Goal: Task Accomplishment & Management: Manage account settings

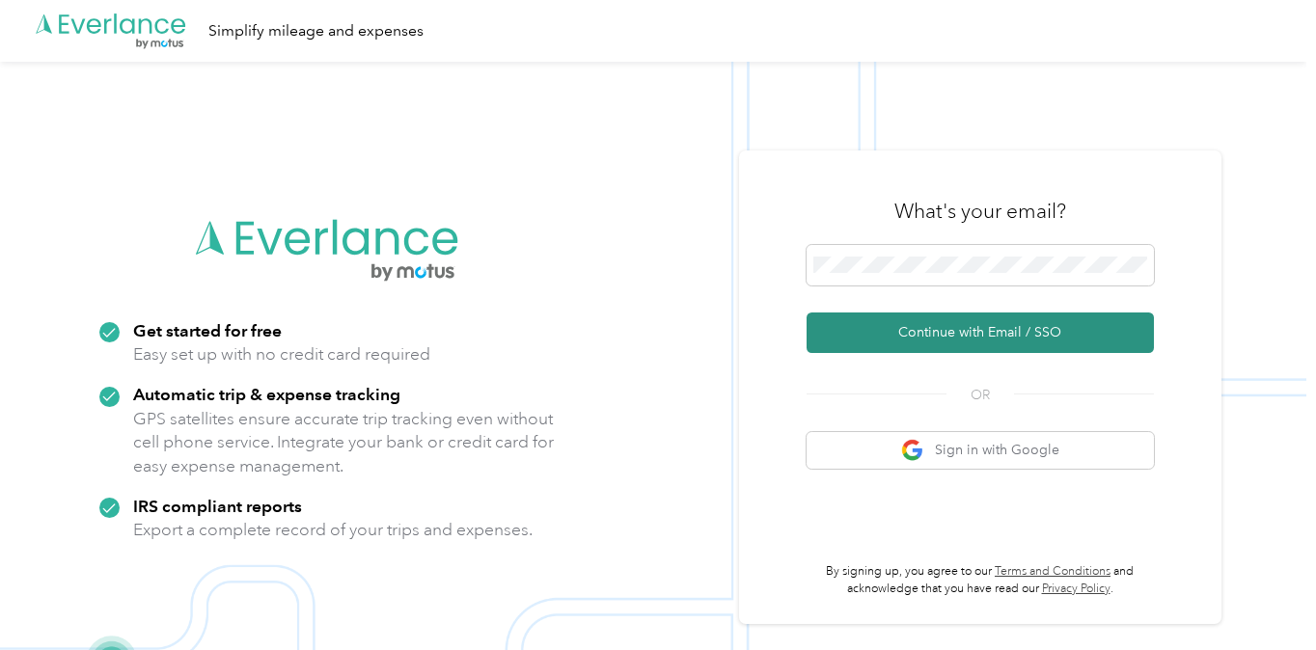
click at [1039, 324] on button "Continue with Email / SSO" at bounding box center [979, 333] width 347 height 41
click at [920, 332] on button "Continue with Email / SSO" at bounding box center [979, 333] width 347 height 41
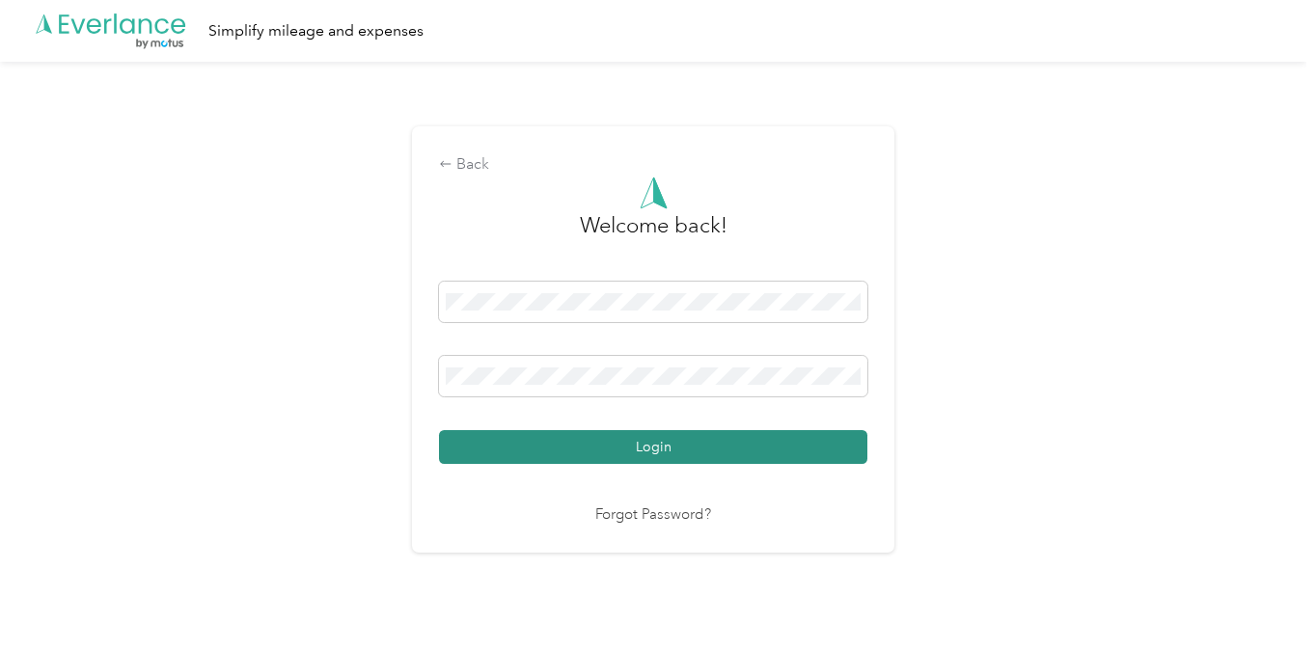
click at [647, 454] on button "Login" at bounding box center [653, 447] width 428 height 34
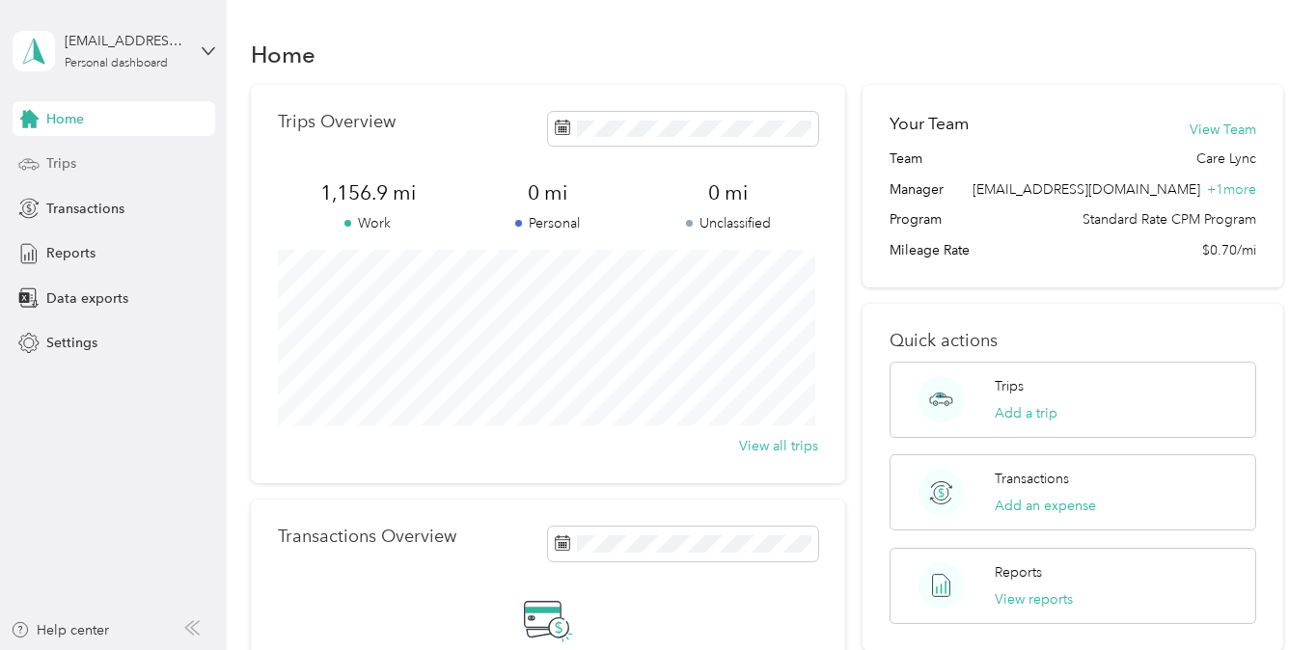
click at [102, 167] on div "Trips" at bounding box center [114, 164] width 203 height 35
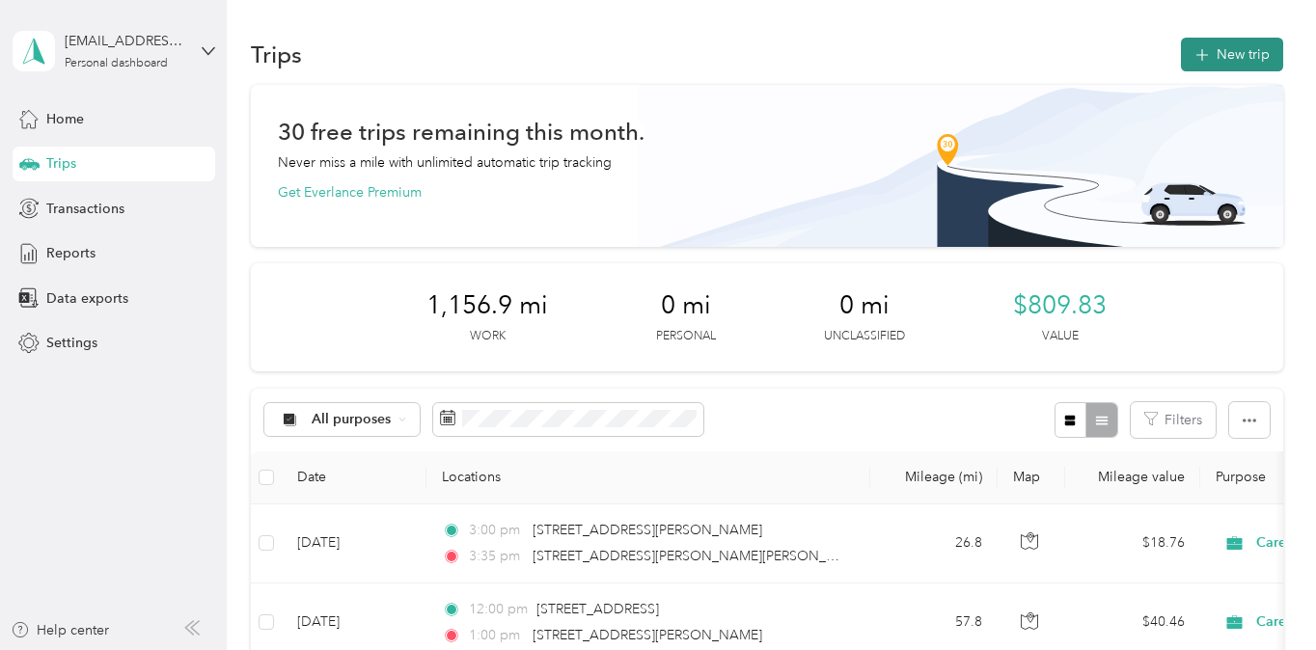
click at [1225, 47] on button "New trip" at bounding box center [1232, 55] width 102 height 34
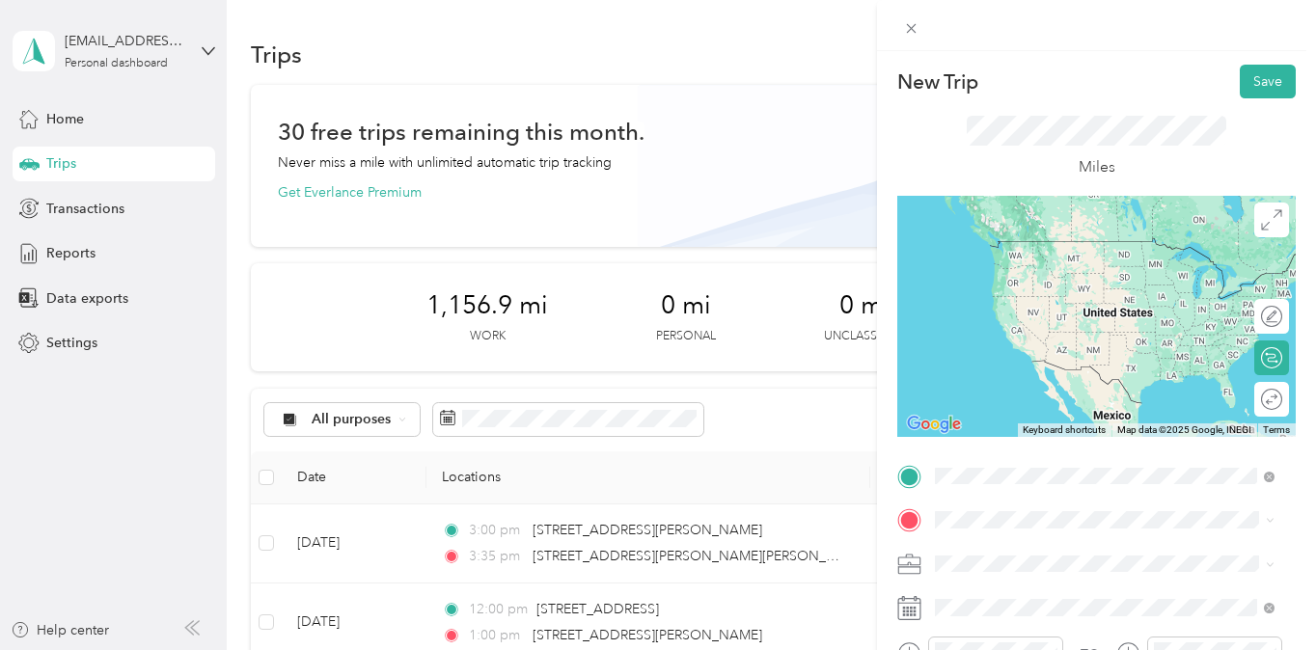
click at [1082, 401] on span "[STREET_ADDRESS][PERSON_NAME][PERSON_NAME][US_STATE]" at bounding box center [1119, 411] width 296 height 34
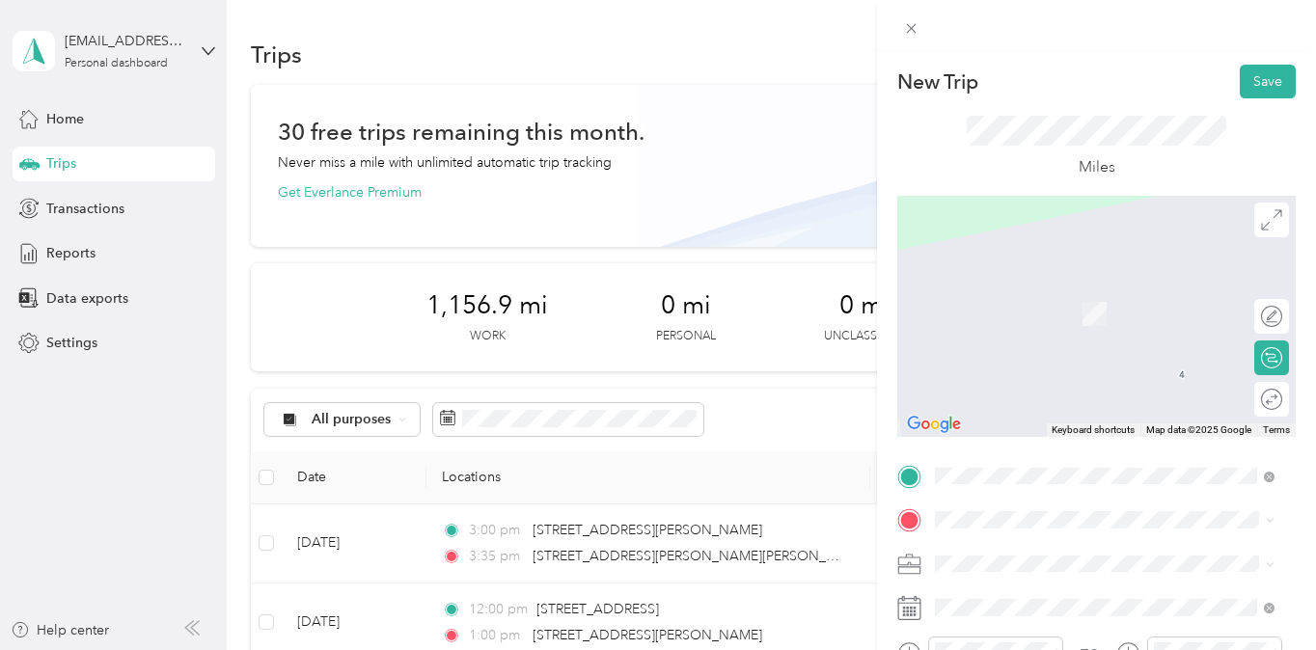
click at [1249, 143] on div "Miles" at bounding box center [1096, 146] width 398 height 97
click at [1138, 351] on span "[STREET_ADDRESS][US_STATE]" at bounding box center [1067, 342] width 193 height 17
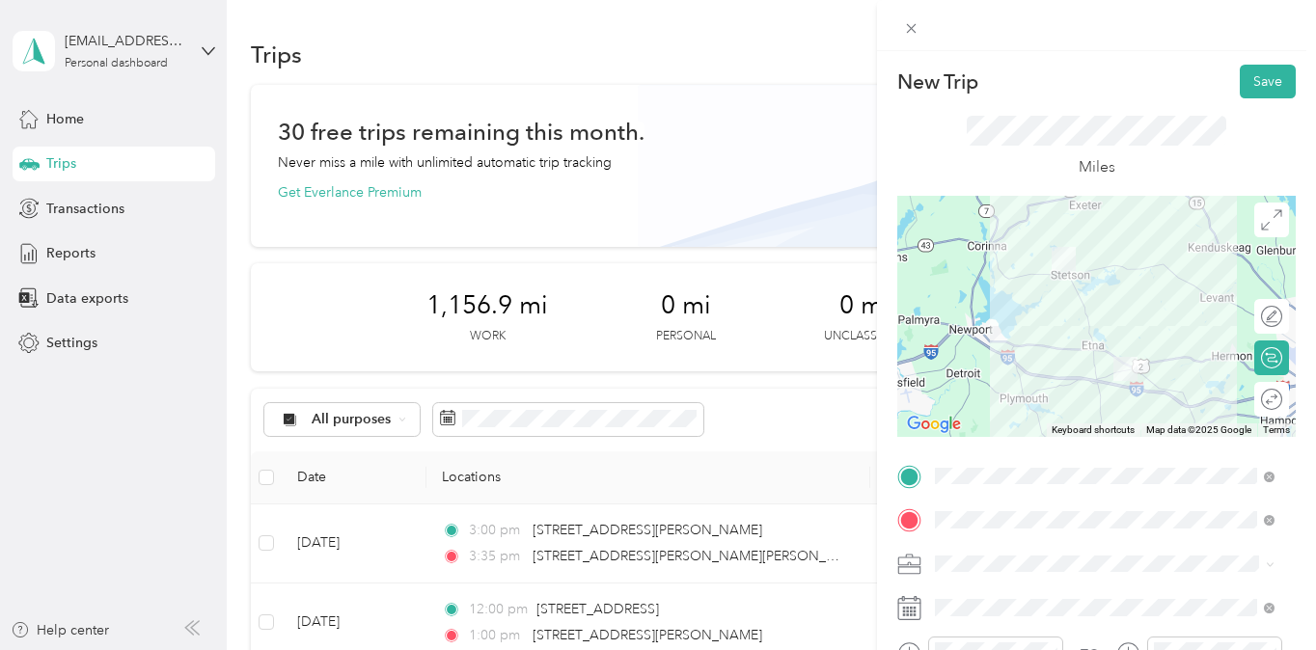
scroll to position [96, 0]
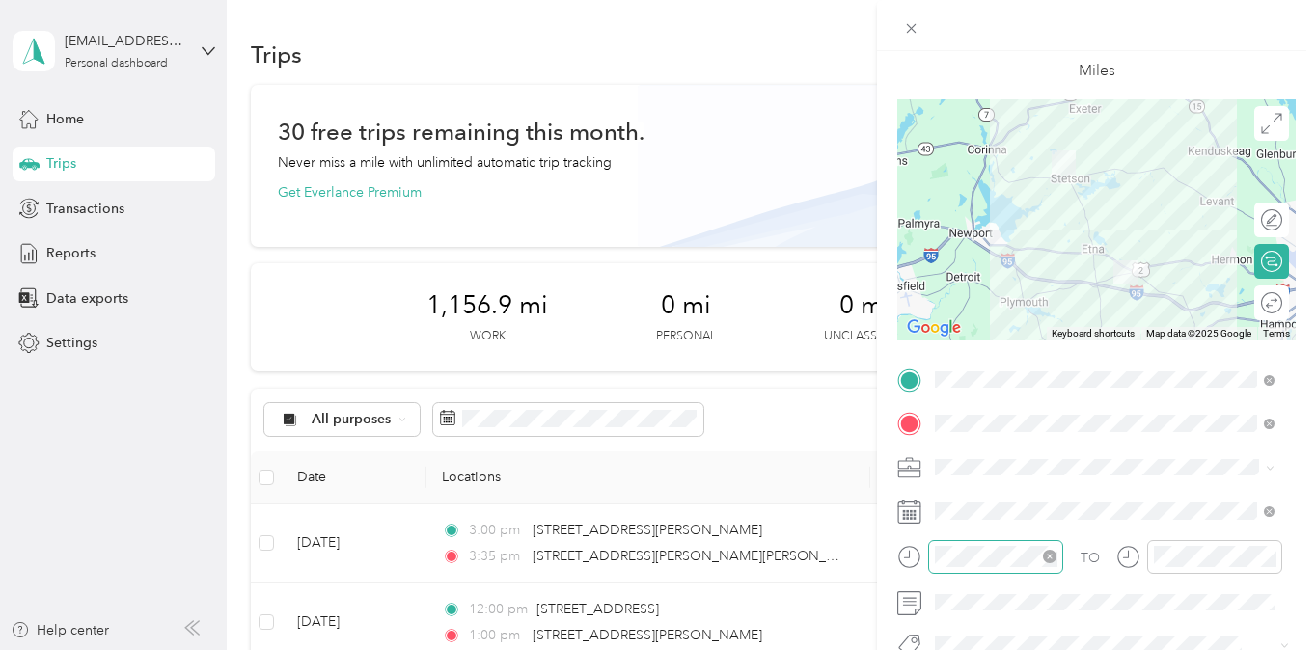
click at [1047, 550] on icon "close-circle" at bounding box center [1050, 557] width 14 height 14
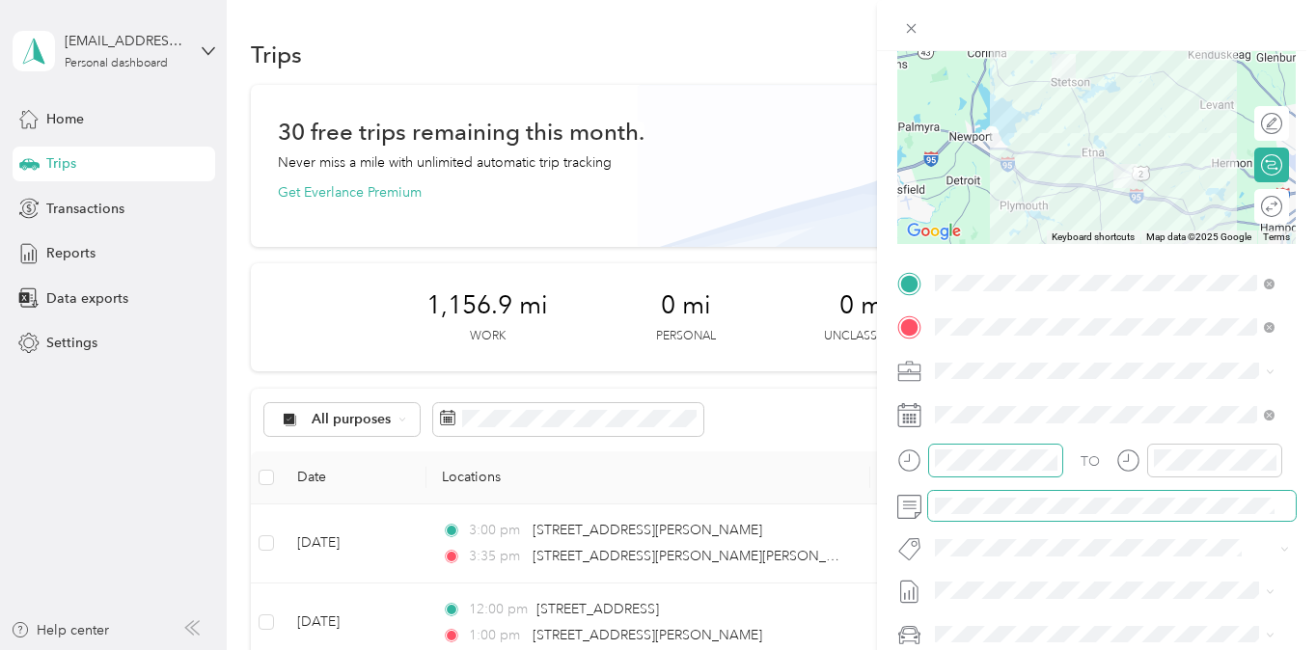
scroll to position [289, 0]
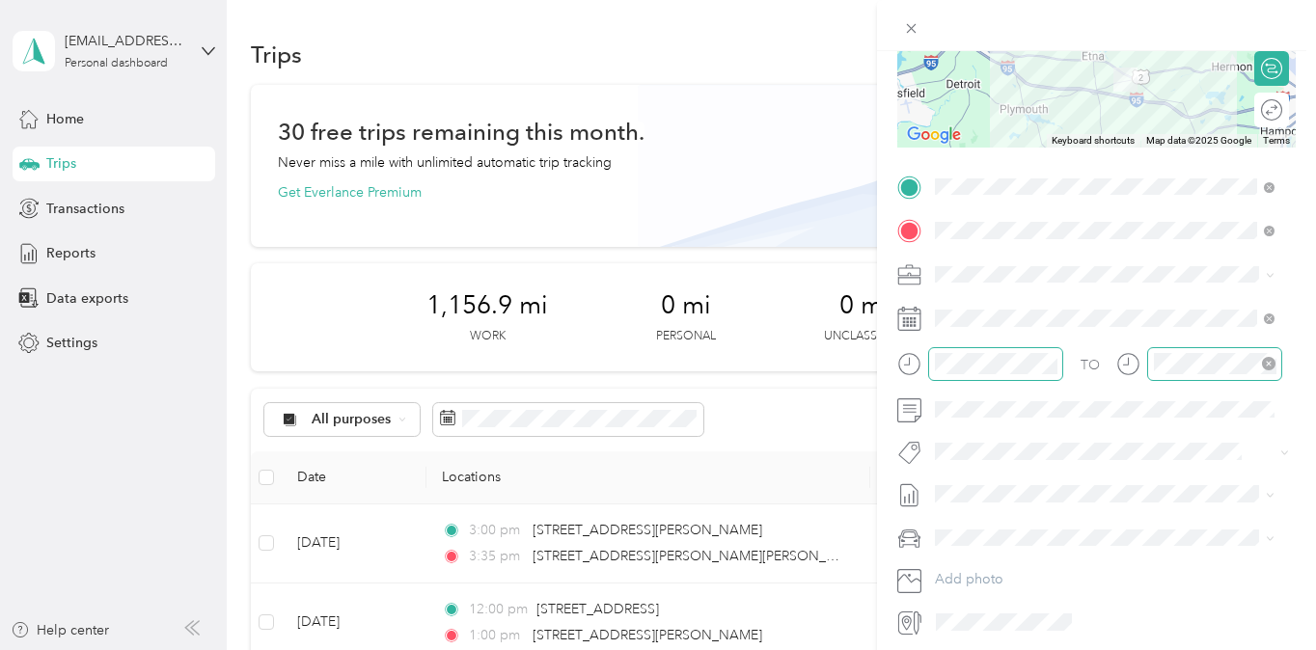
click at [1268, 365] on icon "close-circle" at bounding box center [1269, 364] width 14 height 14
click at [1065, 397] on div "AM" at bounding box center [1064, 405] width 46 height 27
click at [957, 512] on div "08" at bounding box center [955, 505] width 46 height 27
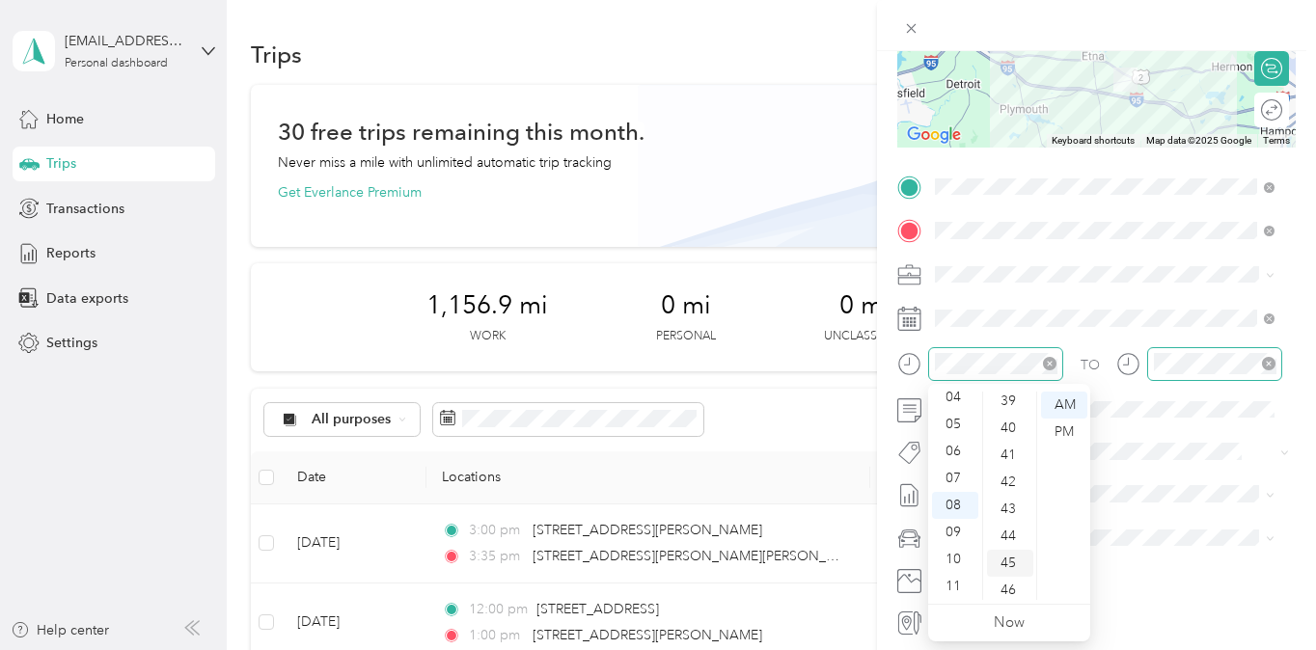
click at [1015, 567] on div "45" at bounding box center [1010, 563] width 46 height 27
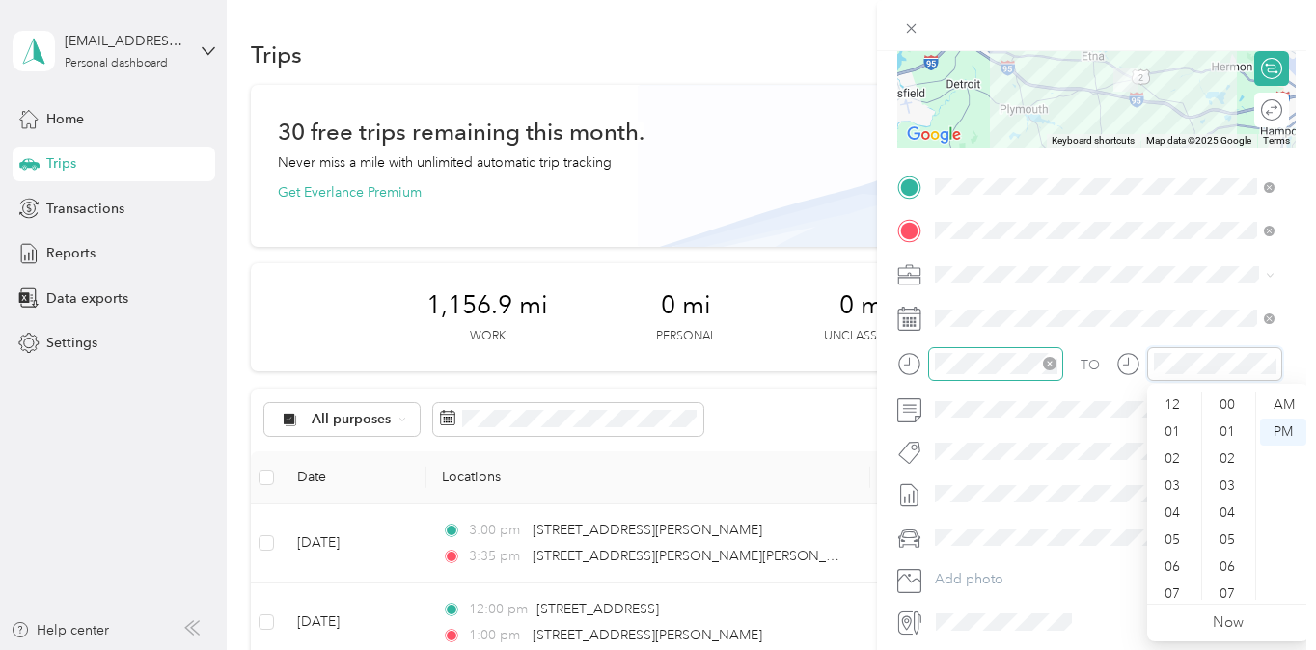
click at [1269, 362] on icon "close-circle" at bounding box center [1269, 364] width 14 height 14
click at [1173, 537] on div "09" at bounding box center [1174, 532] width 46 height 27
click at [1235, 404] on div "00" at bounding box center [1229, 405] width 46 height 27
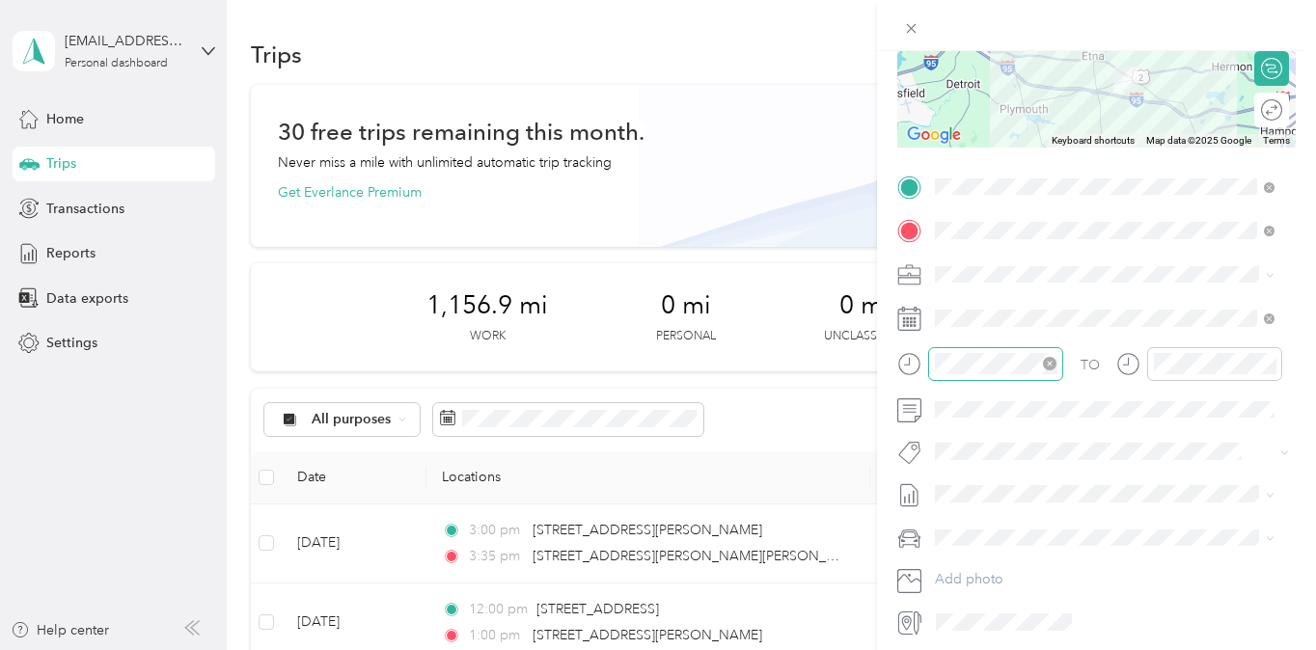
scroll to position [362, 0]
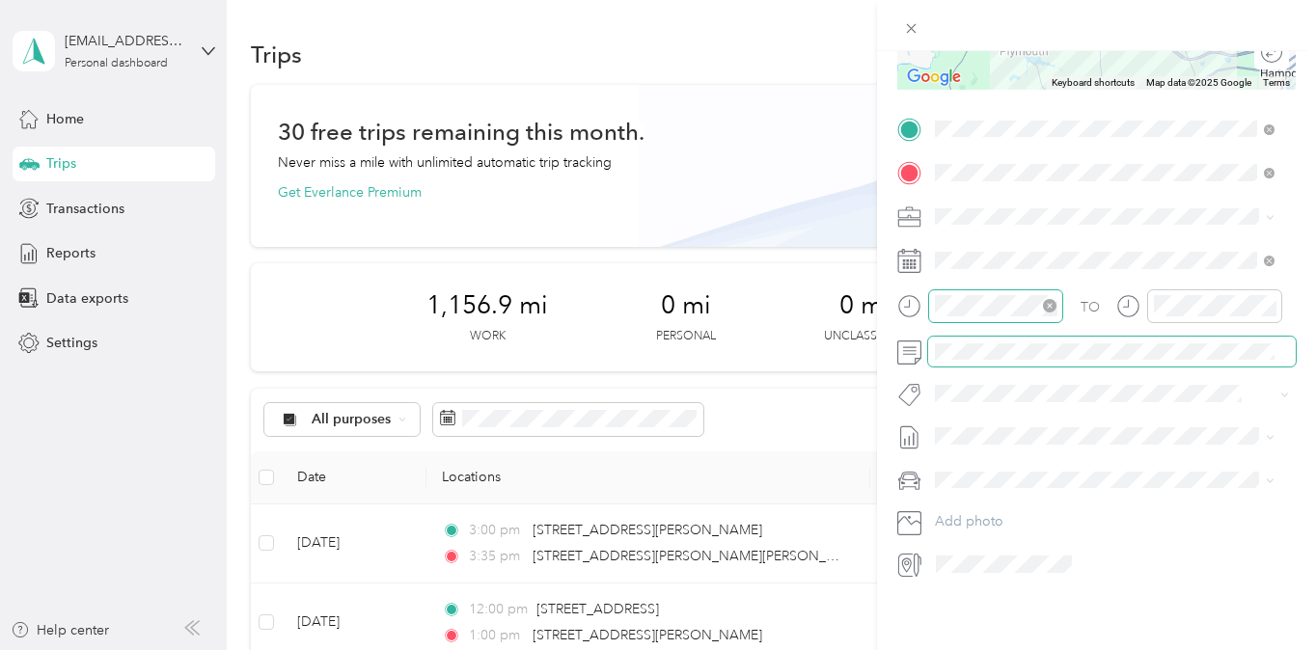
click at [1005, 345] on span at bounding box center [1111, 352] width 367 height 31
click at [989, 337] on span at bounding box center [1111, 352] width 367 height 31
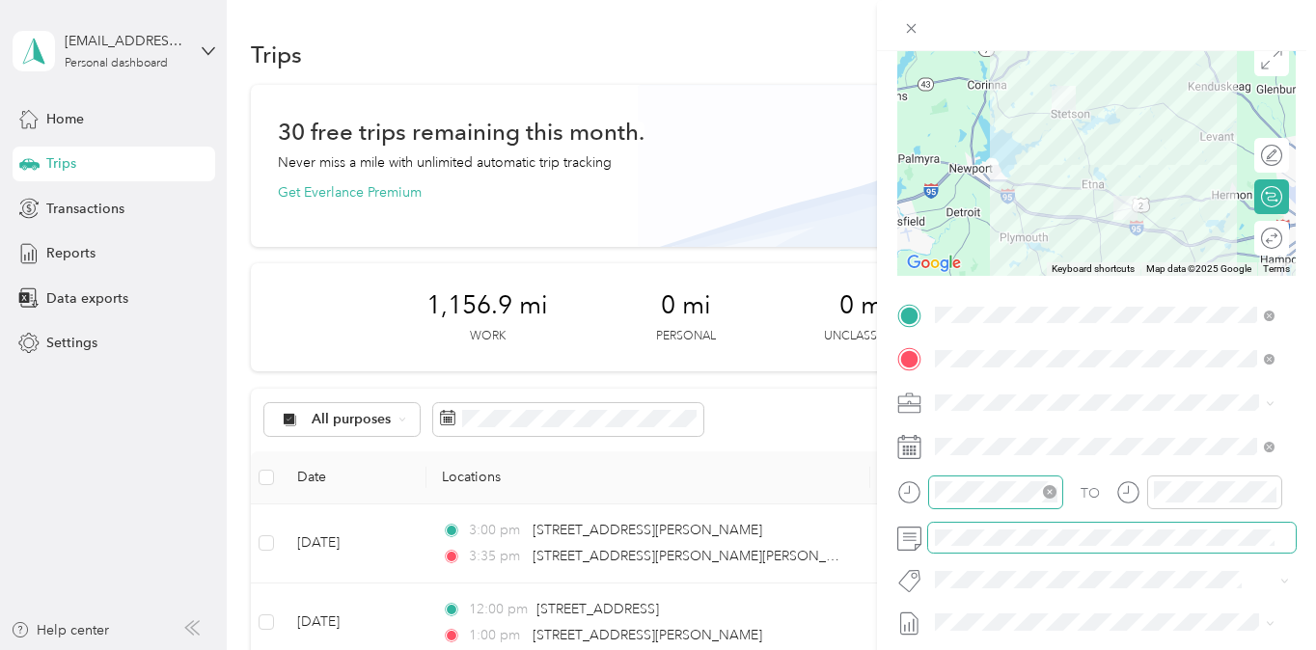
scroll to position [0, 0]
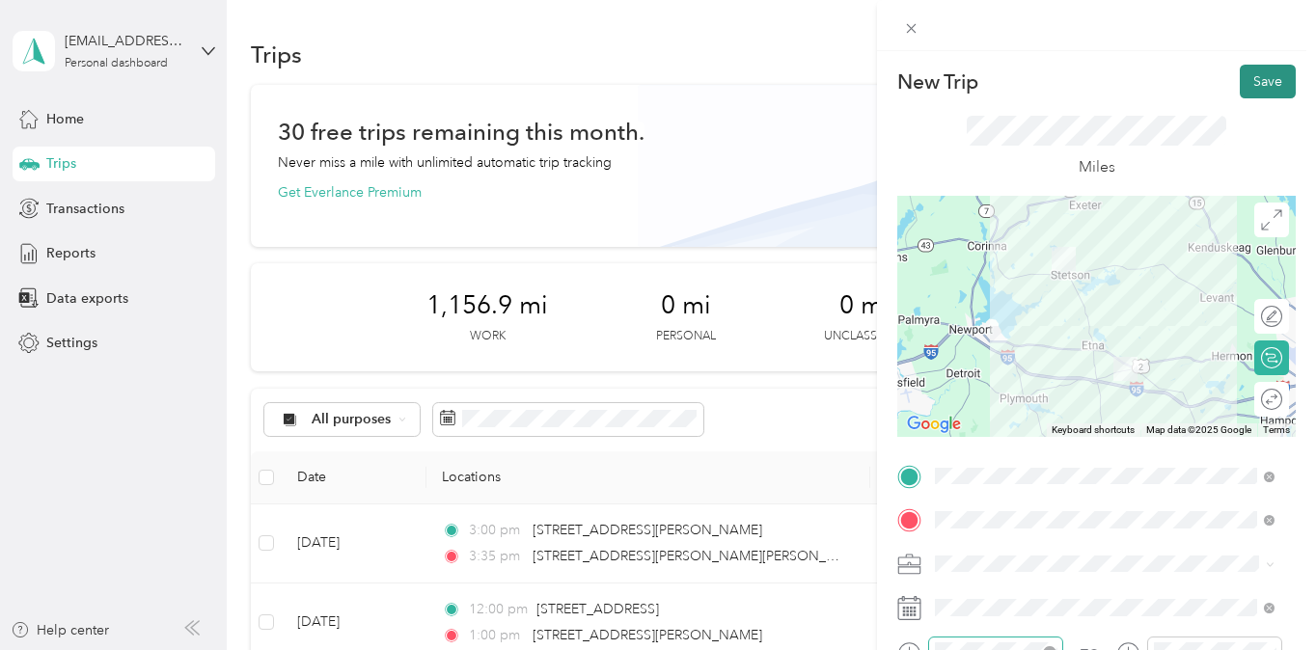
click at [1261, 82] on button "Save" at bounding box center [1267, 82] width 56 height 34
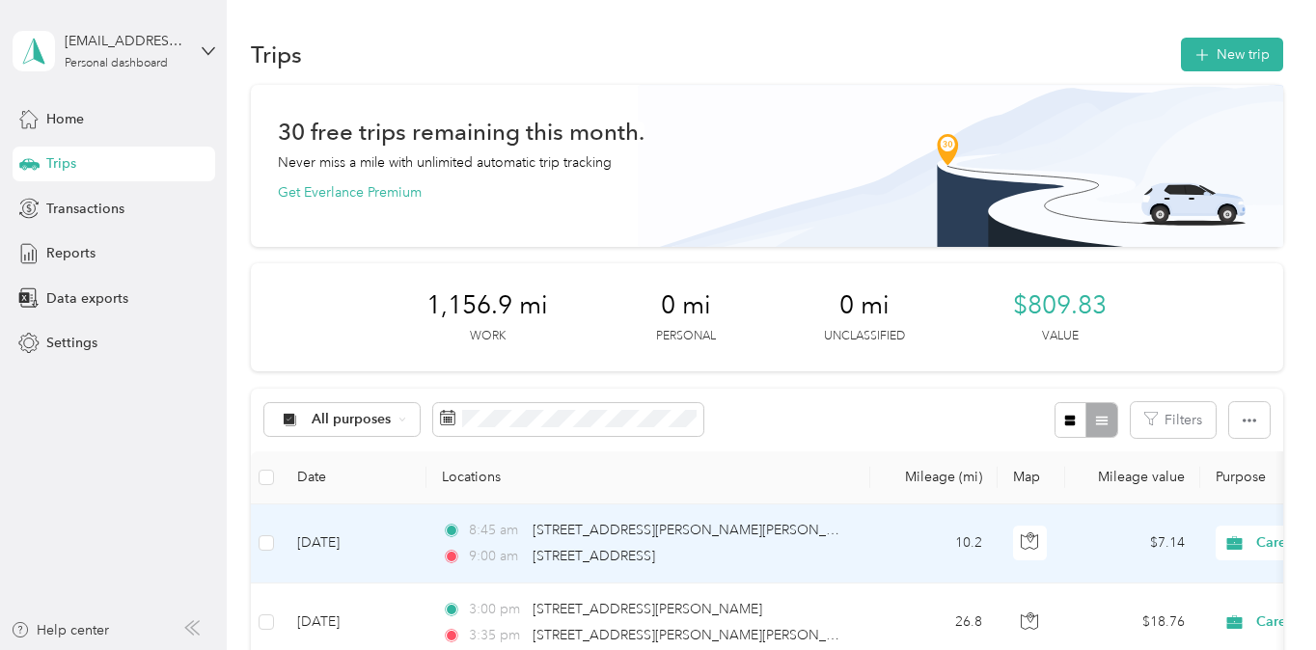
click at [766, 553] on div "9:00 am [STREET_ADDRESS]" at bounding box center [644, 556] width 405 height 21
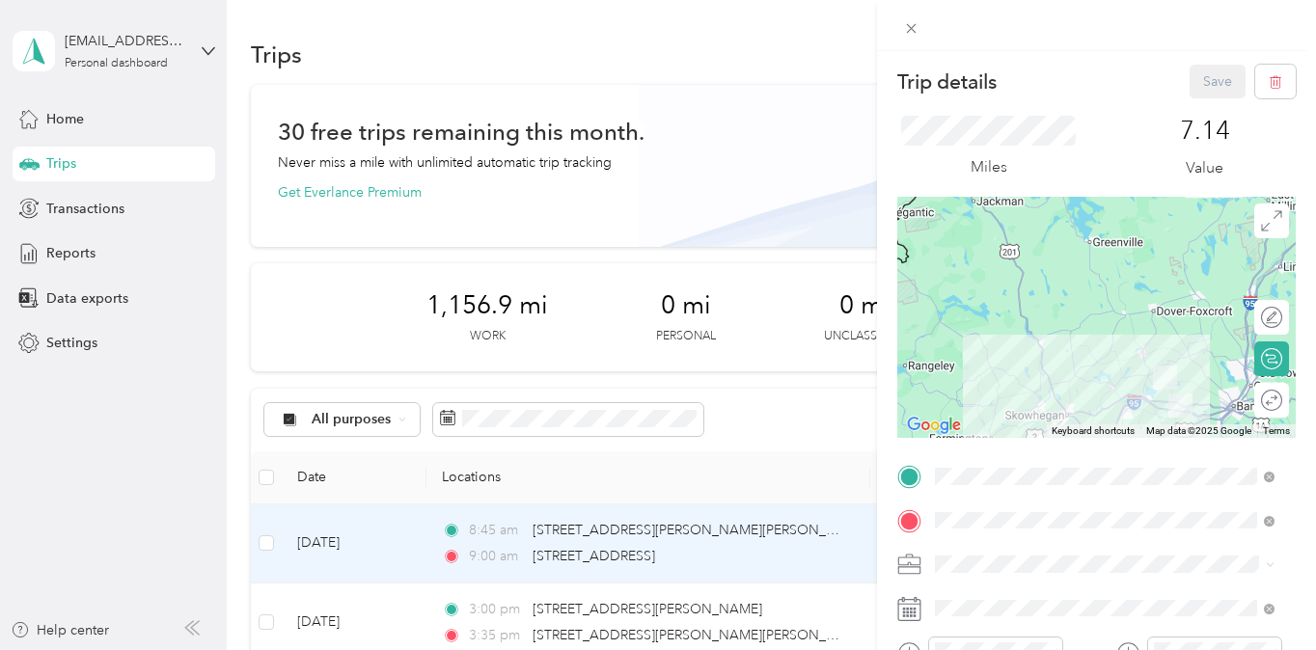
scroll to position [96, 0]
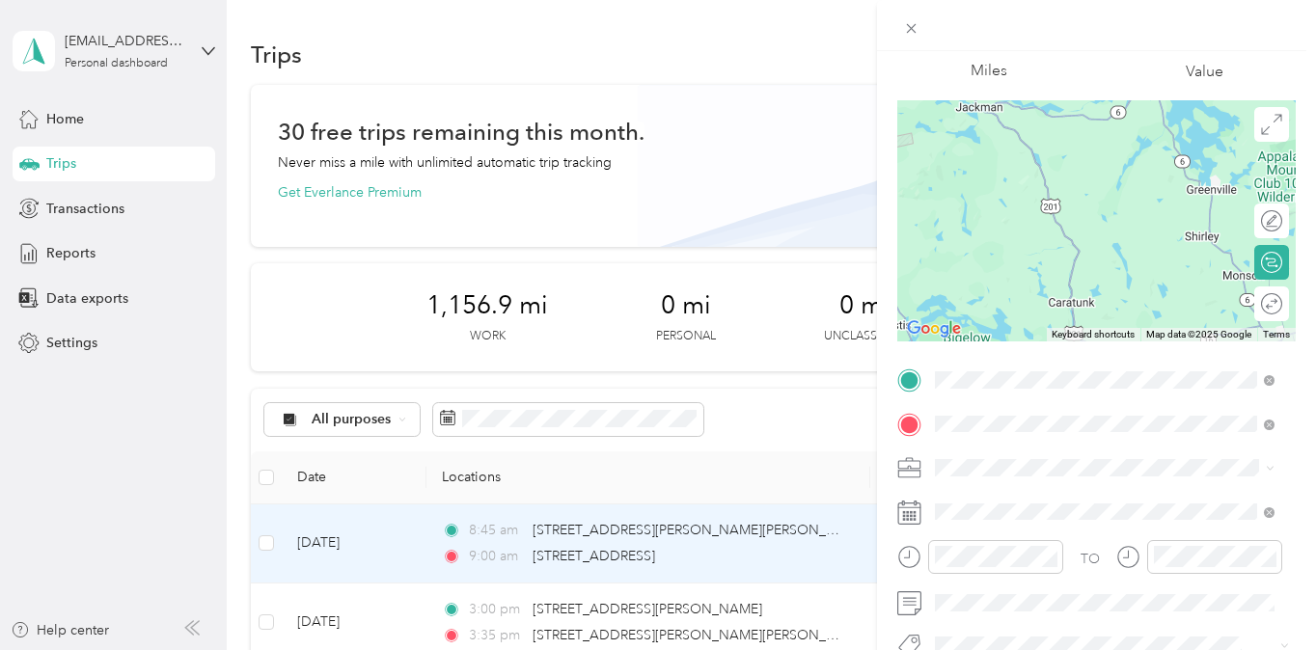
drag, startPoint x: 479, startPoint y: 217, endPoint x: 475, endPoint y: 258, distance: 40.8
click at [478, 217] on div "Trip details Save This trip cannot be edited because it is either under review,…" at bounding box center [658, 325] width 1316 height 650
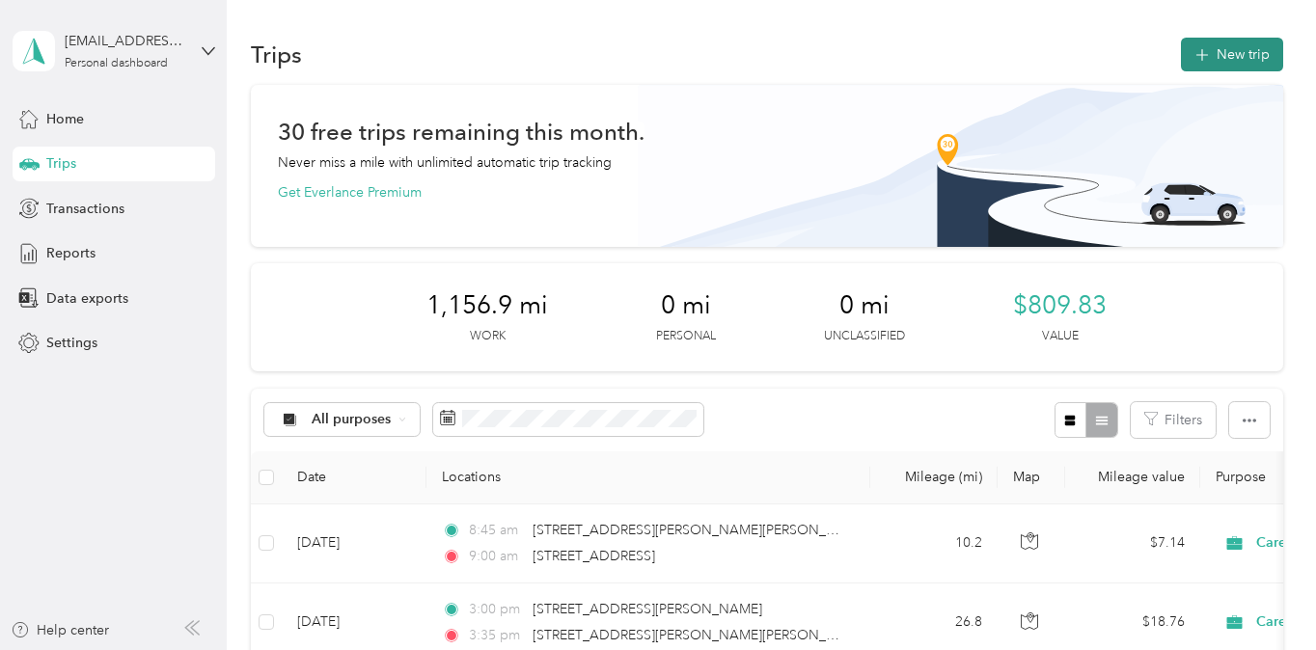
click at [1201, 66] on button "New trip" at bounding box center [1232, 55] width 102 height 34
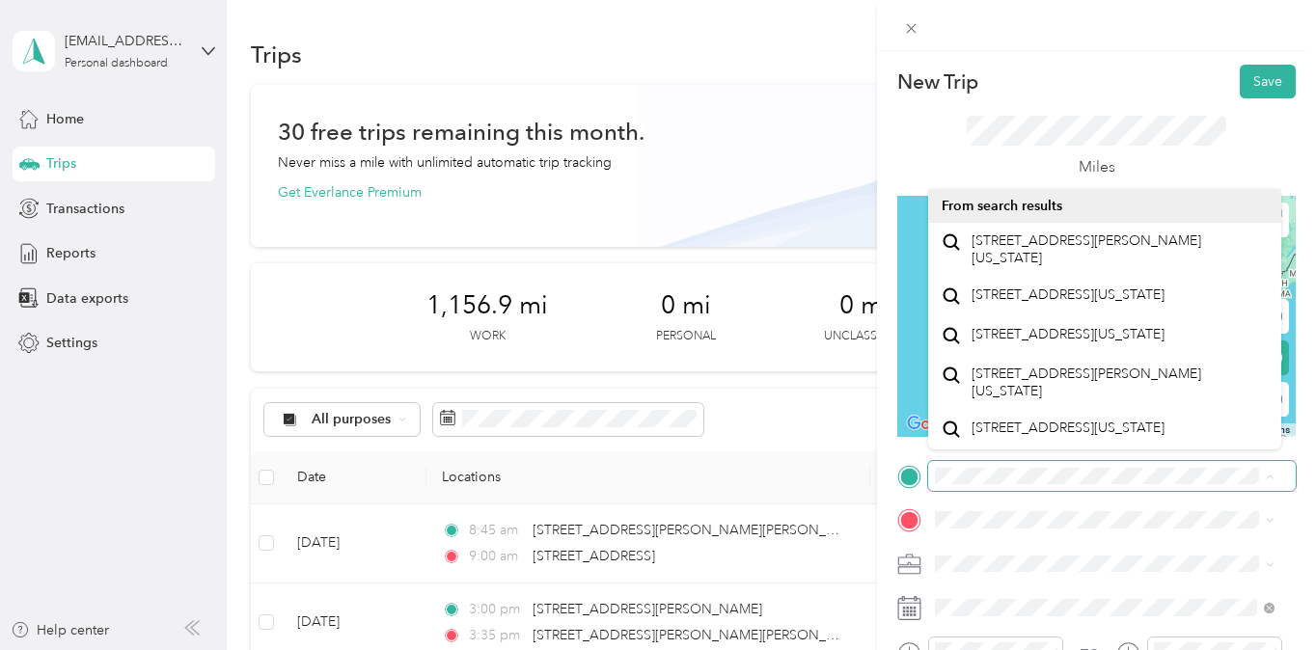
click at [1011, 487] on span at bounding box center [1111, 476] width 367 height 31
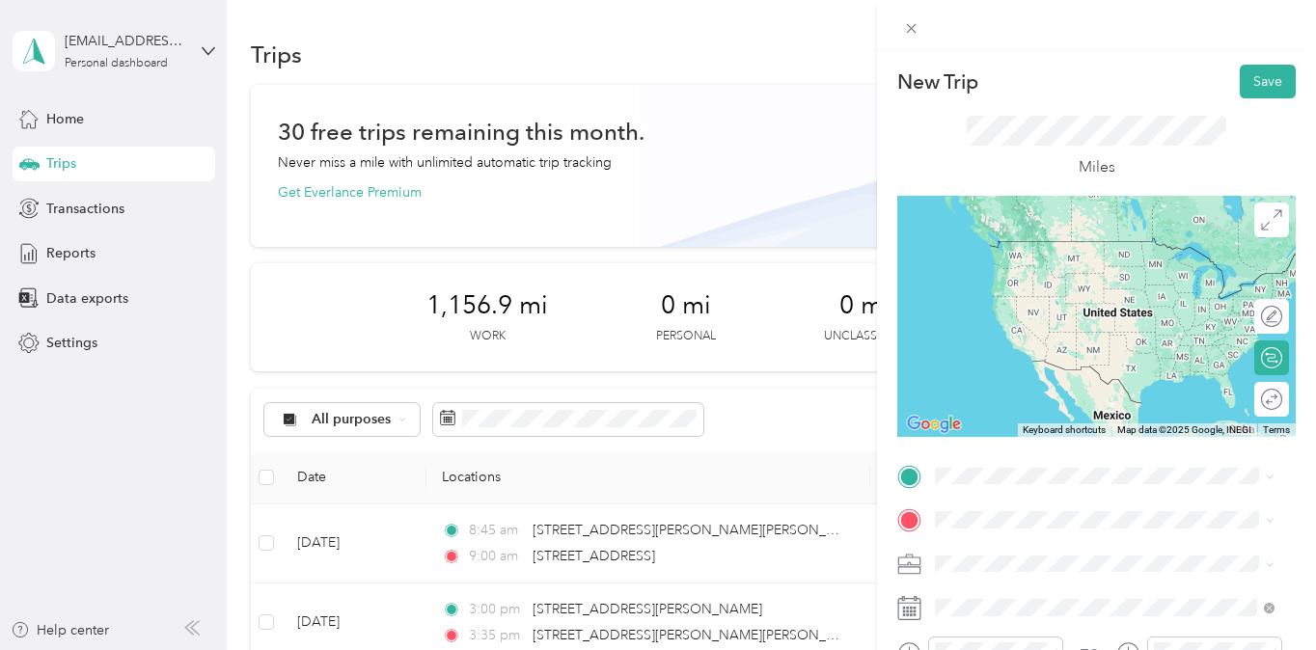
click at [1103, 249] on span "[STREET_ADDRESS][US_STATE]" at bounding box center [1067, 240] width 193 height 16
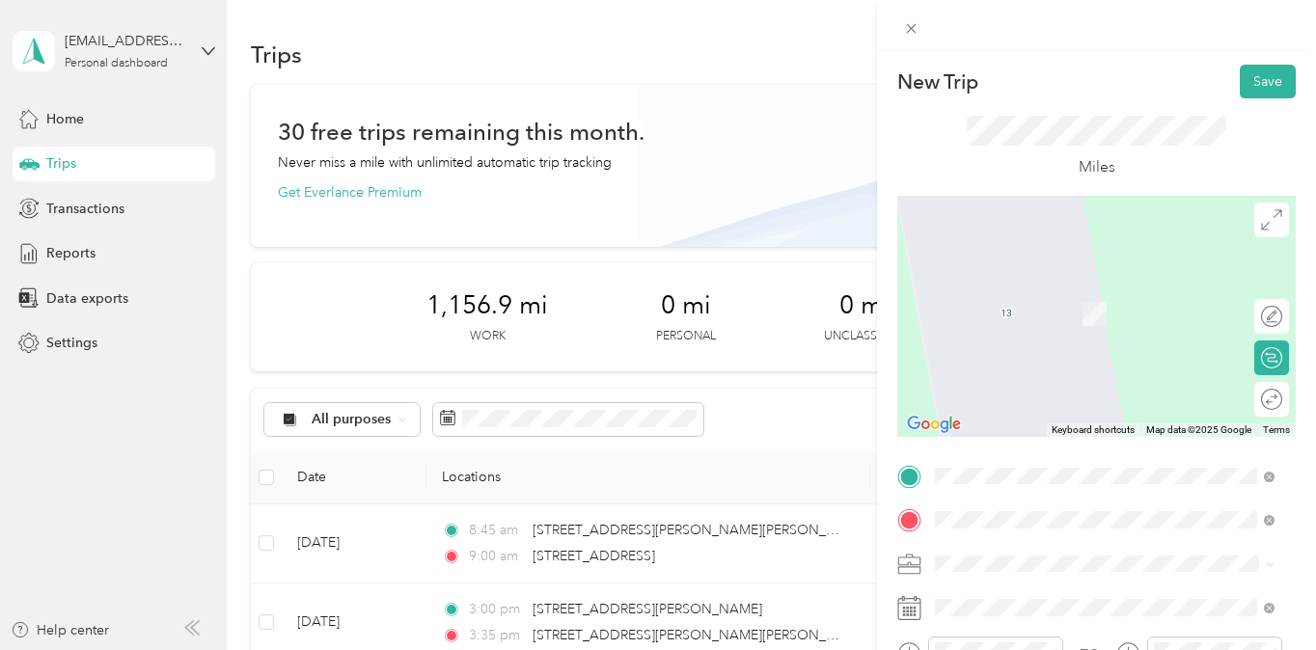
click at [1092, 324] on span "[STREET_ADDRESS][PERSON_NAME][PERSON_NAME][US_STATE]" at bounding box center [1119, 314] width 296 height 34
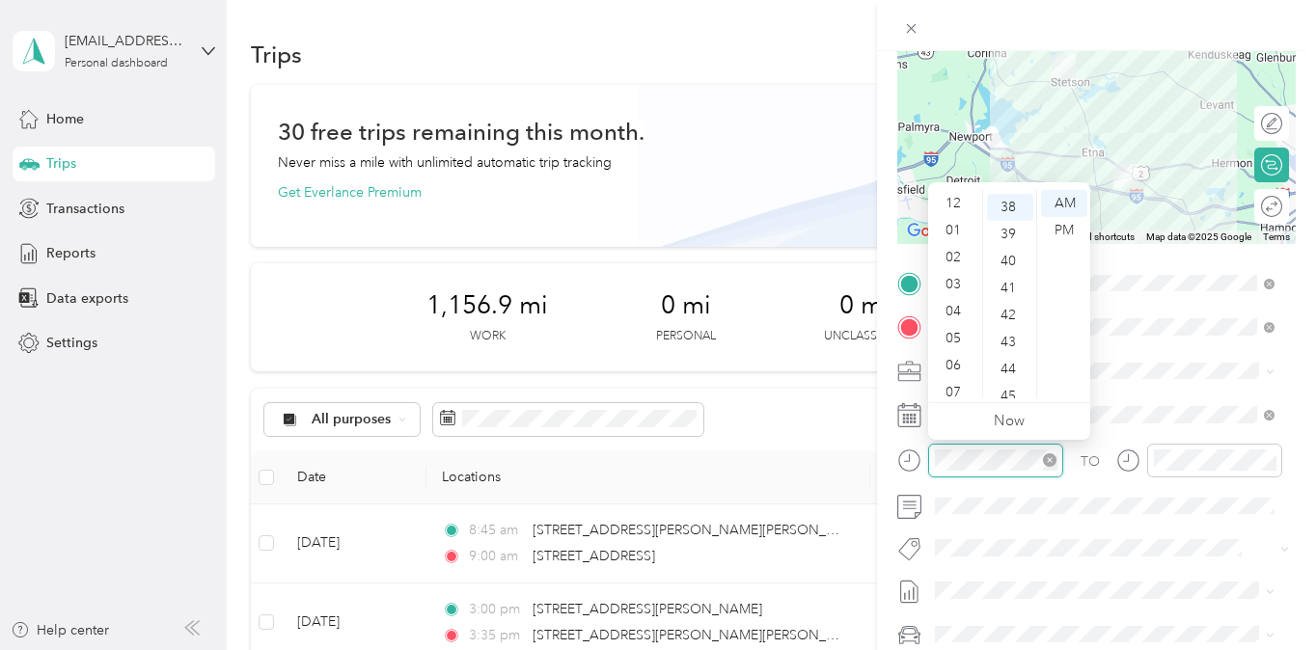
scroll to position [116, 0]
click at [964, 356] on div "10" at bounding box center [955, 357] width 46 height 27
click at [1019, 349] on div "15" at bounding box center [1010, 353] width 46 height 27
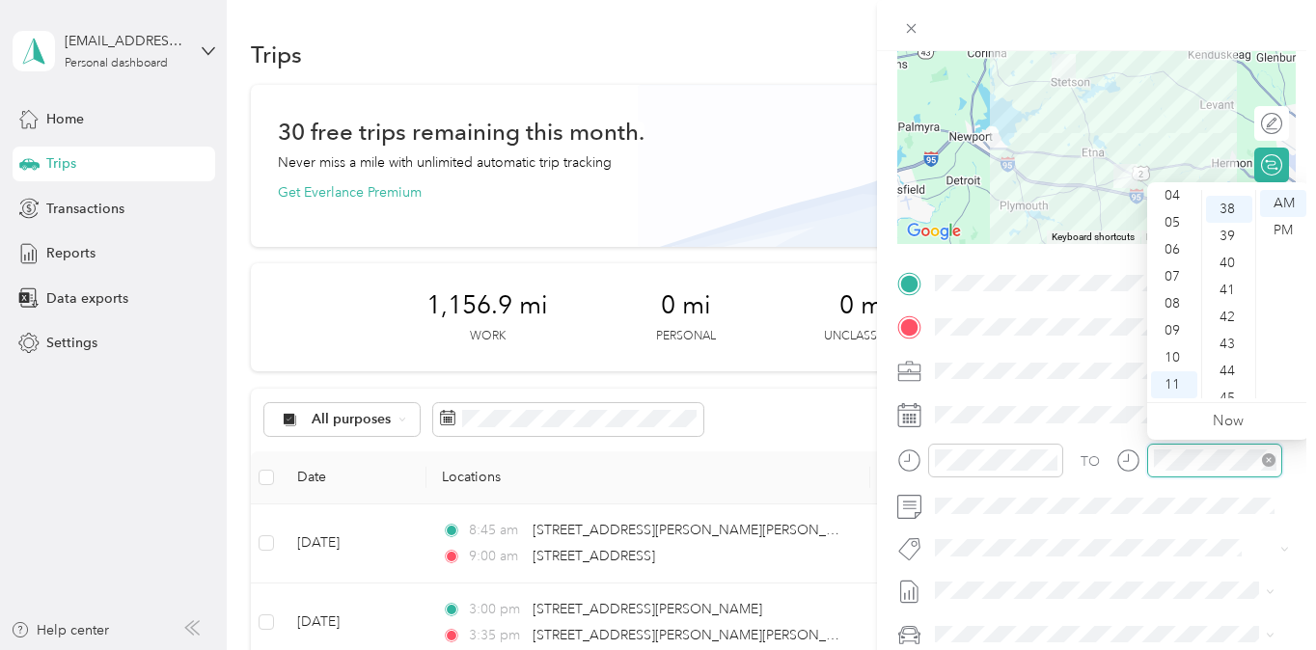
scroll to position [1026, 0]
click at [1168, 349] on div "10" at bounding box center [1174, 357] width 46 height 27
click at [1231, 283] on div "30" at bounding box center [1229, 276] width 46 height 27
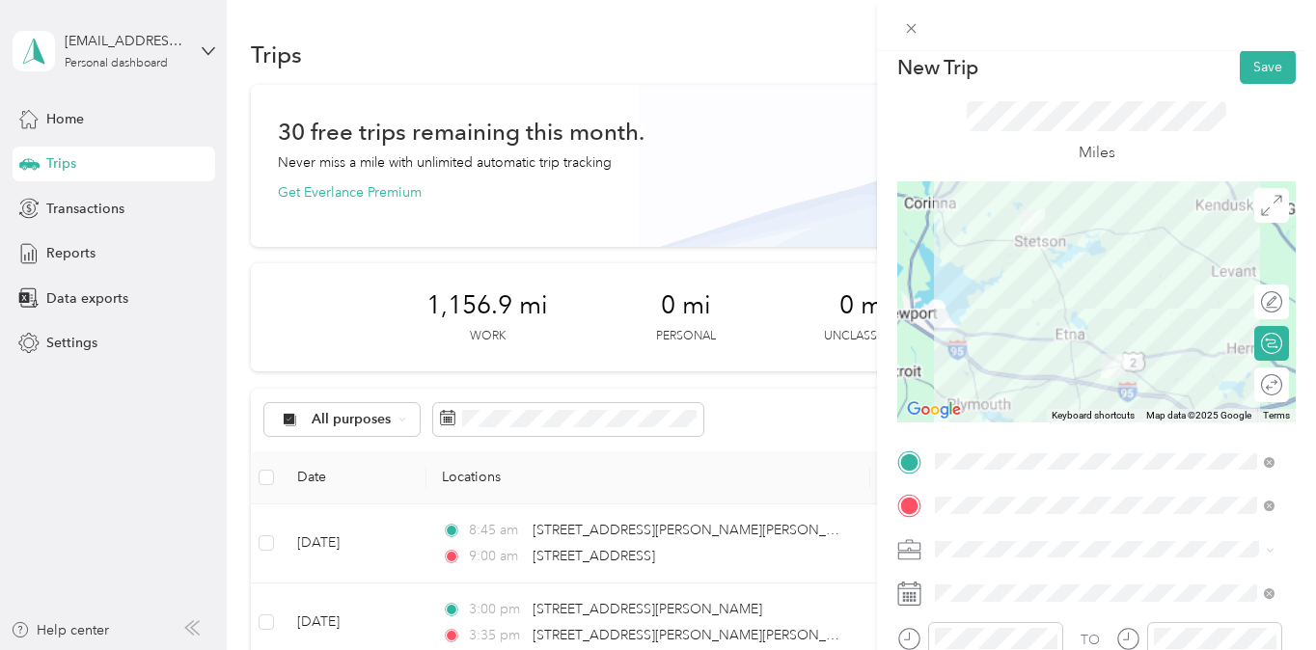
scroll to position [0, 0]
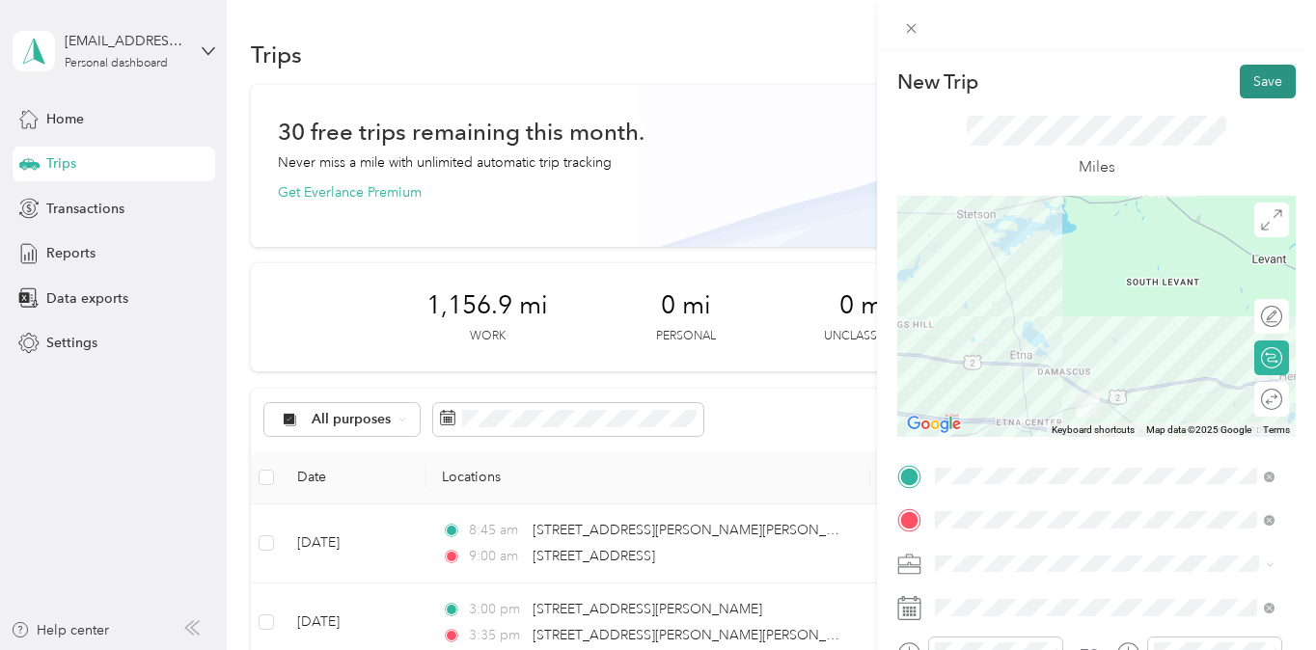
click at [1239, 78] on button "Save" at bounding box center [1267, 82] width 56 height 34
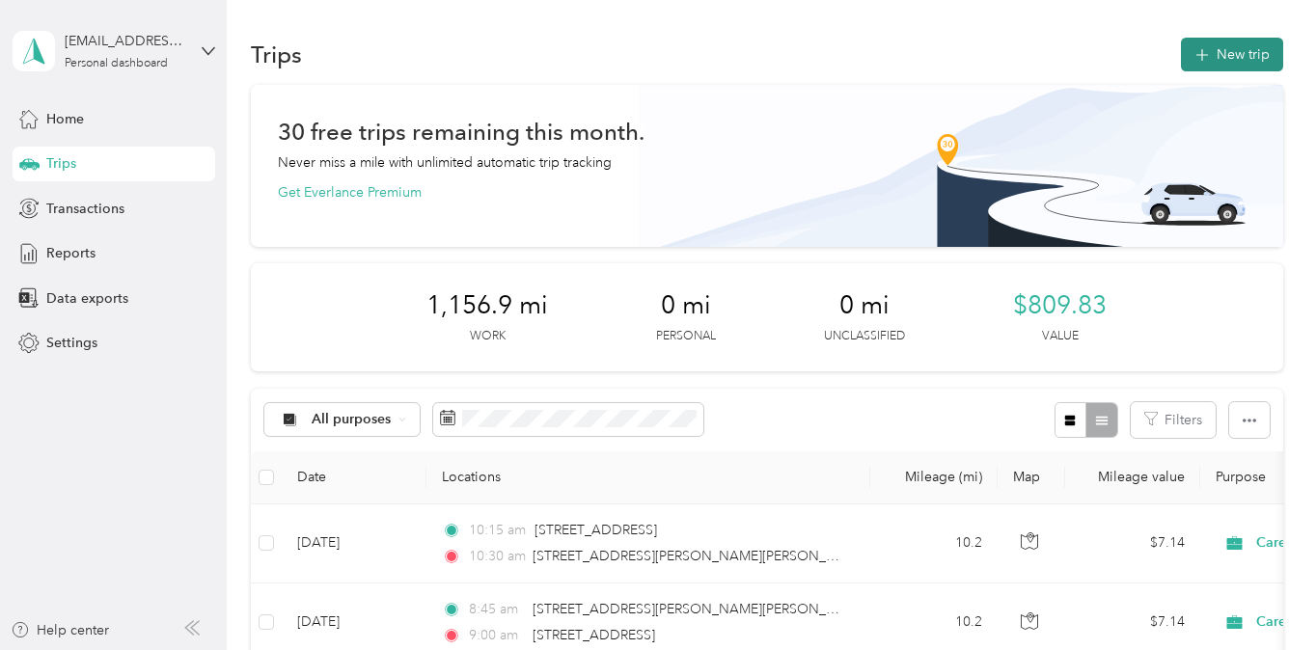
click at [1211, 48] on button "New trip" at bounding box center [1232, 55] width 102 height 34
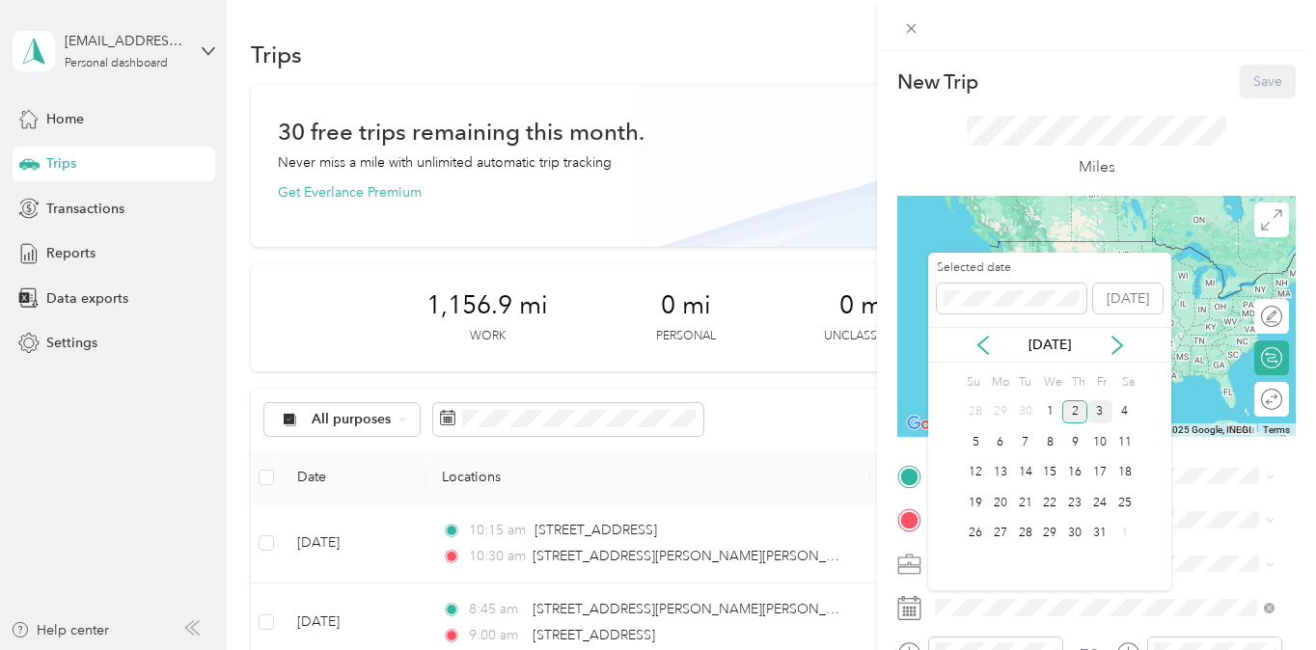
click at [1096, 410] on div "3" at bounding box center [1099, 412] width 25 height 24
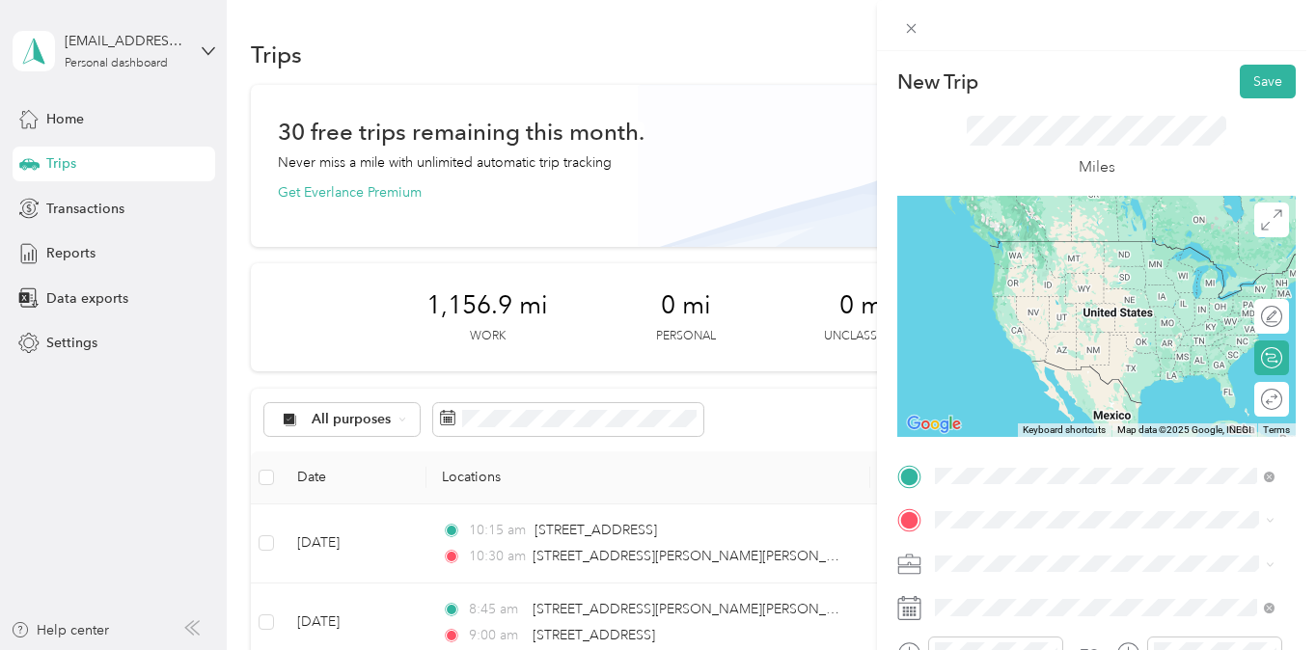
click at [1057, 238] on span "[STREET_ADDRESS][PERSON_NAME][PERSON_NAME][US_STATE]" at bounding box center [1119, 249] width 296 height 34
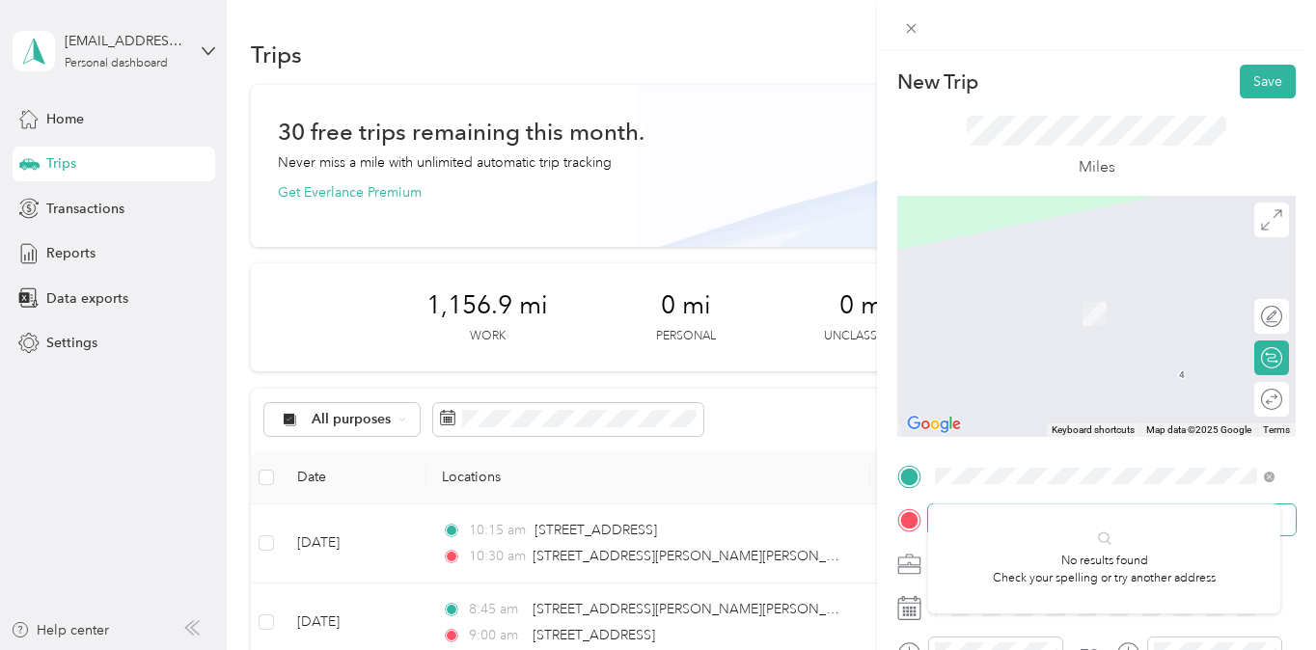
scroll to position [362, 0]
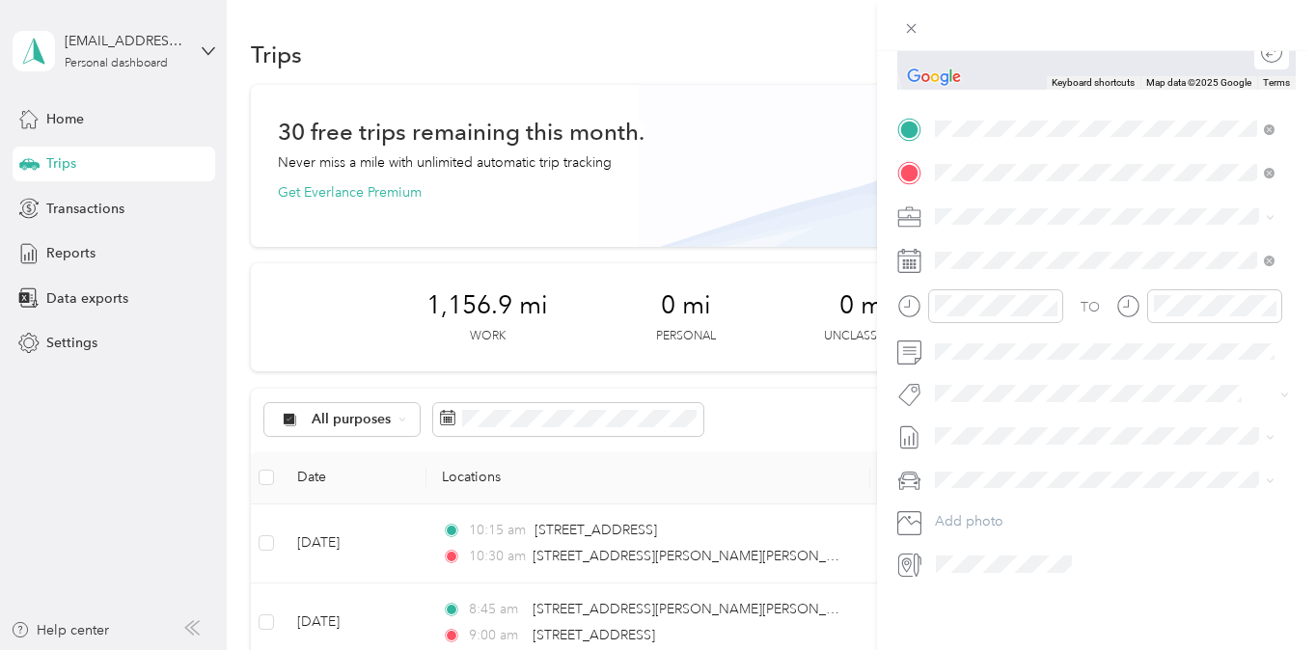
click at [1067, 236] on span "[STREET_ADDRESS][US_STATE]" at bounding box center [1067, 227] width 193 height 17
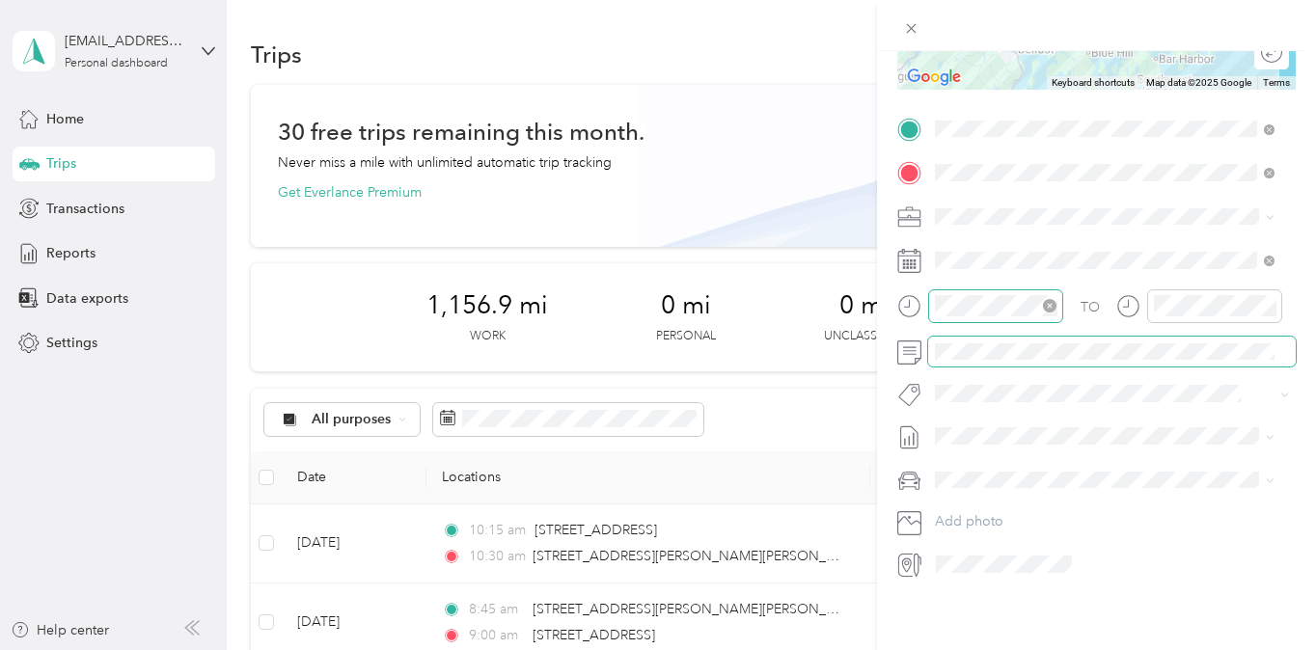
click at [1049, 299] on icon "close-circle" at bounding box center [1050, 306] width 14 height 14
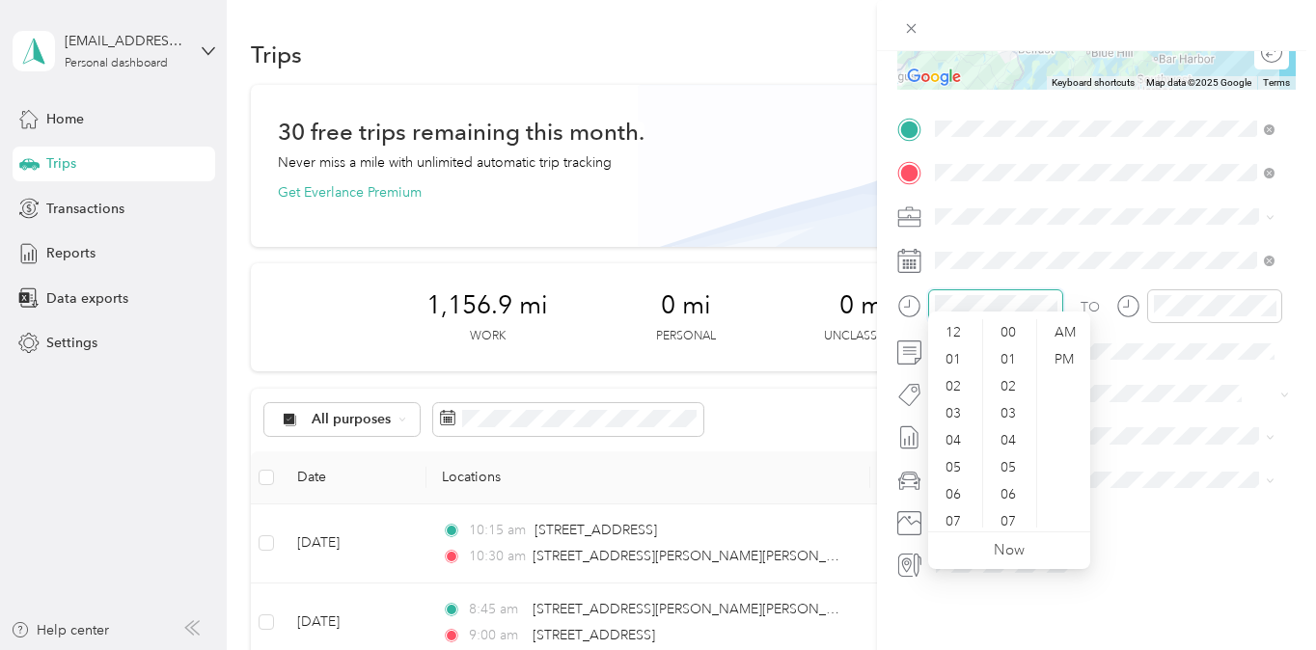
scroll to position [116, 0]
click at [953, 457] on div "09" at bounding box center [955, 460] width 46 height 27
click at [1008, 330] on div "00" at bounding box center [1010, 332] width 46 height 27
click at [1184, 394] on div "TO Add photo" at bounding box center [1096, 347] width 398 height 466
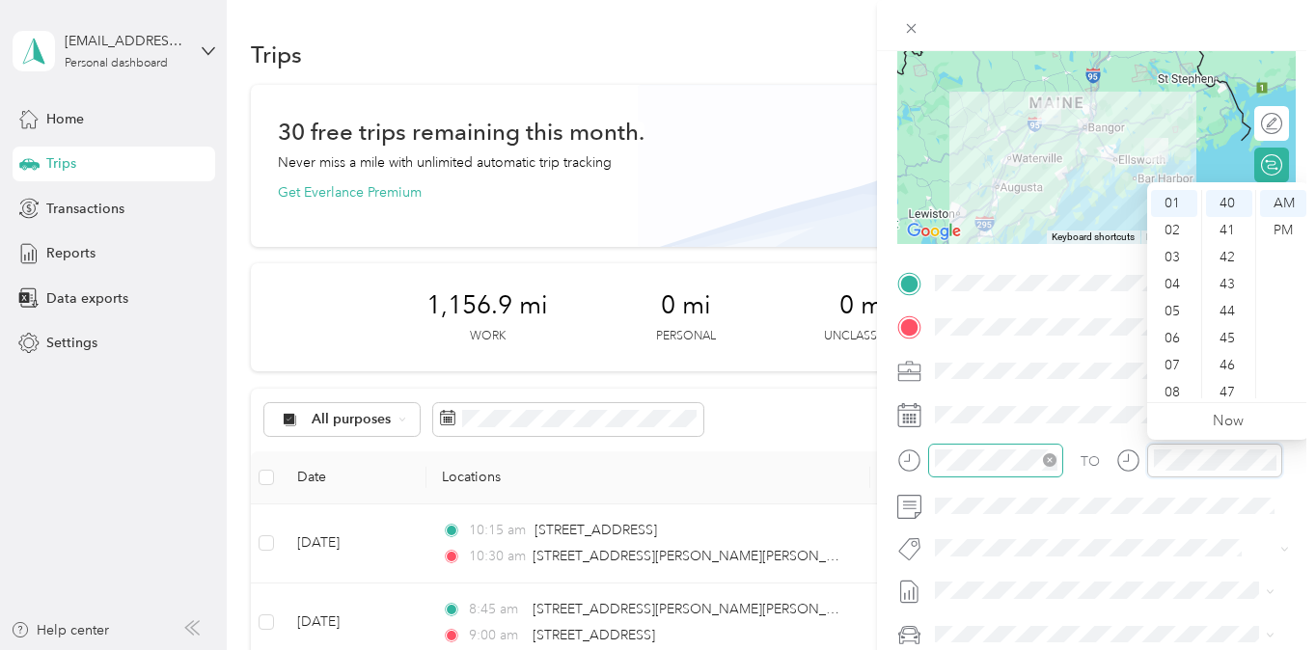
scroll to position [116, 0]
click at [1205, 34] on div at bounding box center [1096, 25] width 439 height 51
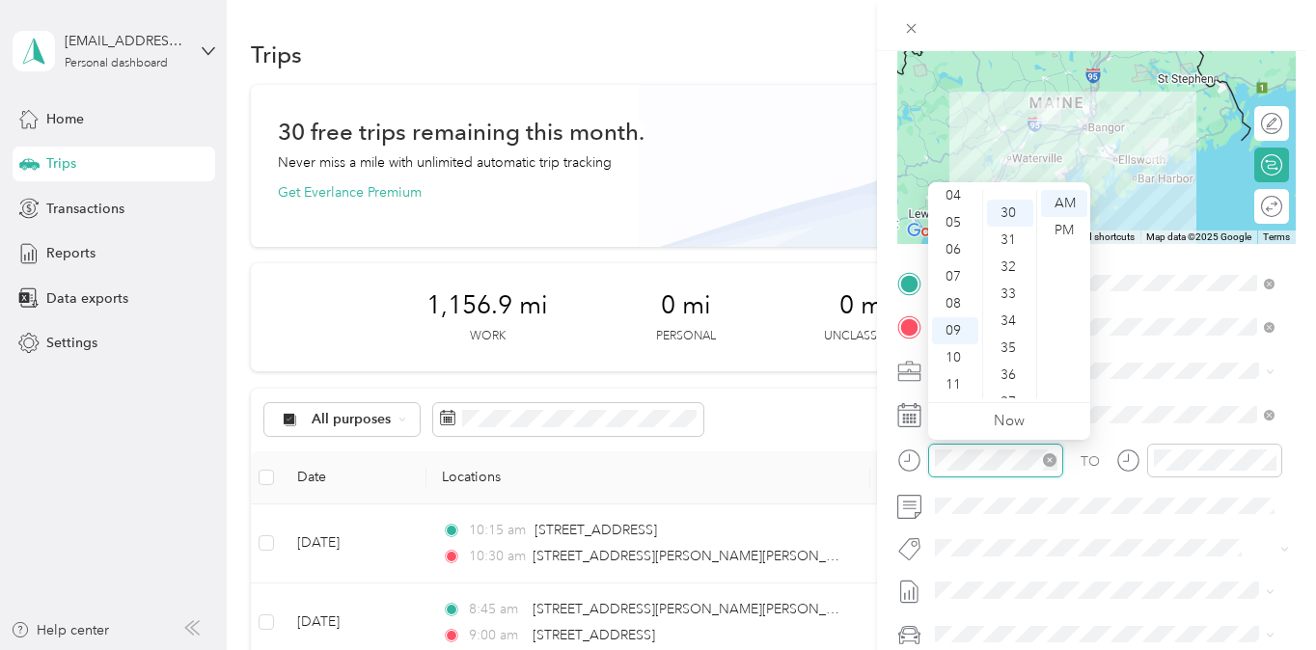
scroll to position [810, 0]
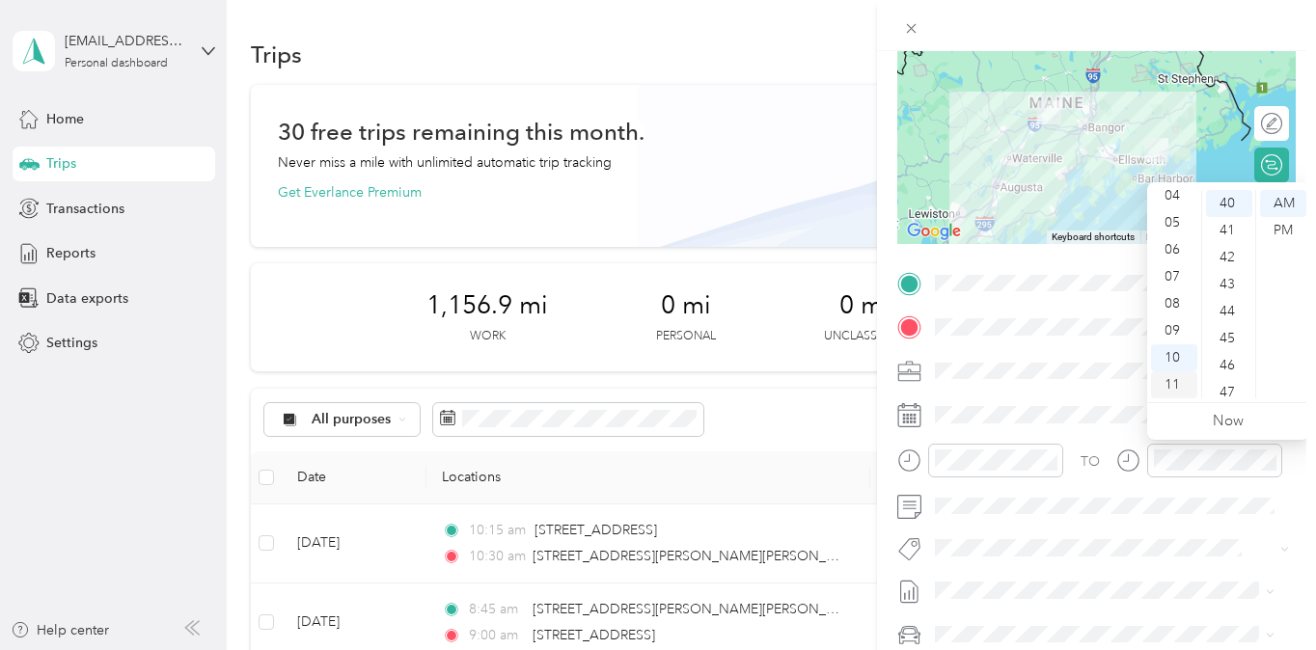
click at [1182, 377] on div "11" at bounding box center [1174, 384] width 46 height 27
drag, startPoint x: 1176, startPoint y: 383, endPoint x: 1165, endPoint y: 389, distance: 12.1
click at [1166, 389] on div "11" at bounding box center [1174, 384] width 46 height 27
drag, startPoint x: 1165, startPoint y: 389, endPoint x: 1258, endPoint y: 394, distance: 92.8
click at [1258, 394] on ul "AM PM" at bounding box center [1282, 294] width 54 height 208
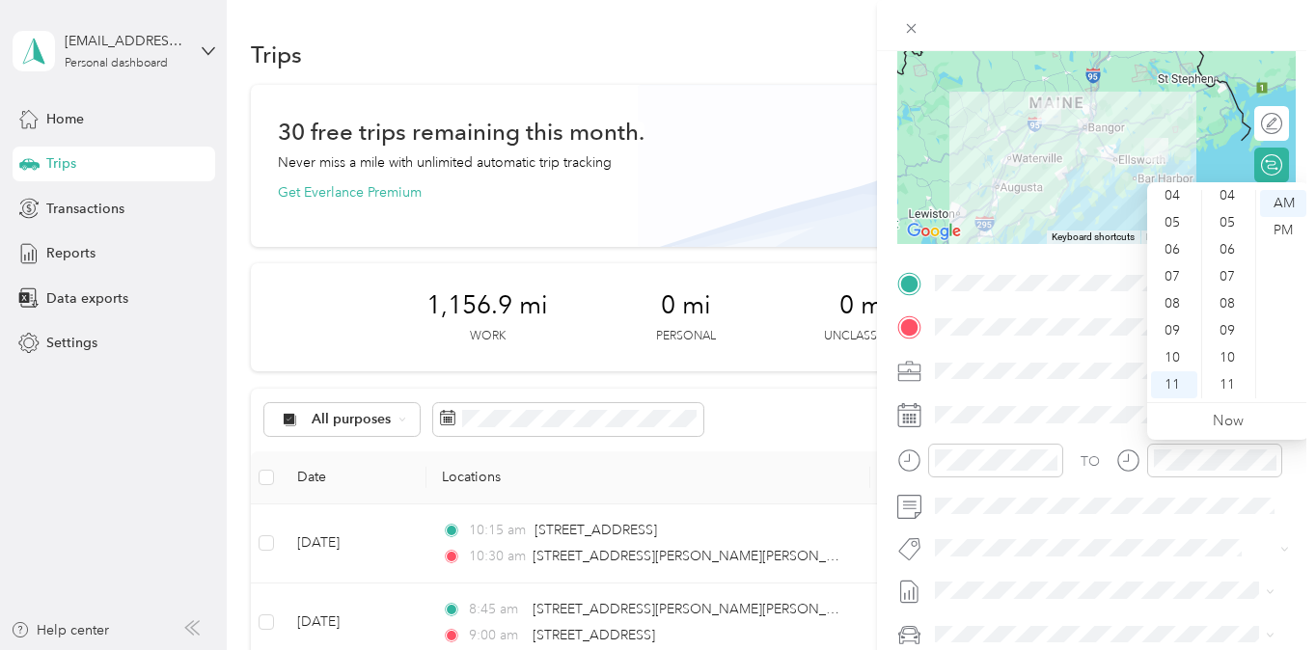
scroll to position [0, 0]
click at [1231, 329] on div "05" at bounding box center [1229, 338] width 46 height 27
click at [1291, 202] on div "AM" at bounding box center [1283, 203] width 46 height 27
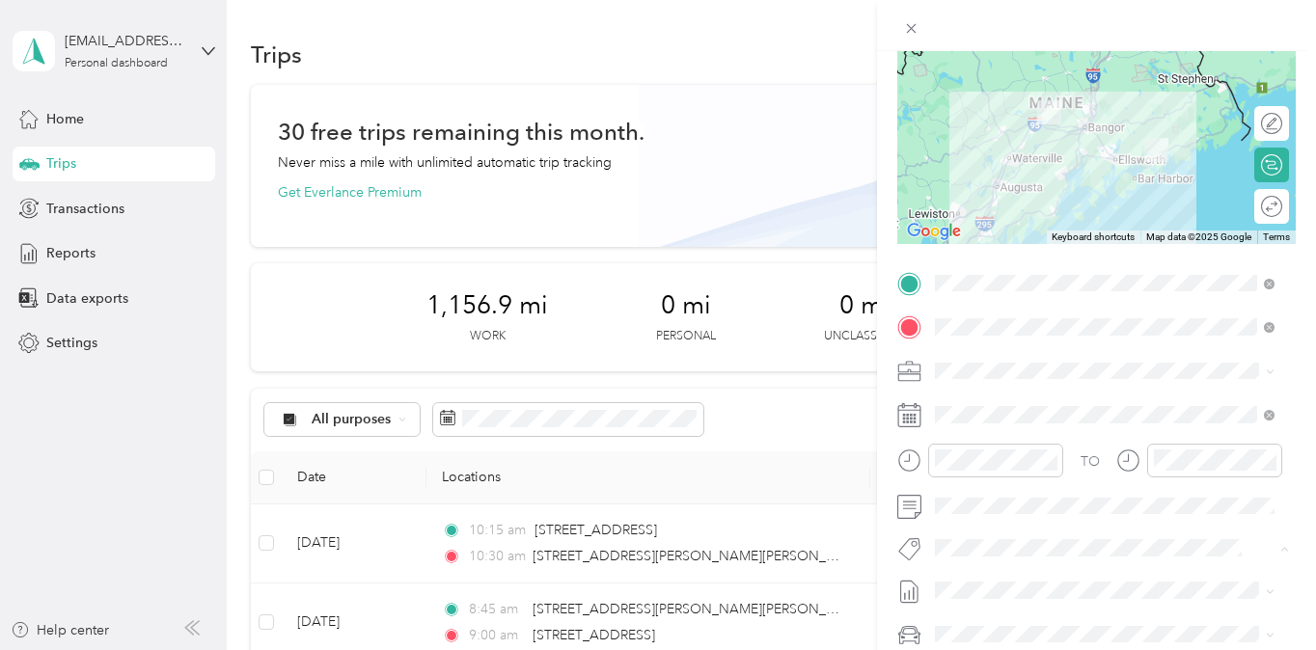
drag, startPoint x: 1285, startPoint y: 367, endPoint x: 1283, endPoint y: 377, distance: 9.8
click at [1285, 374] on form "New Trip Save This trip cannot be edited because it is either under review, app…" at bounding box center [1096, 303] width 439 height 862
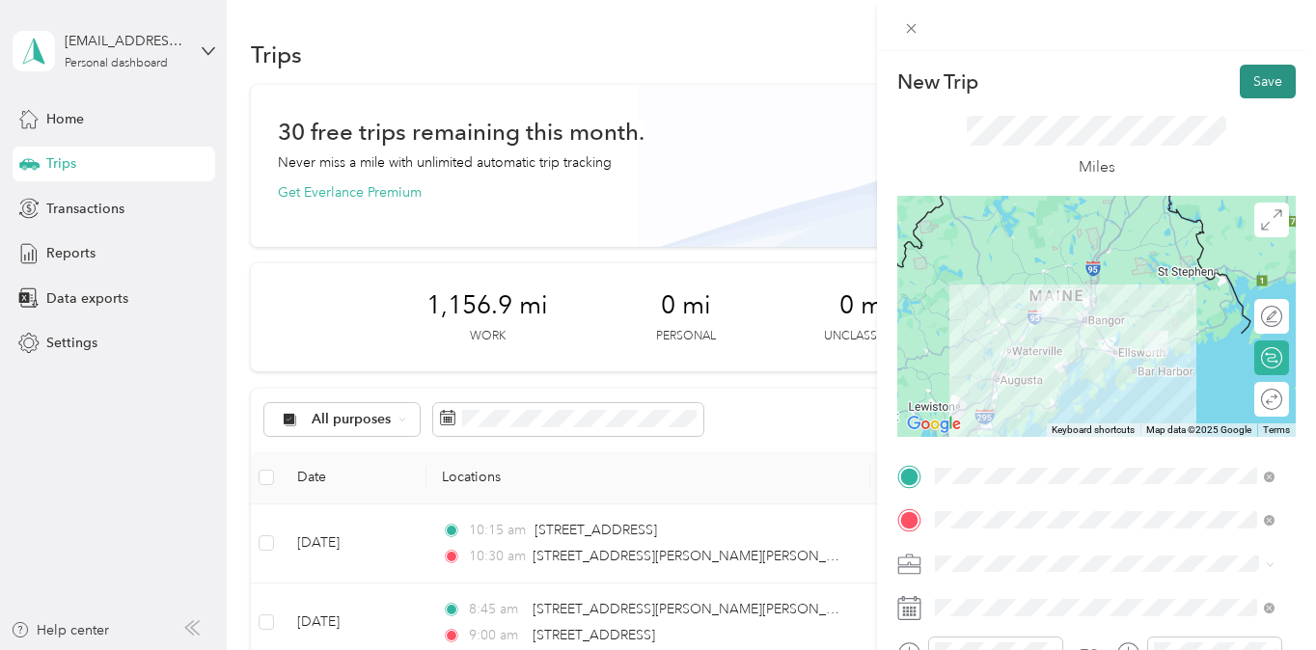
click at [1263, 67] on button "Save" at bounding box center [1267, 82] width 56 height 34
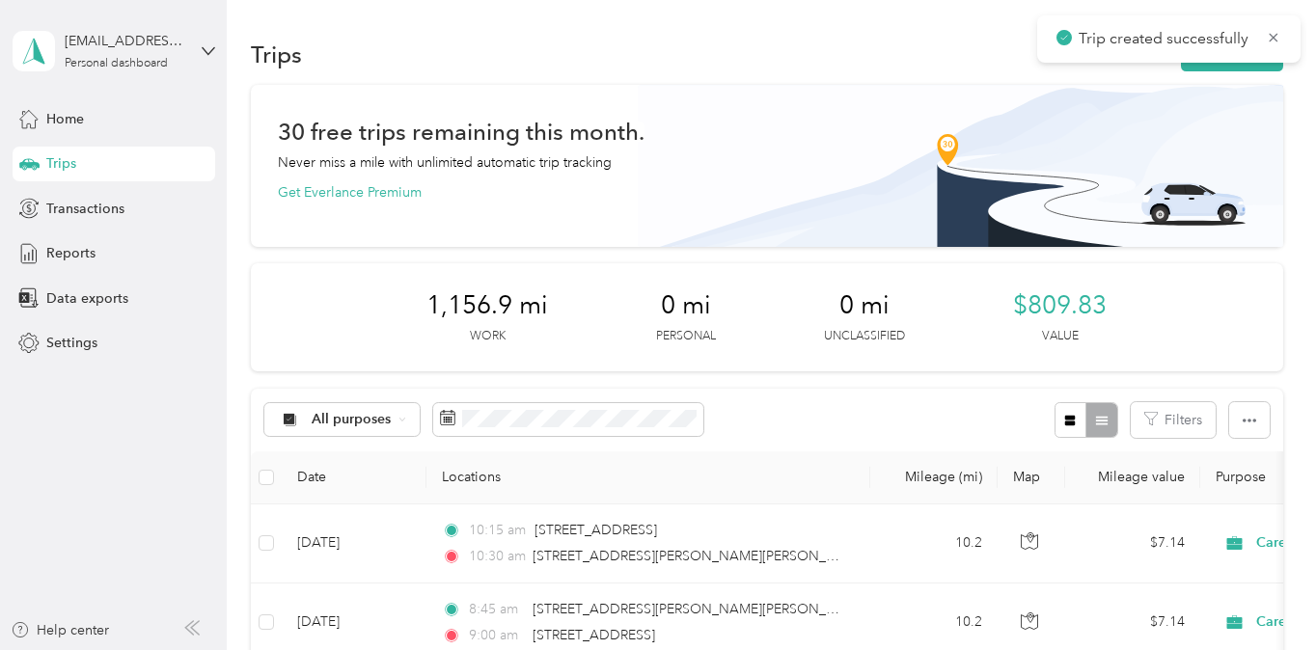
click at [1282, 36] on div "Trip created successfully" at bounding box center [1168, 38] width 263 height 47
click at [1269, 34] on icon at bounding box center [1272, 37] width 15 height 17
click at [1227, 54] on button "New trip" at bounding box center [1232, 55] width 102 height 34
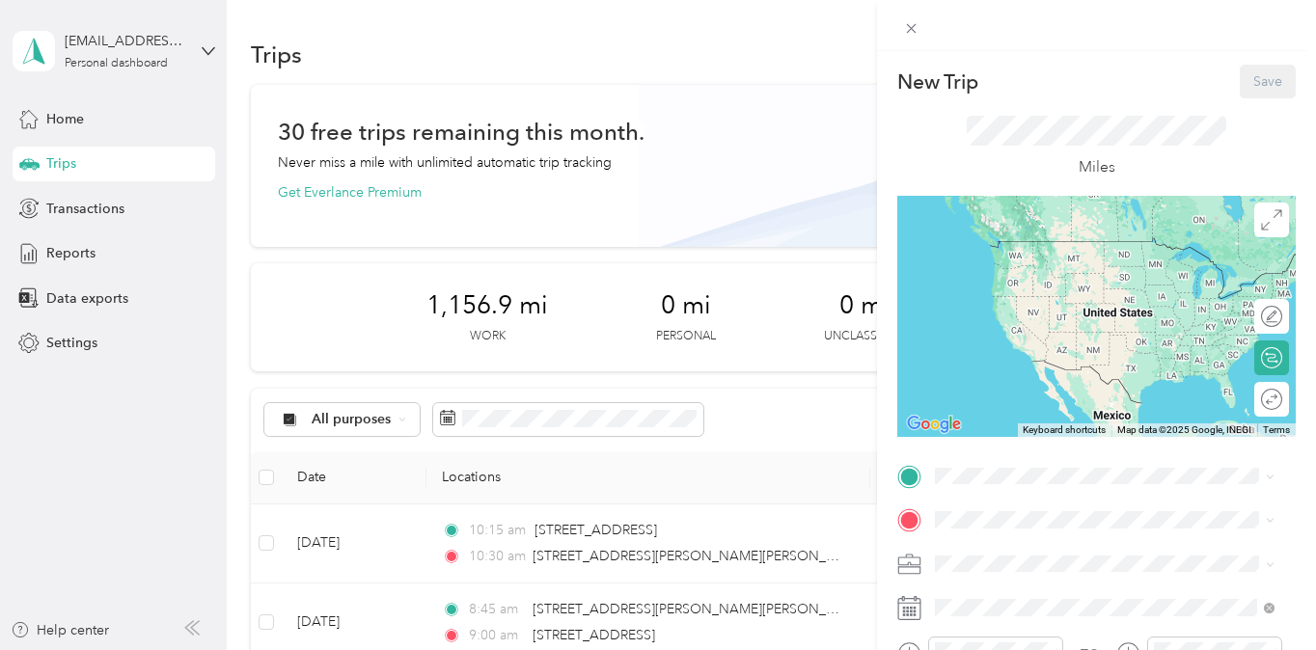
scroll to position [96, 0]
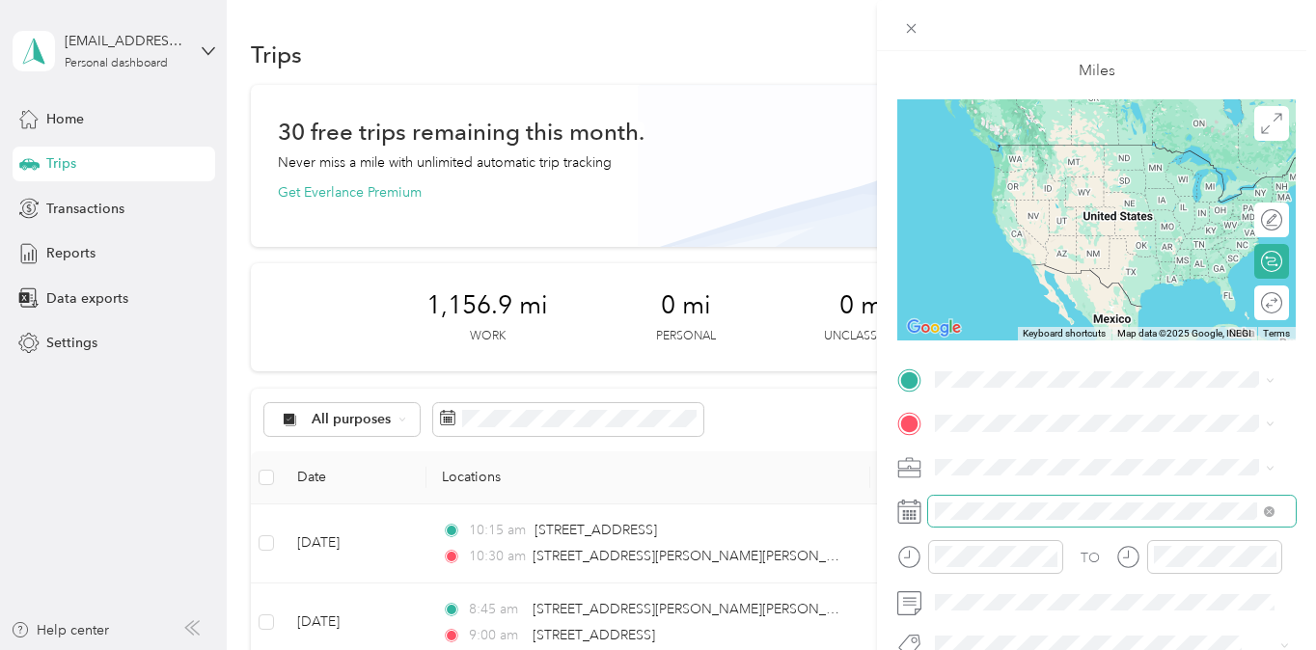
click at [961, 521] on span at bounding box center [1111, 511] width 367 height 31
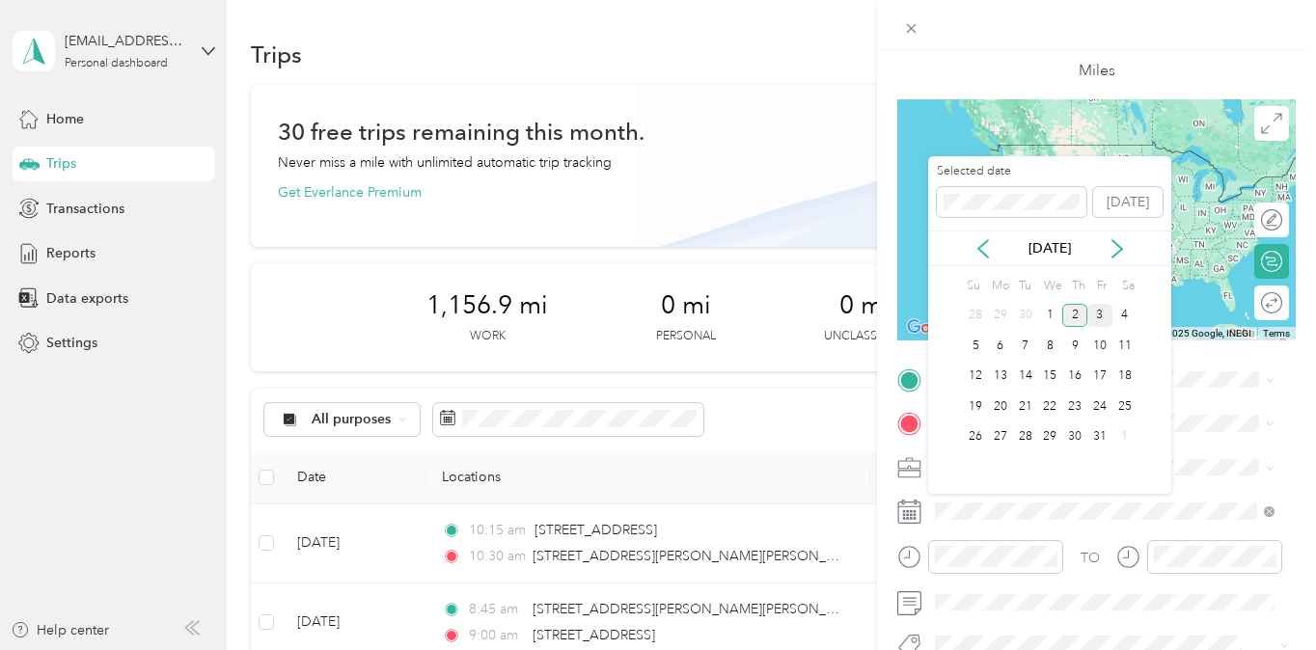
click at [1094, 317] on div "3" at bounding box center [1099, 316] width 25 height 24
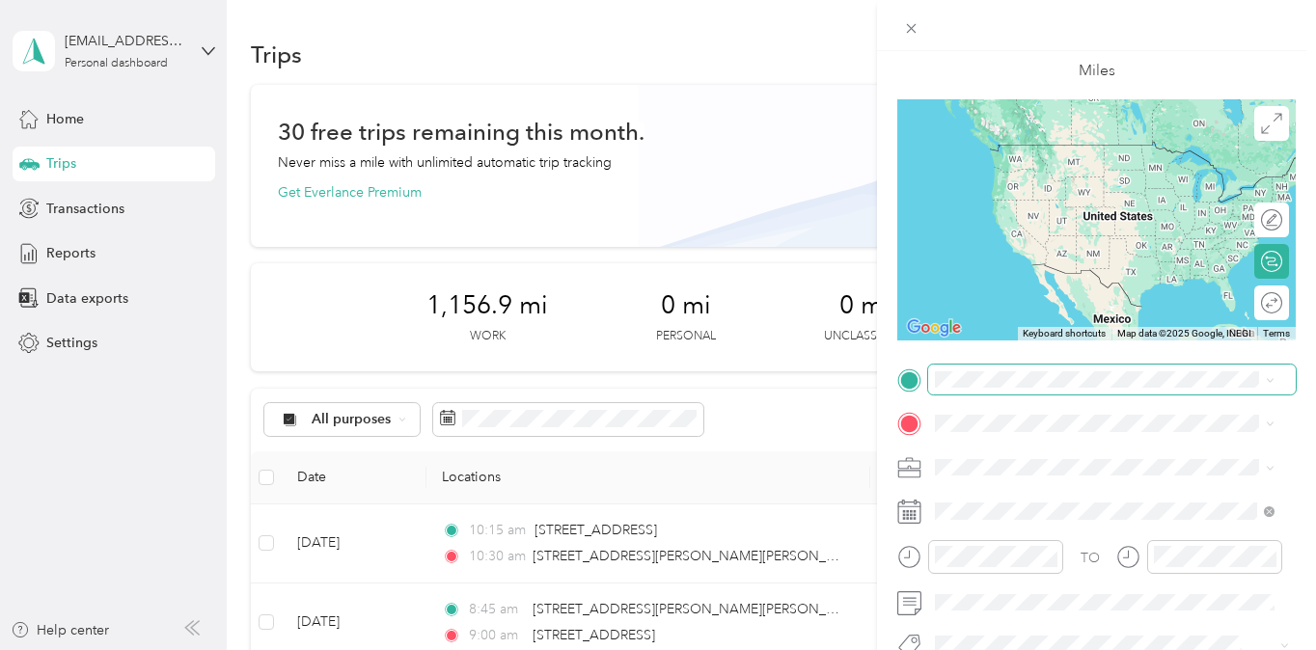
click at [996, 388] on span at bounding box center [1111, 380] width 367 height 31
click at [235, 460] on div "New Trip Save This trip cannot be edited because it is either under review, app…" at bounding box center [658, 325] width 1316 height 650
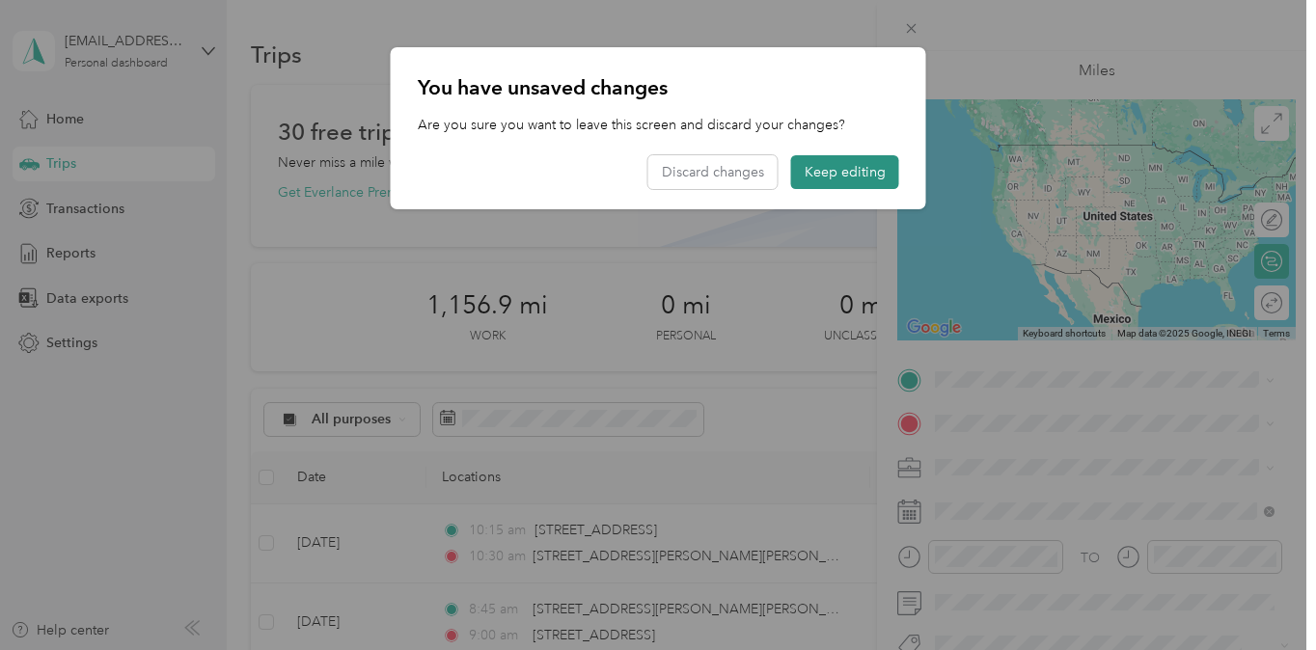
click at [864, 167] on button "Keep editing" at bounding box center [845, 172] width 108 height 34
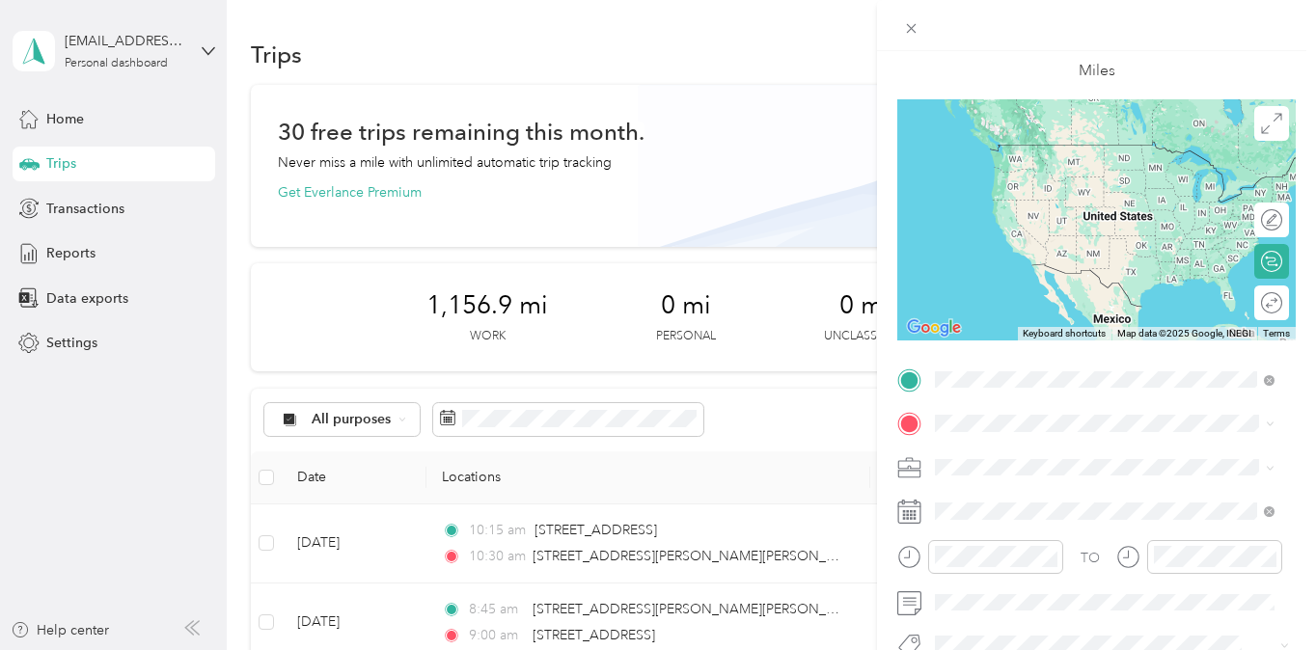
click at [1056, 449] on span "[STREET_ADDRESS][US_STATE]" at bounding box center [1067, 449] width 193 height 17
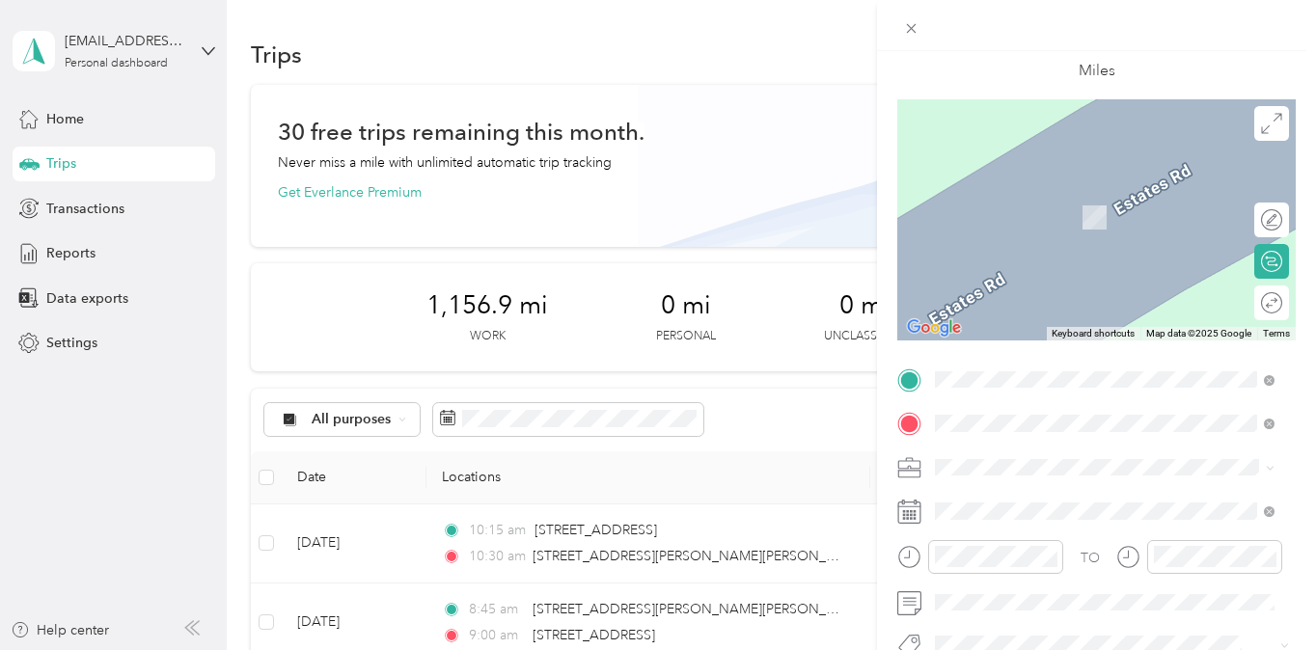
click at [1111, 503] on span "[STREET_ADDRESS][PERSON_NAME][PERSON_NAME][US_STATE]" at bounding box center [1119, 501] width 296 height 34
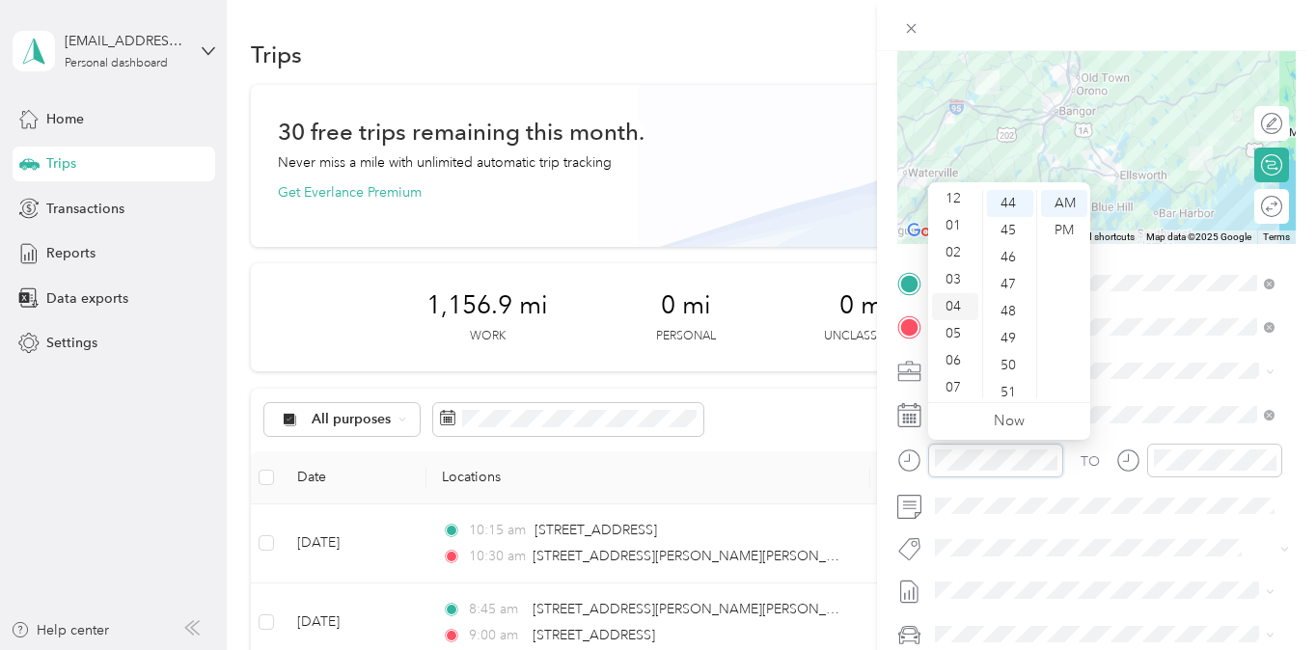
scroll to position [0, 0]
click at [952, 202] on div "12" at bounding box center [955, 203] width 46 height 27
click at [1061, 231] on div "PM" at bounding box center [1064, 230] width 46 height 27
click at [1015, 335] on div "05" at bounding box center [1010, 338] width 46 height 27
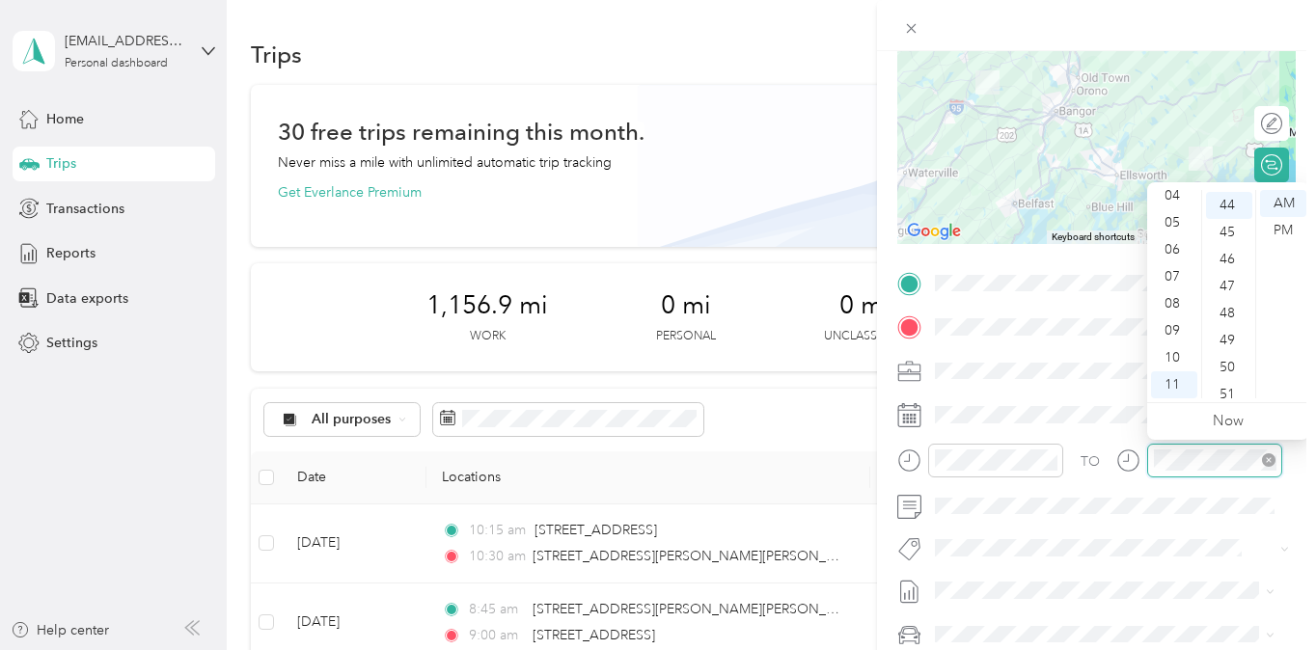
scroll to position [1188, 0]
click at [1265, 466] on icon "close-circle" at bounding box center [1269, 460] width 14 height 14
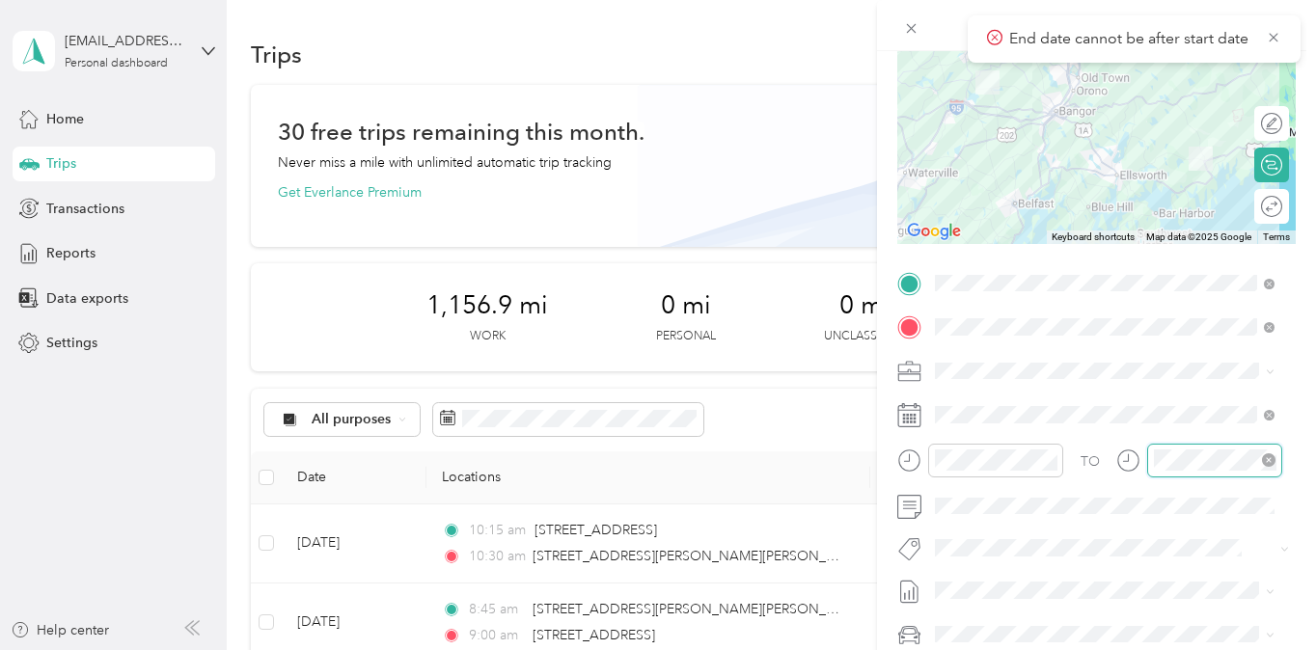
click at [1269, 459] on icon "close-circle" at bounding box center [1269, 460] width 14 height 14
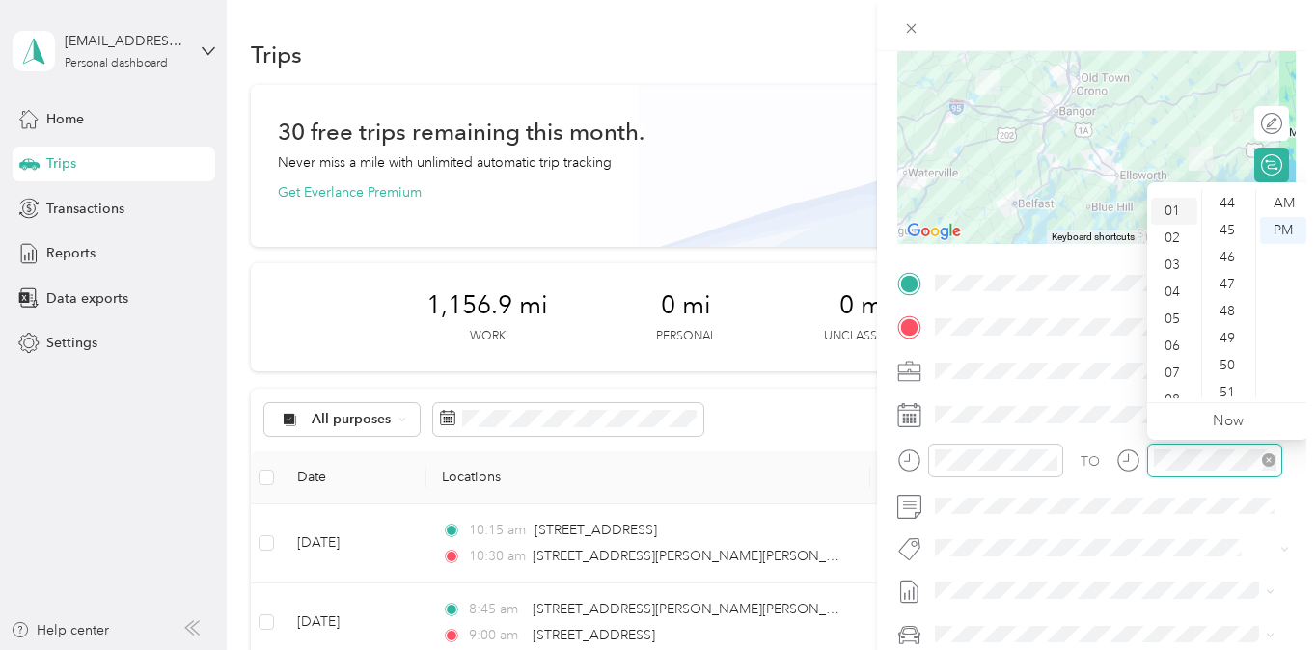
scroll to position [0, 0]
click at [1180, 235] on div "01" at bounding box center [1174, 230] width 46 height 27
click at [1226, 290] on div "40" at bounding box center [1229, 288] width 46 height 27
click at [1230, 279] on div "40" at bounding box center [1229, 288] width 46 height 27
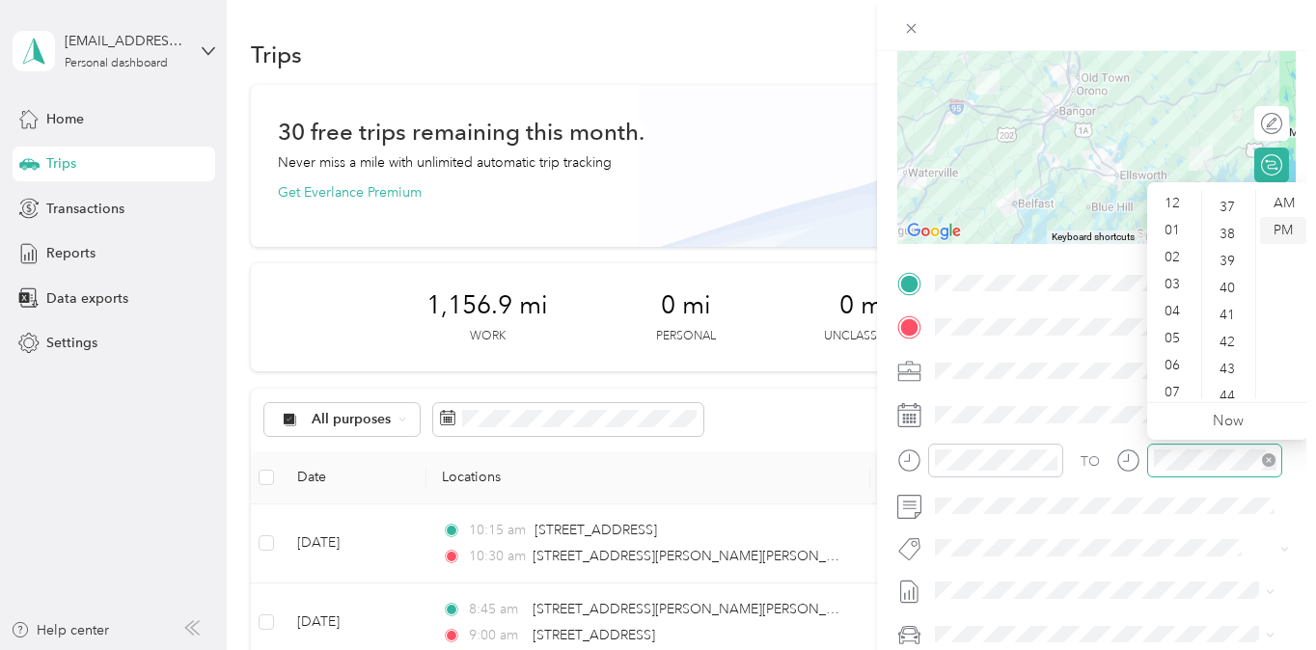
click at [1284, 224] on div "PM" at bounding box center [1283, 230] width 46 height 27
click at [1164, 226] on div "01" at bounding box center [1174, 230] width 46 height 27
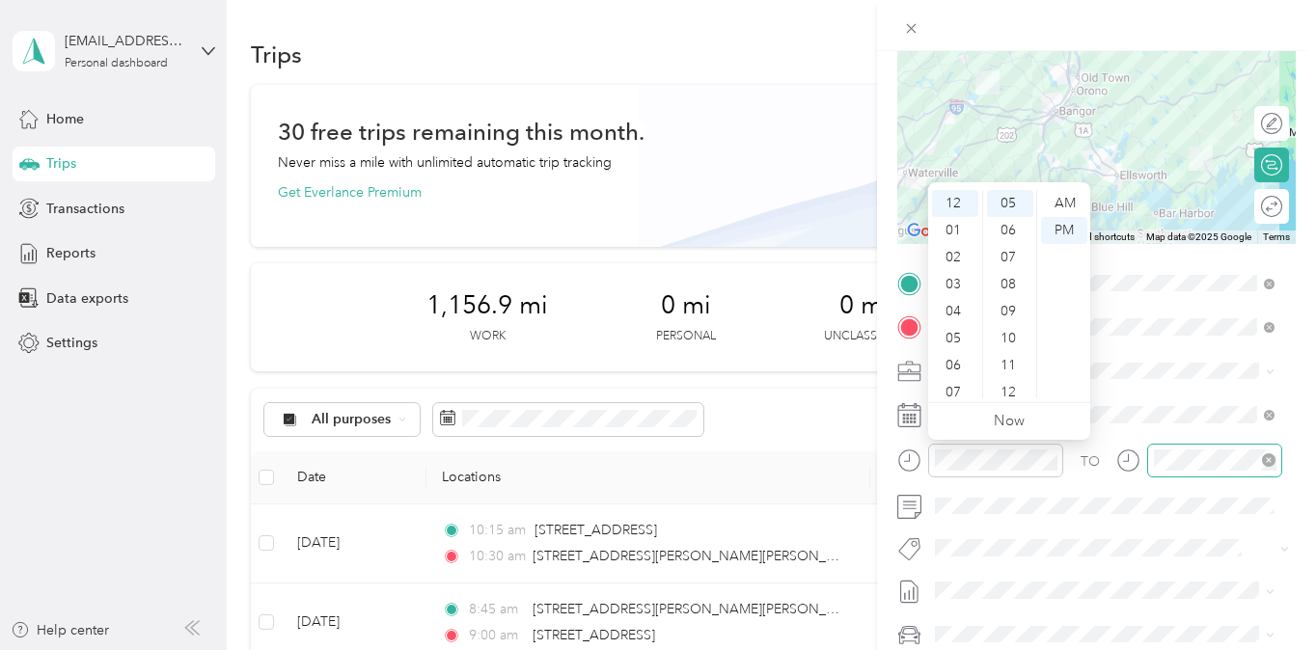
click at [1134, 458] on icon at bounding box center [1128, 461] width 24 height 24
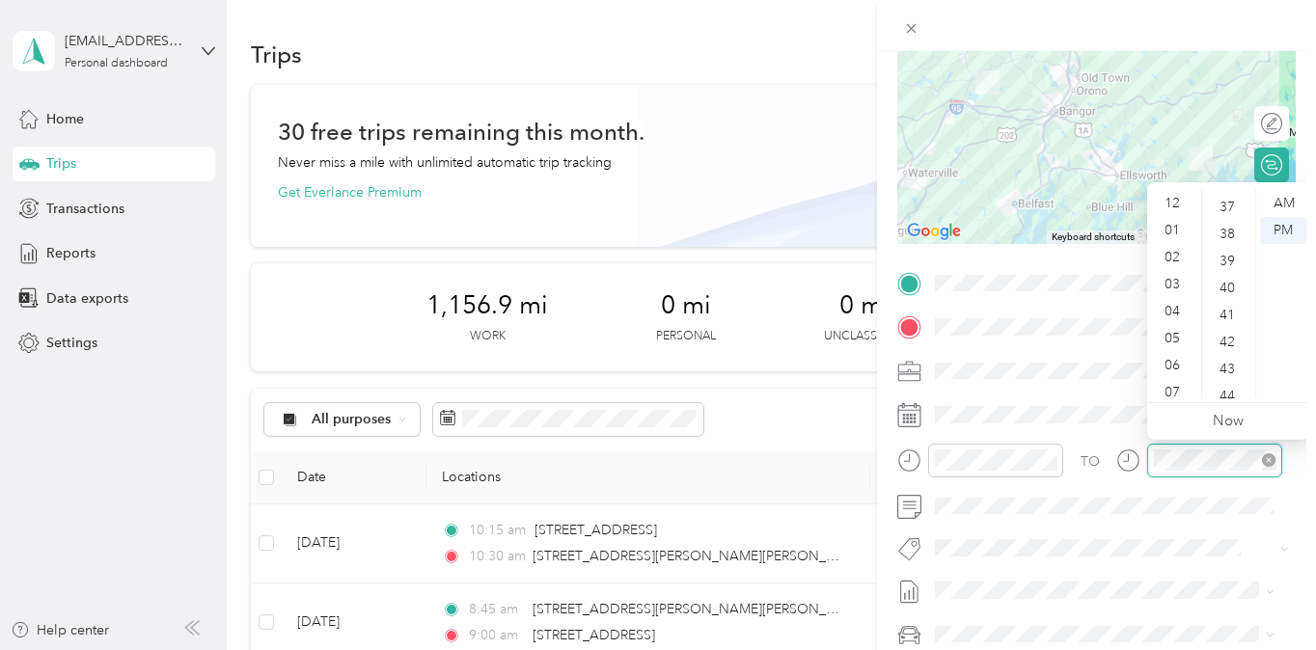
click at [1270, 464] on icon "close-circle" at bounding box center [1269, 460] width 14 height 14
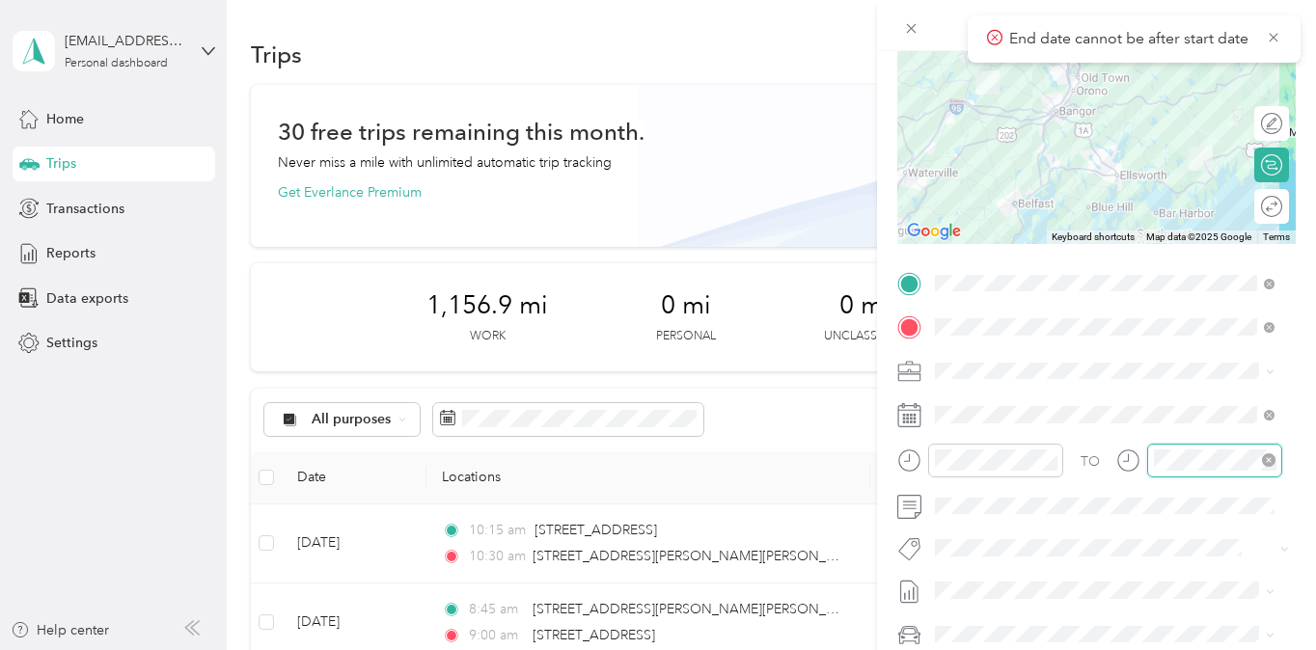
click at [1271, 465] on icon "close-circle" at bounding box center [1269, 460] width 14 height 14
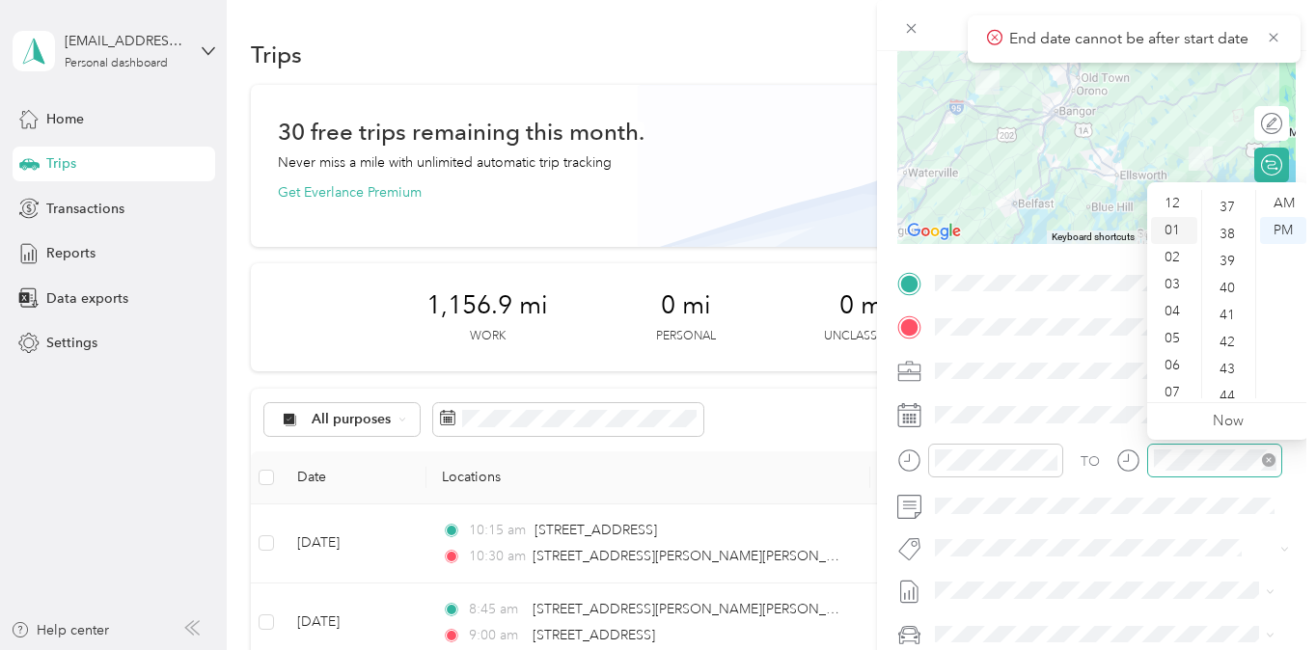
click at [1174, 225] on div "01" at bounding box center [1174, 230] width 46 height 27
click at [1284, 225] on div "PM" at bounding box center [1283, 230] width 46 height 27
click at [1227, 425] on link "Now" at bounding box center [1227, 421] width 31 height 18
click at [1272, 456] on icon "close-circle" at bounding box center [1269, 460] width 14 height 14
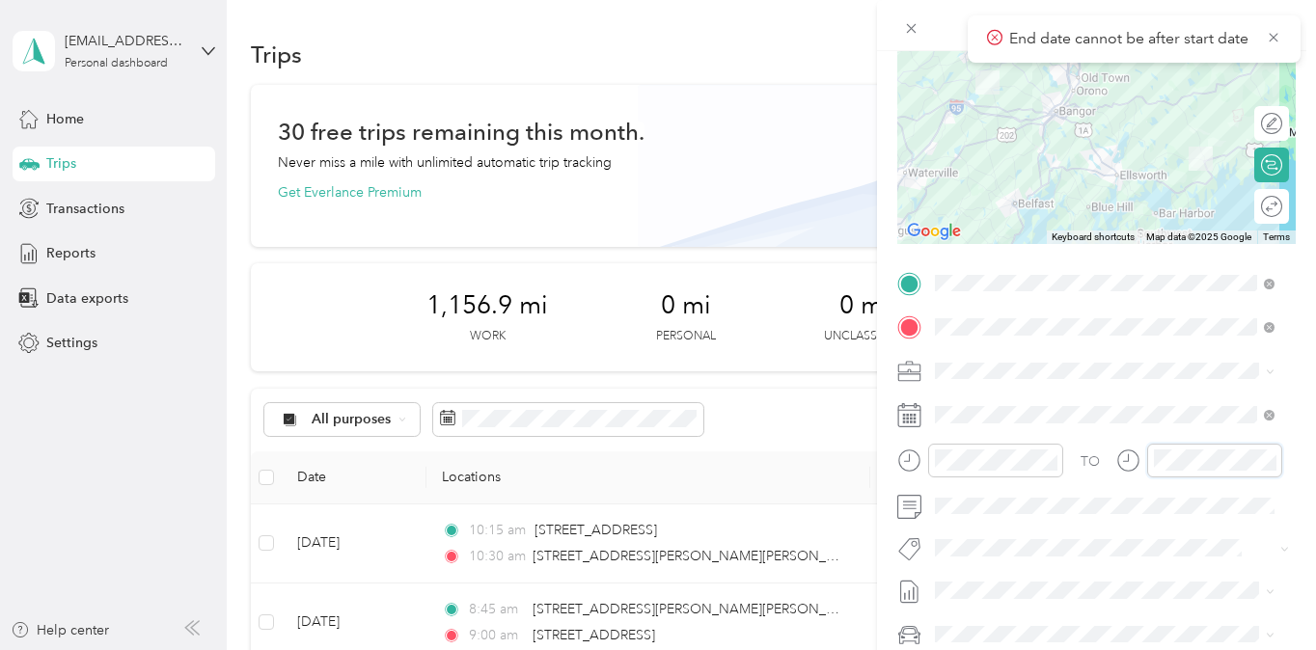
click at [1273, 456] on icon "close-circle" at bounding box center [1269, 460] width 14 height 14
click at [1266, 460] on icon "close-circle" at bounding box center [1269, 460] width 14 height 14
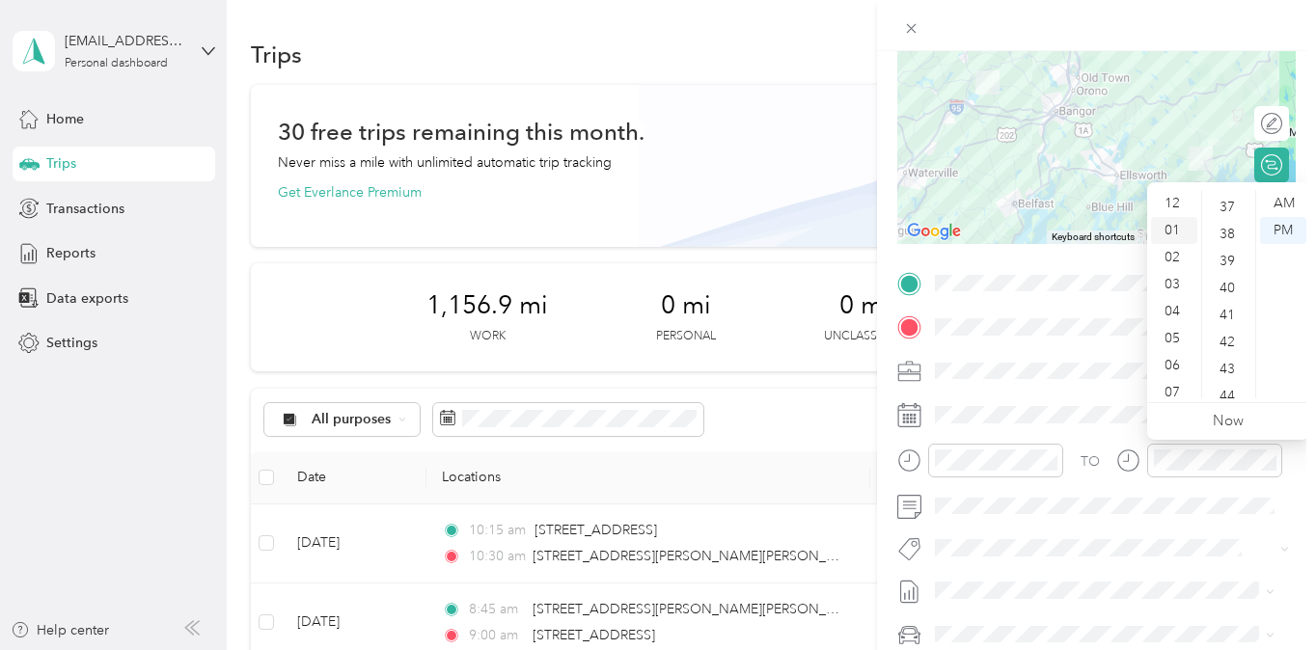
click at [1175, 224] on div "01" at bounding box center [1174, 230] width 46 height 27
click at [1165, 198] on div "12" at bounding box center [1174, 203] width 46 height 27
click at [1169, 372] on div "11" at bounding box center [1174, 384] width 46 height 27
click at [1182, 348] on div "10" at bounding box center [1174, 357] width 46 height 27
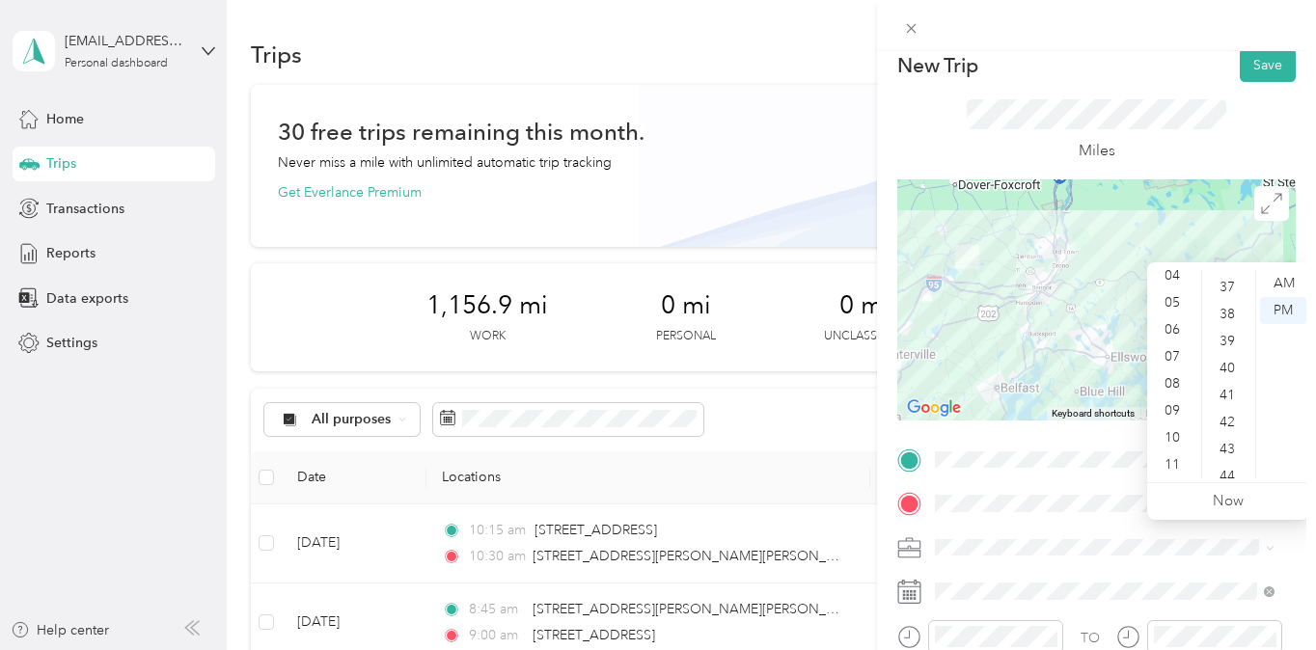
scroll to position [0, 0]
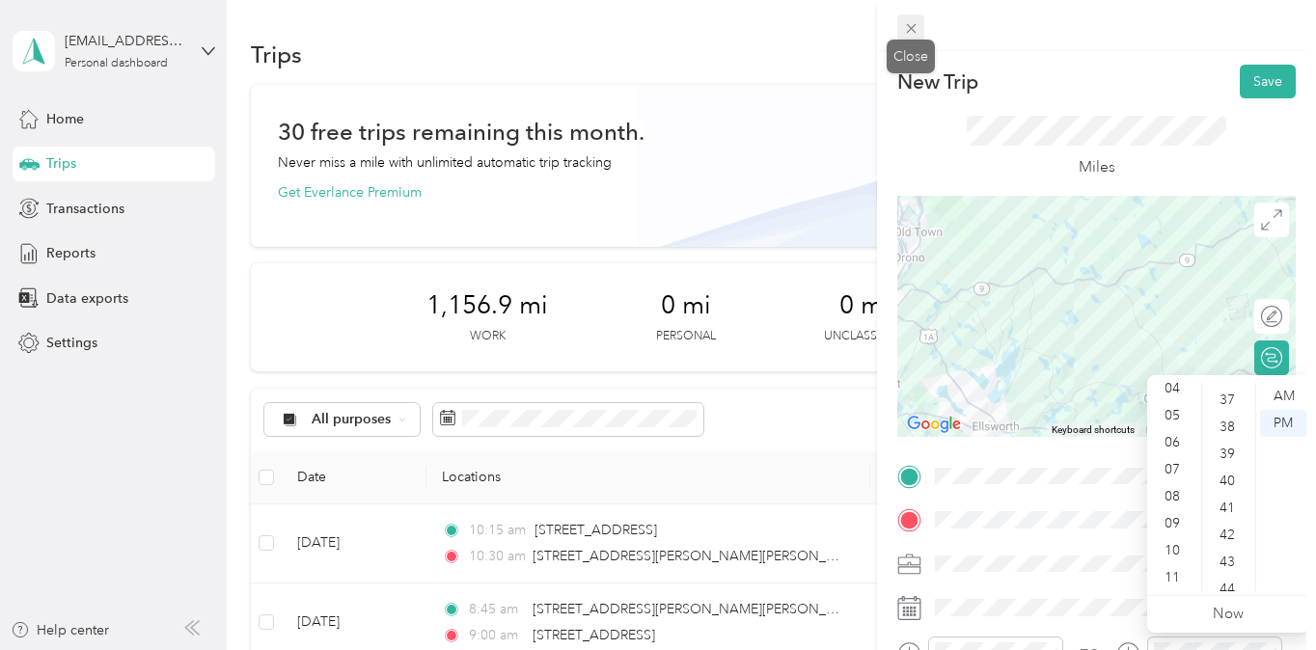
click at [909, 32] on icon at bounding box center [911, 28] width 16 height 16
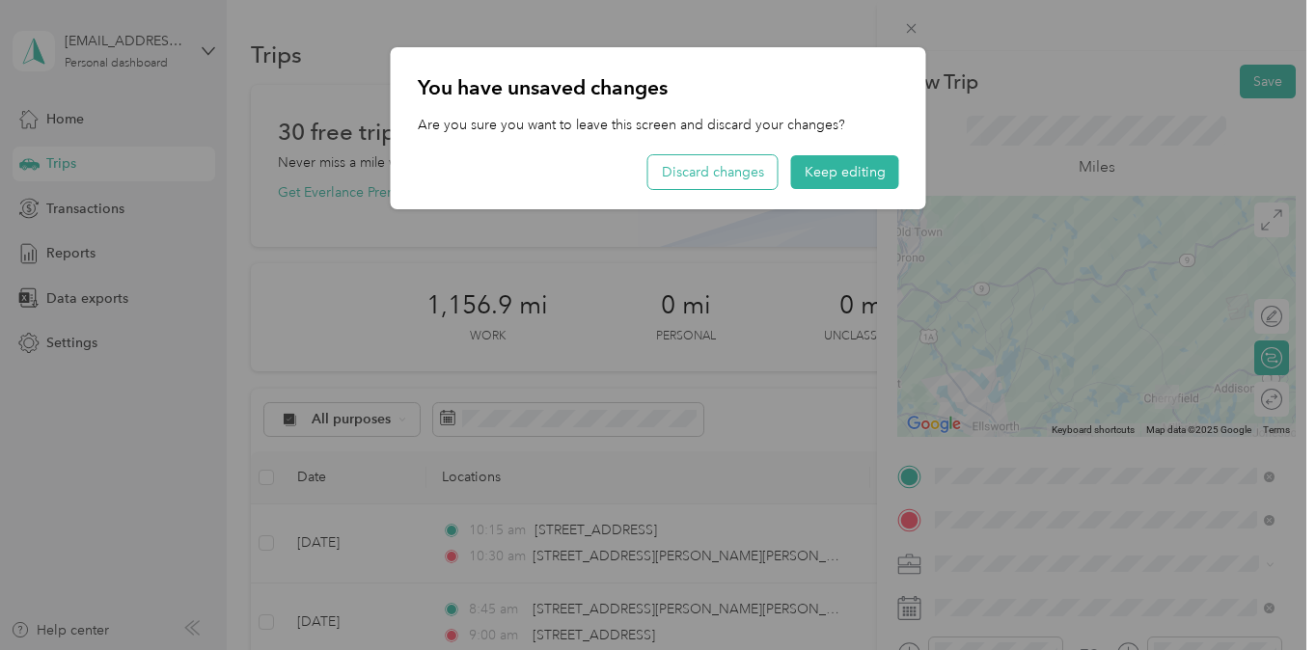
click at [740, 165] on button "Discard changes" at bounding box center [712, 172] width 129 height 34
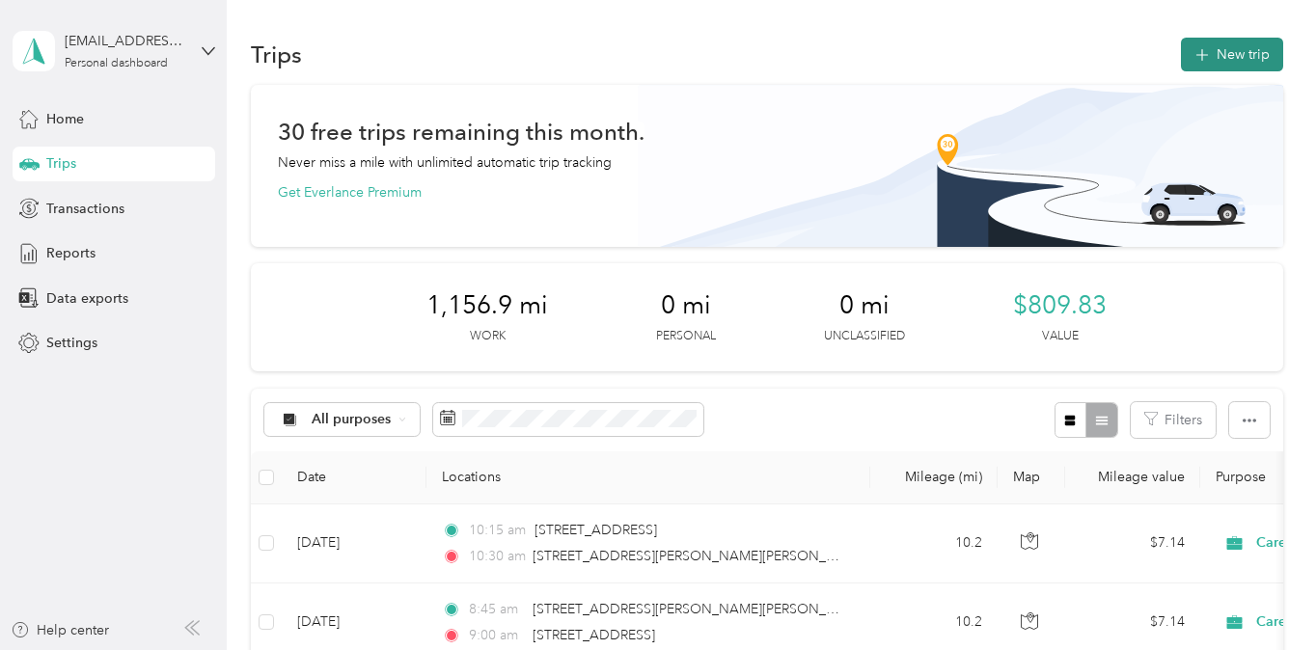
click at [1239, 54] on button "New trip" at bounding box center [1232, 55] width 102 height 34
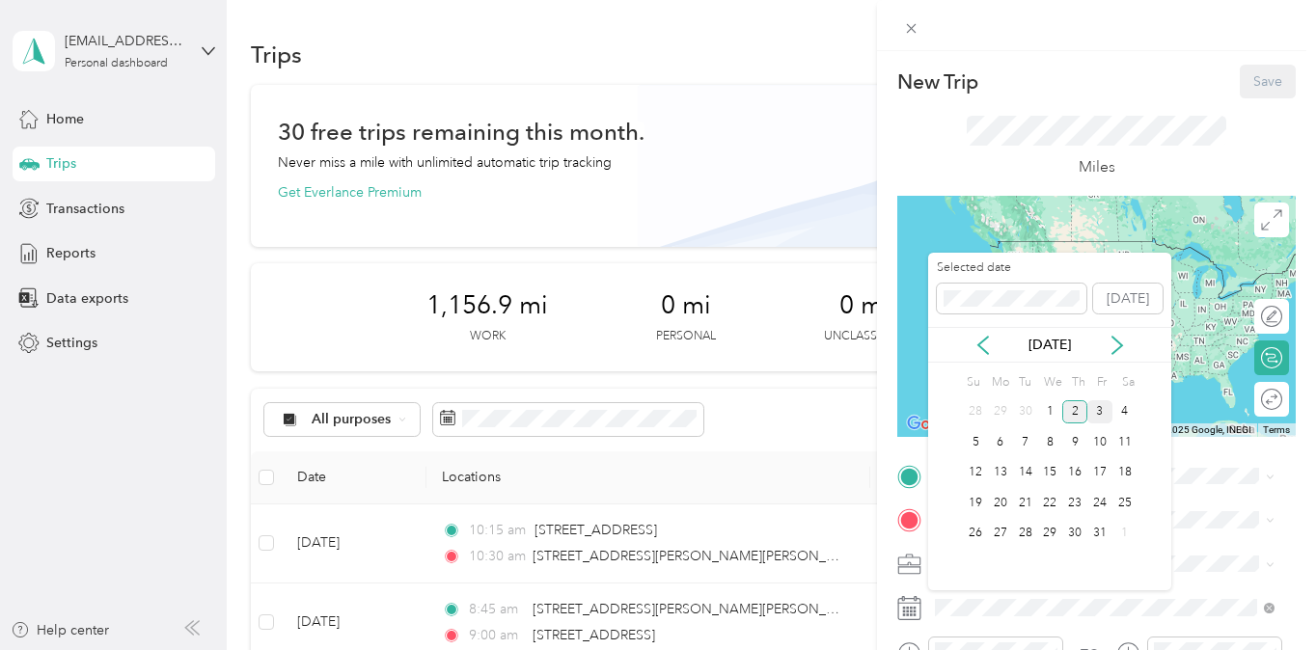
click at [1094, 406] on div "3" at bounding box center [1099, 412] width 25 height 24
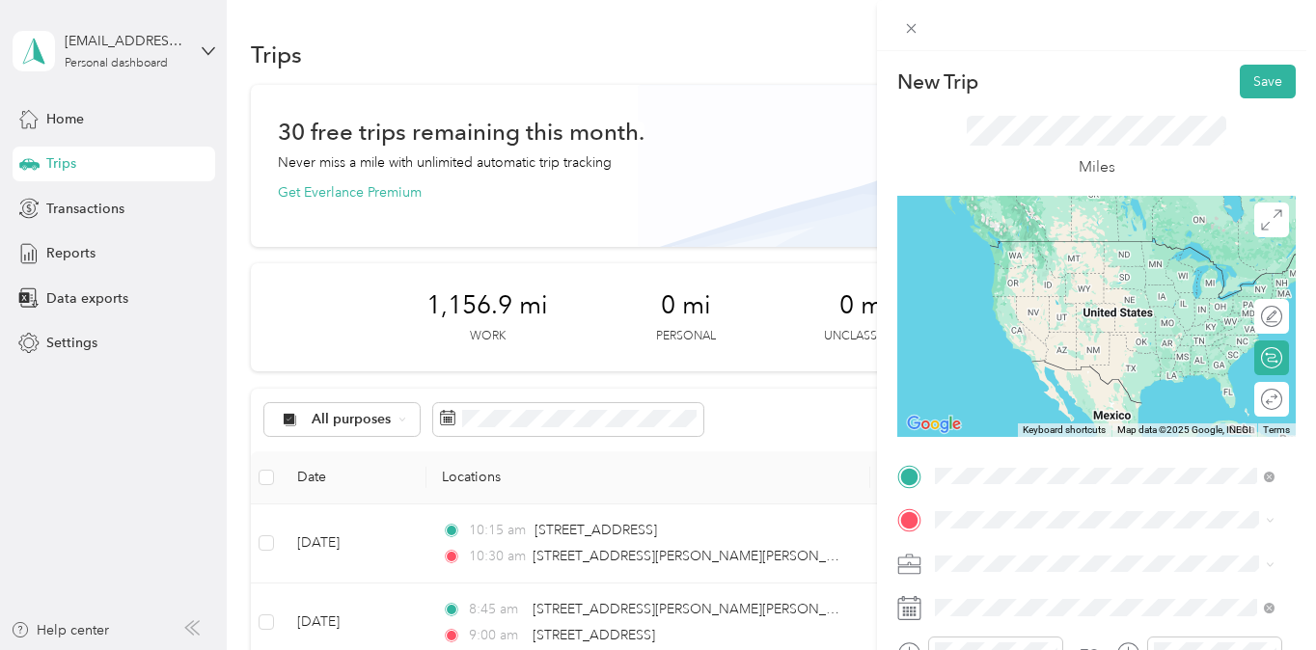
click at [1061, 239] on span "[STREET_ADDRESS][US_STATE]" at bounding box center [1067, 240] width 193 height 17
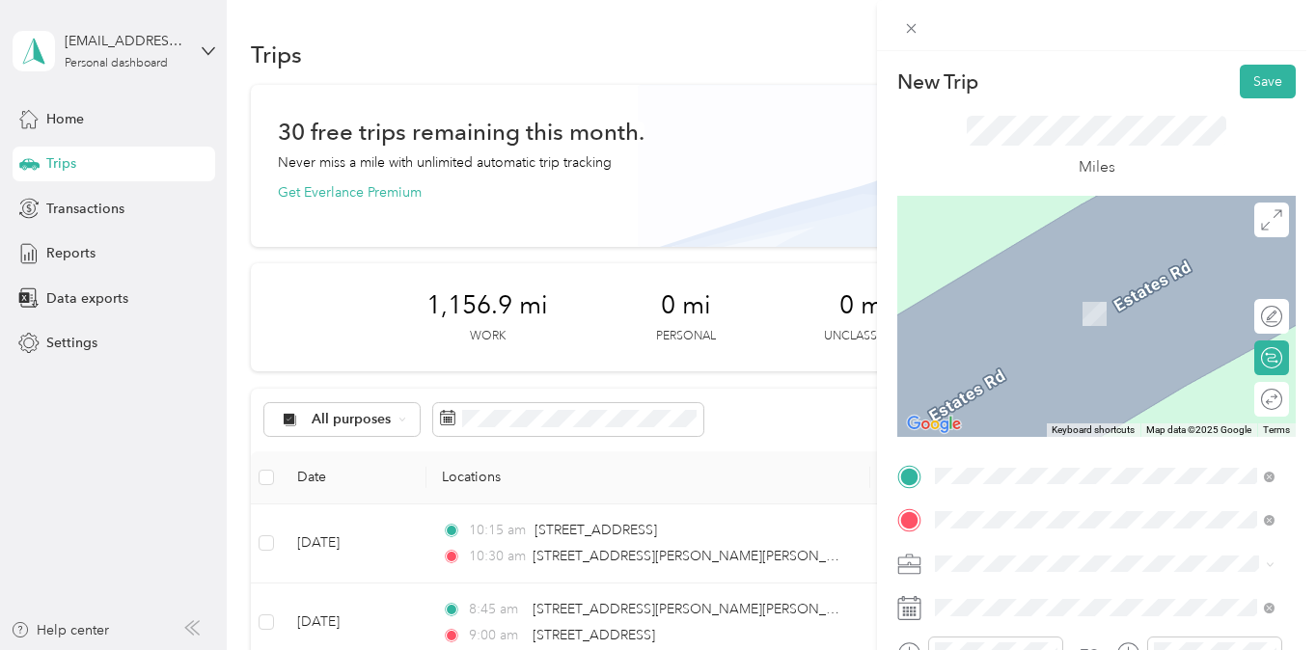
click at [1121, 363] on span "[STREET_ADDRESS][PERSON_NAME][PERSON_NAME][US_STATE]" at bounding box center [1119, 368] width 296 height 34
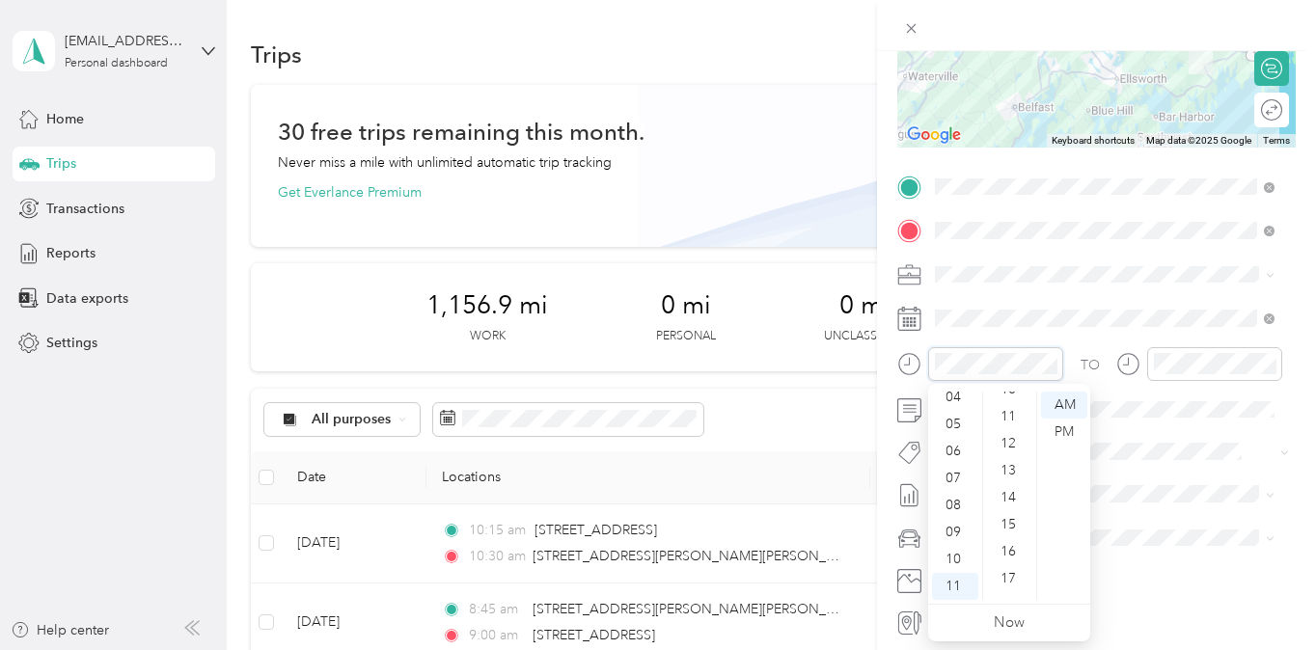
scroll to position [85, 0]
click at [1072, 425] on div "PM" at bounding box center [1064, 432] width 46 height 27
click at [961, 406] on div "12" at bounding box center [955, 405] width 46 height 27
click at [1009, 549] on div "05" at bounding box center [1010, 540] width 46 height 27
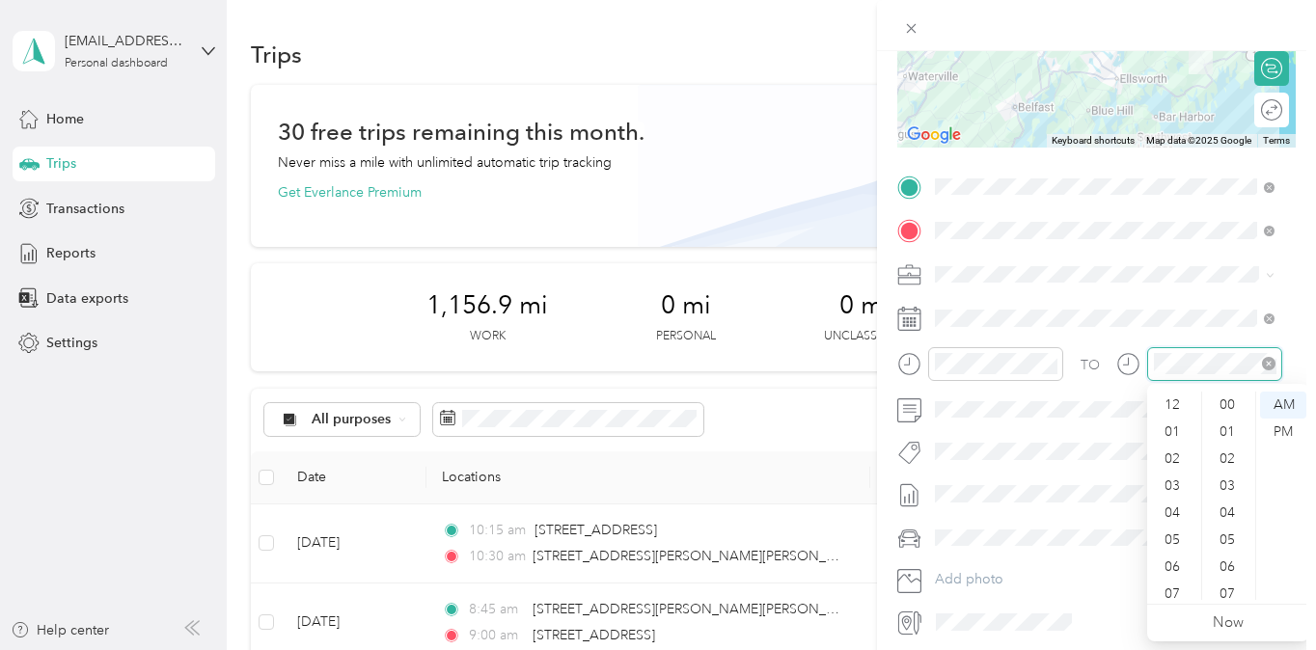
scroll to position [116, 0]
click at [1274, 427] on div "PM" at bounding box center [1283, 432] width 46 height 27
click at [1169, 429] on div "01" at bounding box center [1174, 432] width 46 height 27
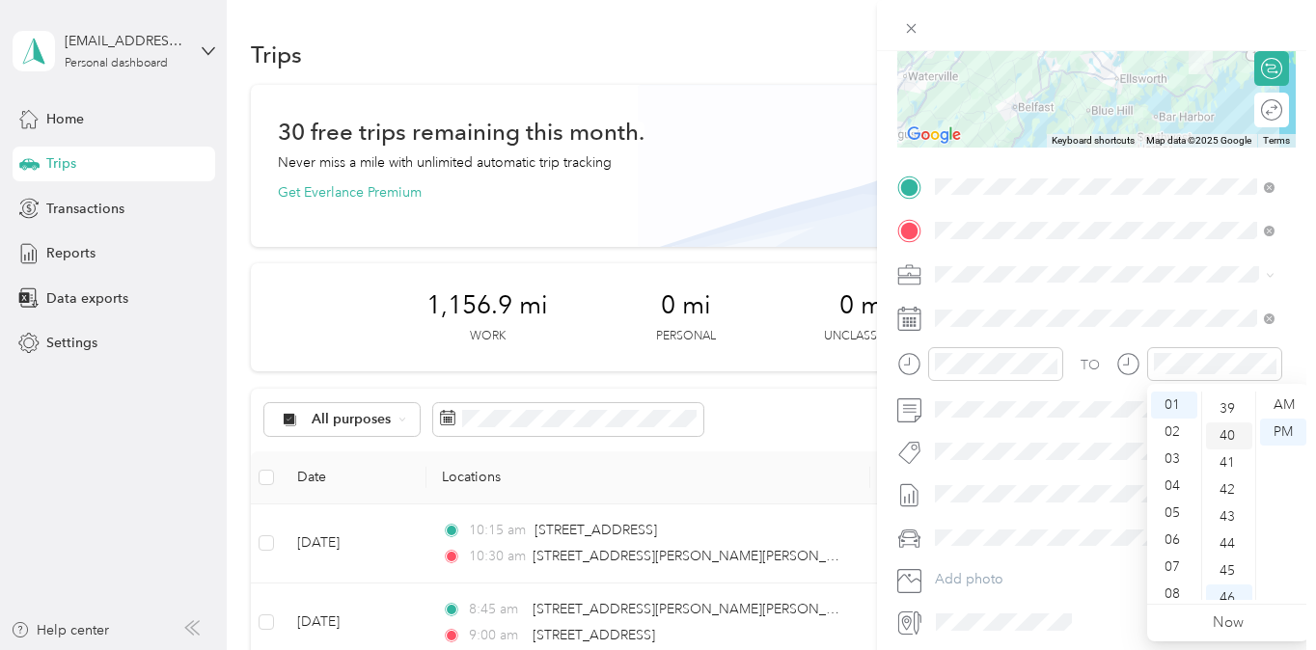
click at [1227, 433] on div "40" at bounding box center [1229, 435] width 46 height 27
click at [1294, 334] on form "New Trip Save This trip cannot be edited because it is either under review, app…" at bounding box center [1096, 206] width 439 height 862
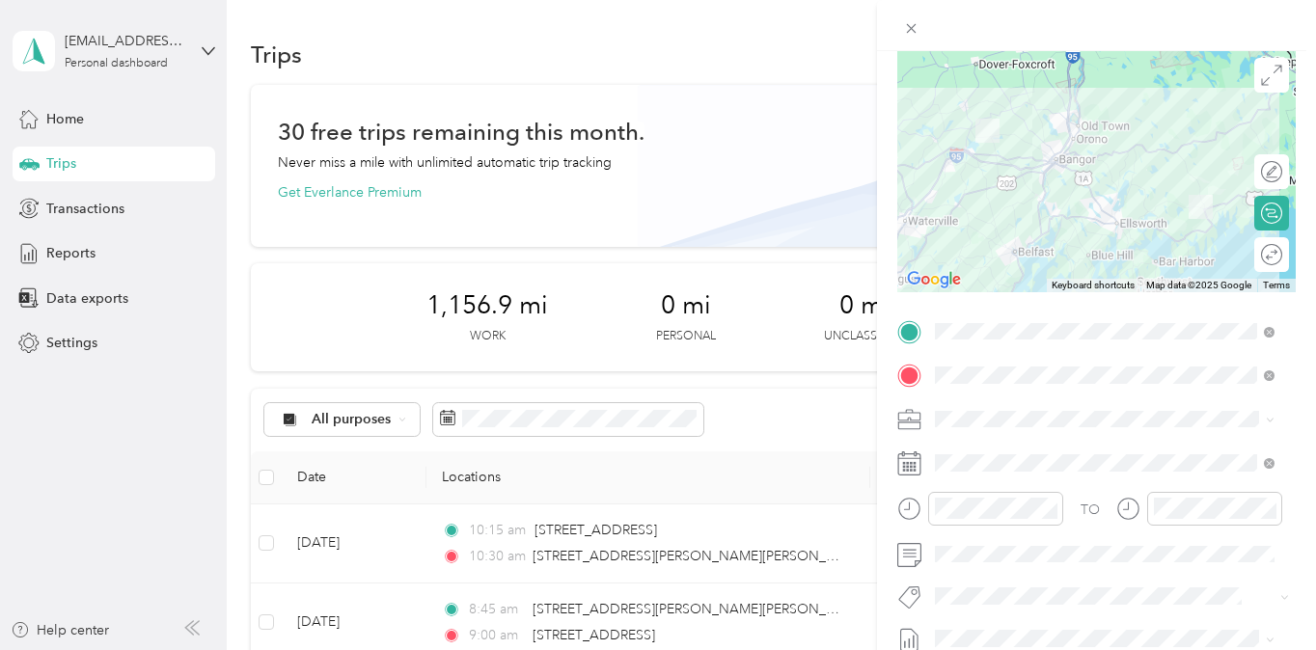
scroll to position [0, 0]
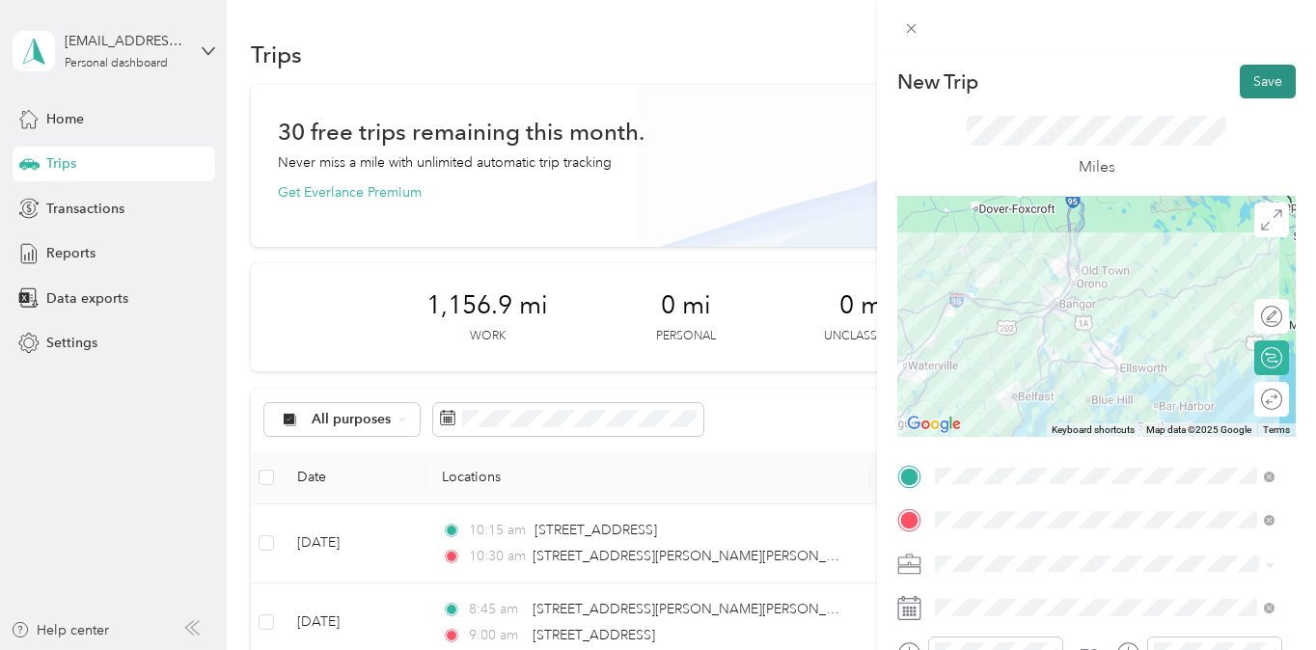
click at [1262, 78] on button "Save" at bounding box center [1267, 82] width 56 height 34
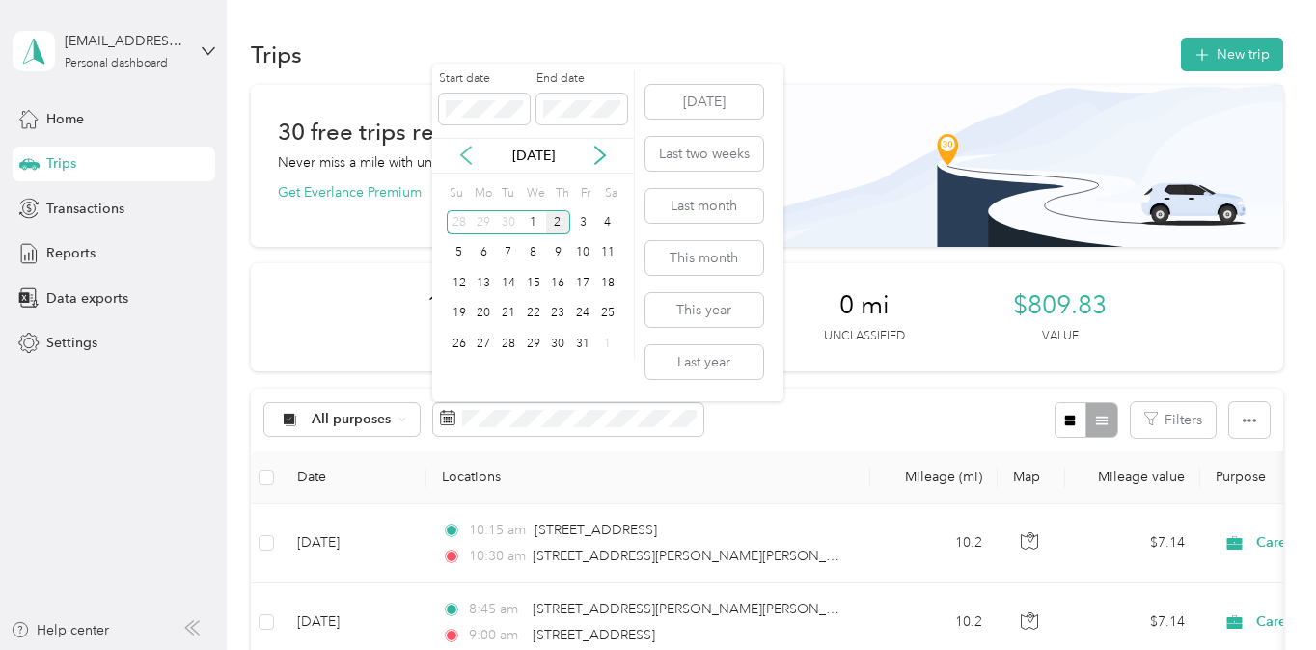
click at [465, 151] on icon at bounding box center [466, 156] width 10 height 17
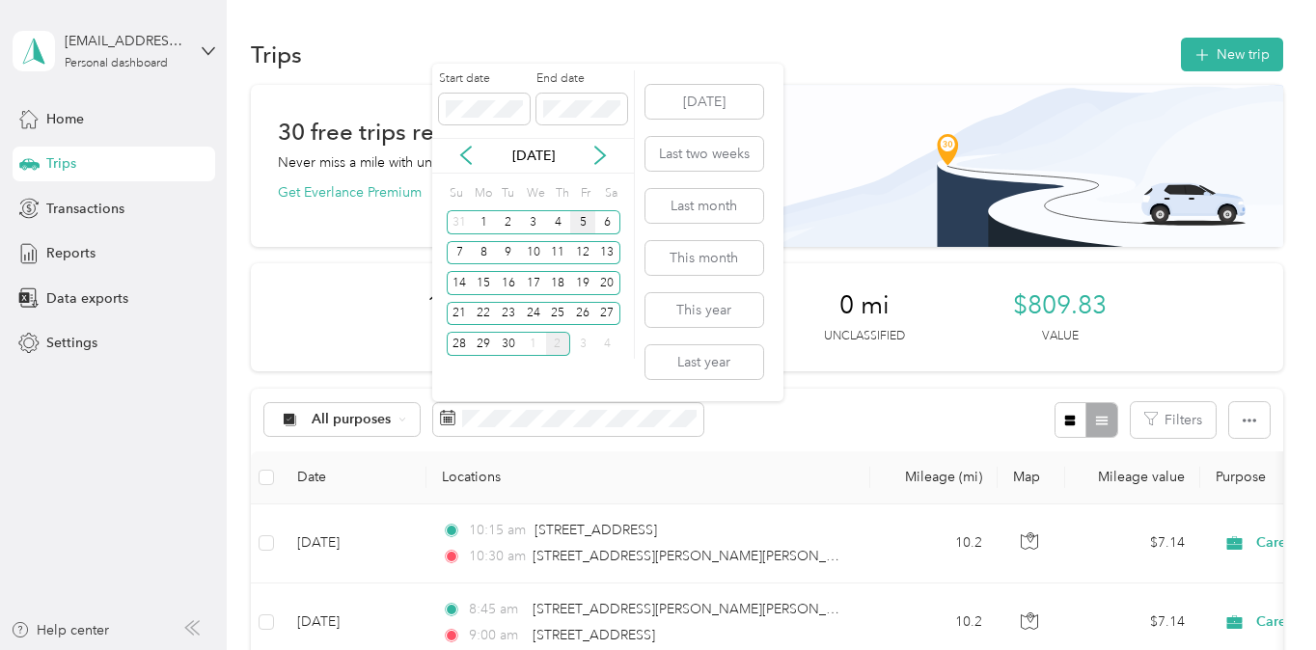
click at [583, 227] on div "5" at bounding box center [582, 222] width 25 height 24
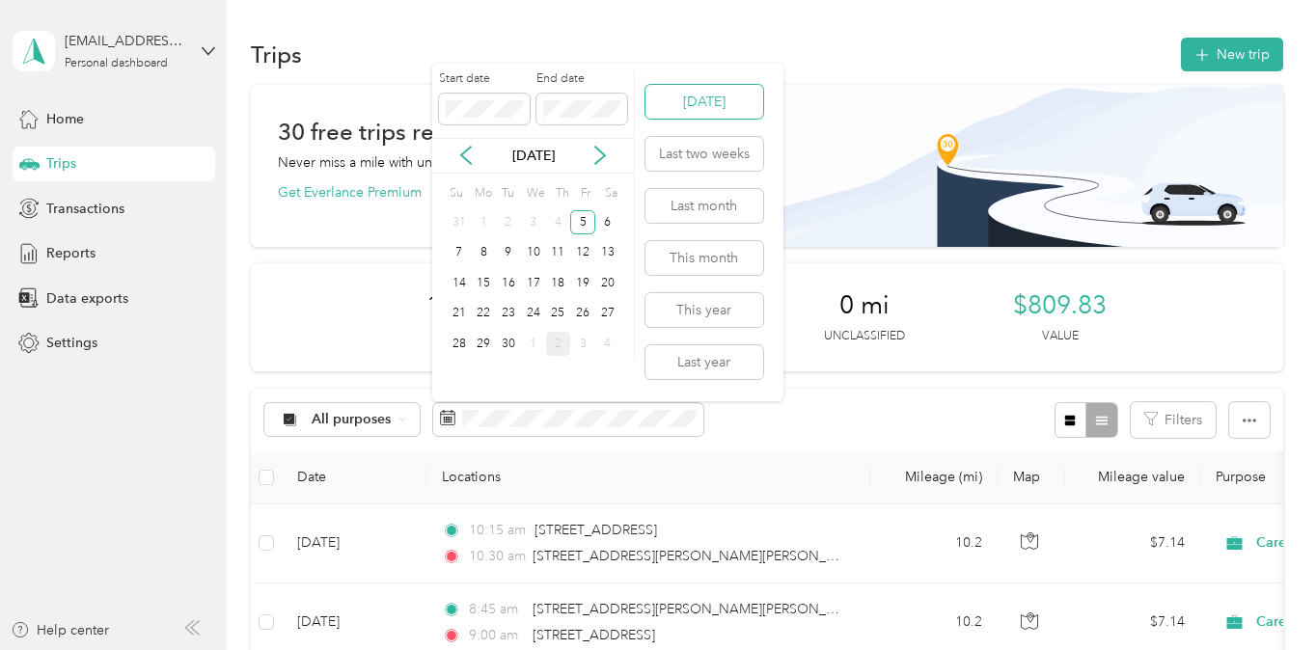
click at [679, 94] on button "[DATE]" at bounding box center [704, 102] width 118 height 34
click at [727, 262] on button "This month" at bounding box center [704, 258] width 118 height 34
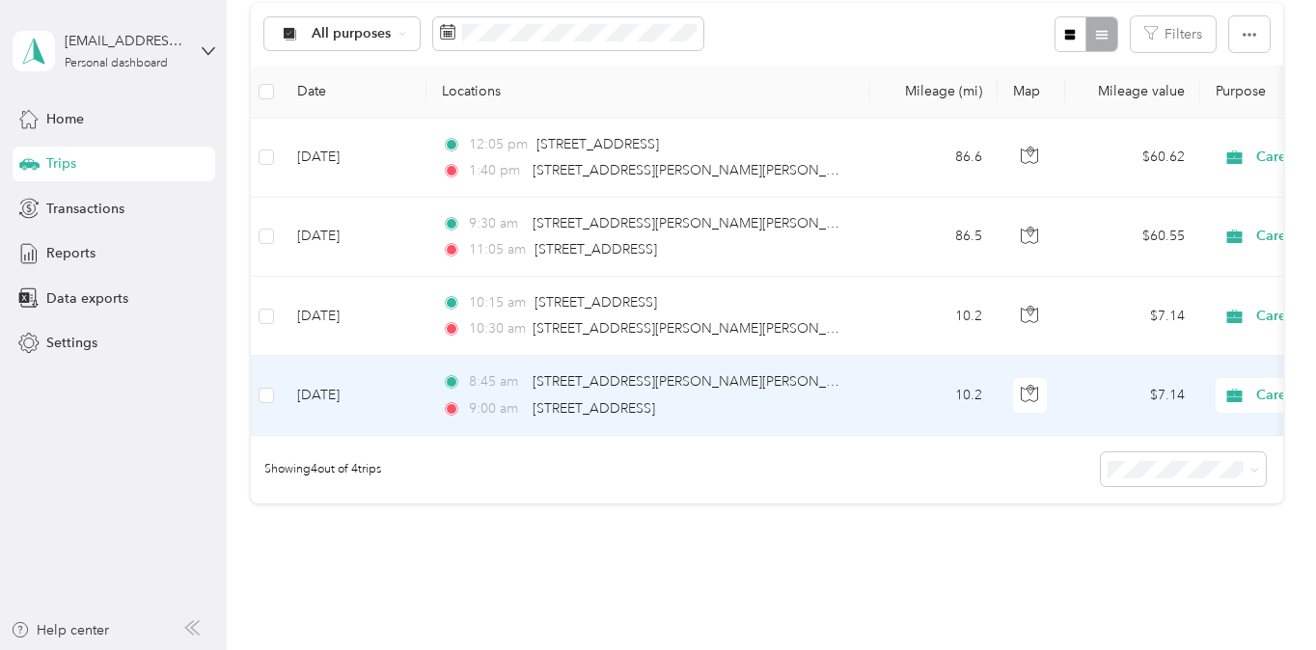
scroll to position [193, 0]
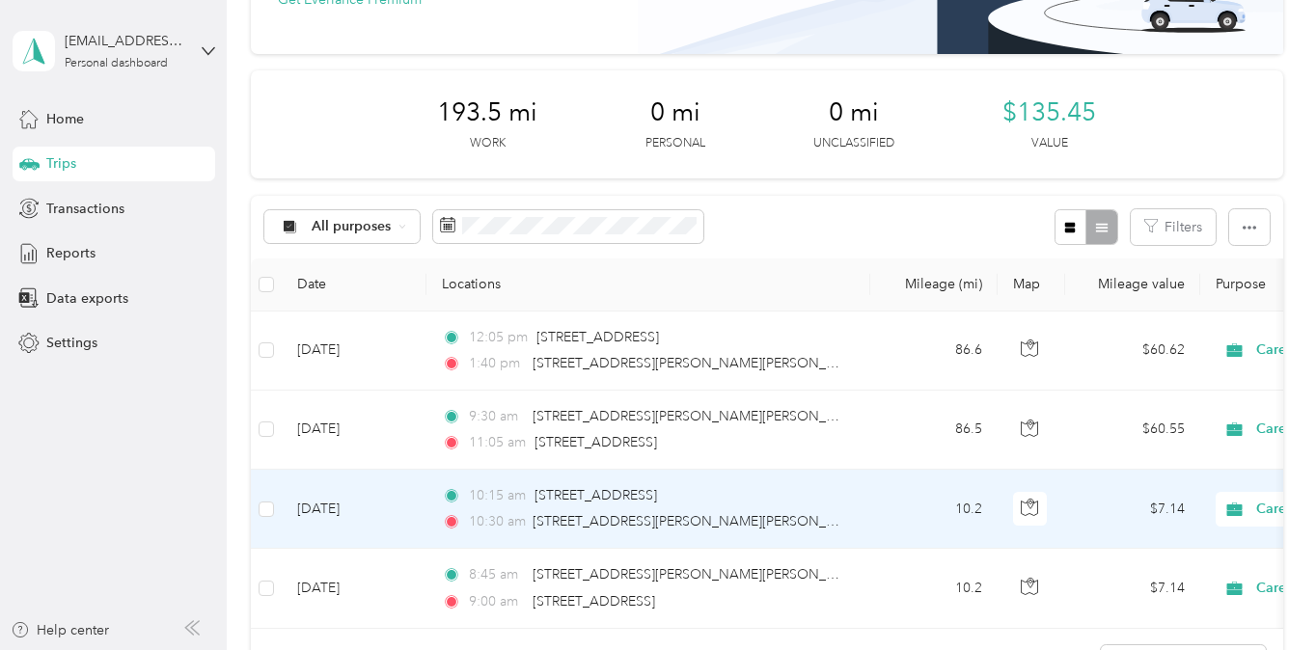
click at [326, 501] on td "[DATE]" at bounding box center [354, 509] width 145 height 79
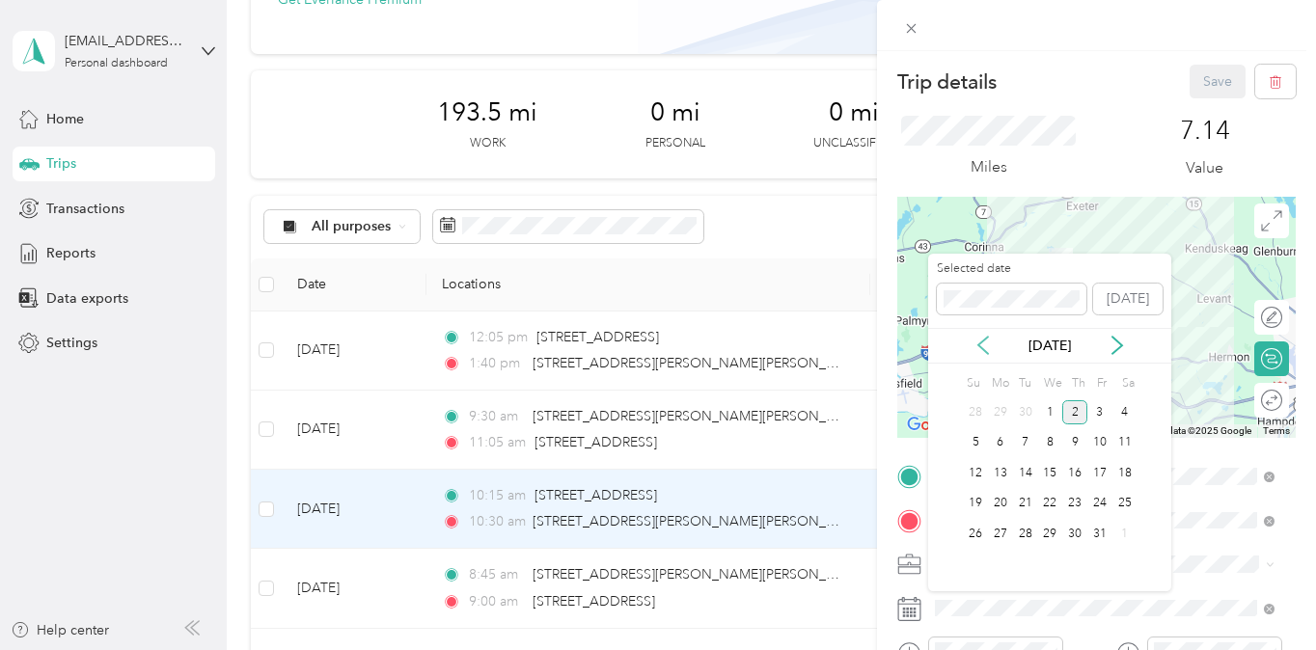
click at [984, 337] on icon at bounding box center [982, 345] width 19 height 19
click at [1006, 531] on div "29" at bounding box center [1000, 534] width 25 height 24
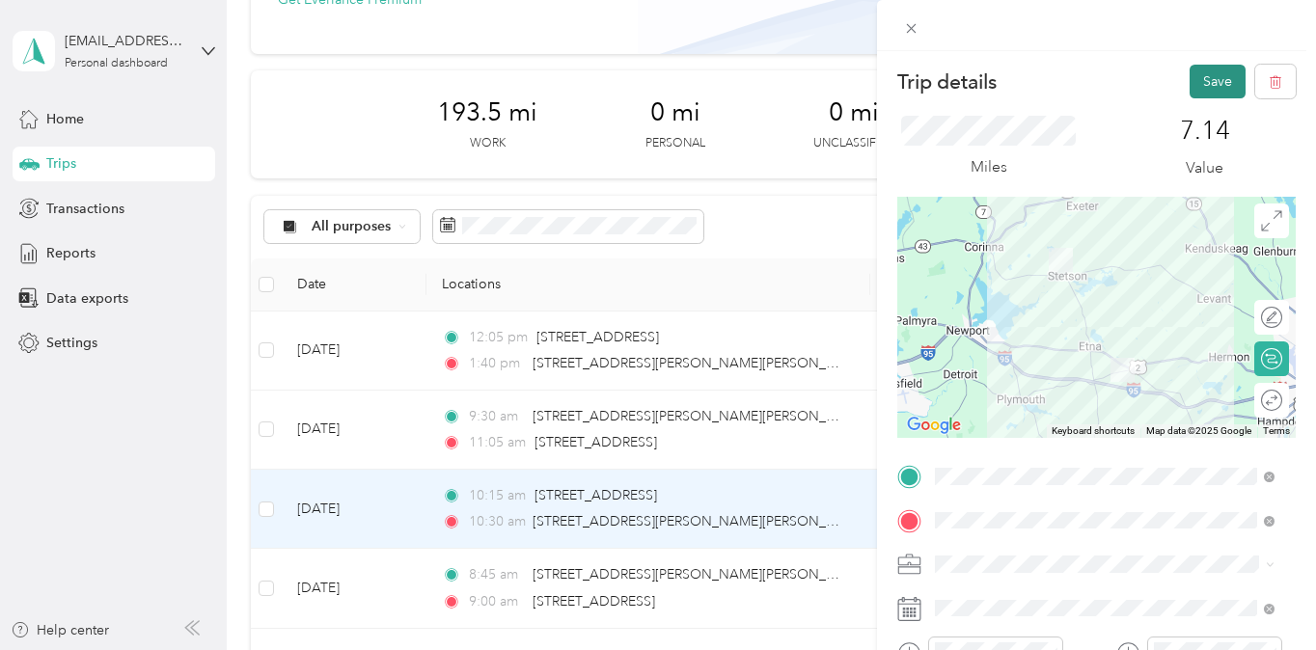
click at [1212, 68] on button "Save" at bounding box center [1217, 82] width 56 height 34
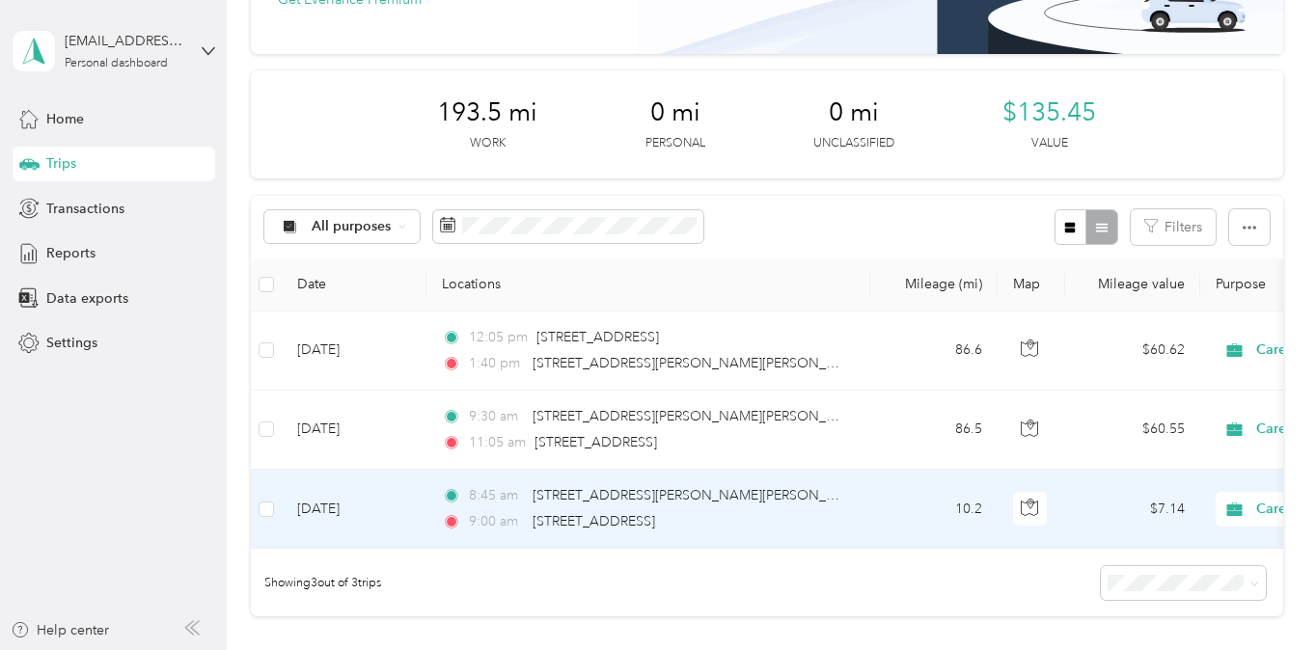
click at [321, 503] on td "[DATE]" at bounding box center [354, 509] width 145 height 79
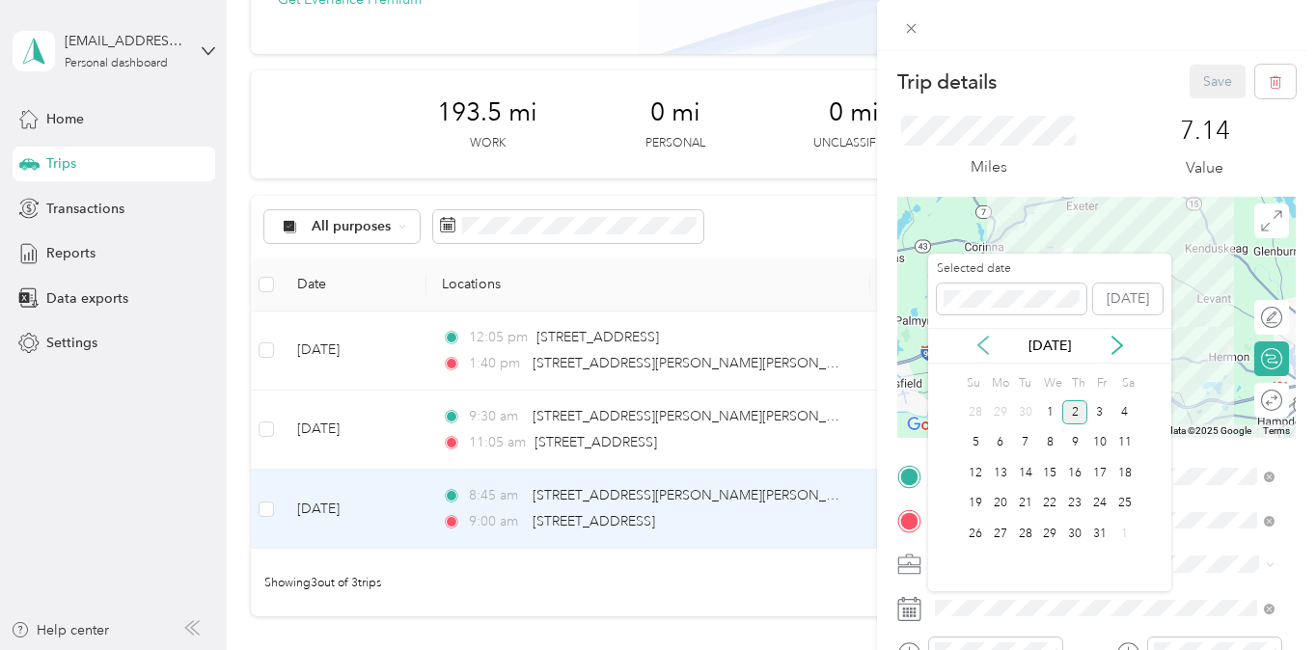
click at [975, 348] on icon at bounding box center [982, 345] width 19 height 19
click at [1000, 526] on div "29" at bounding box center [1000, 534] width 25 height 24
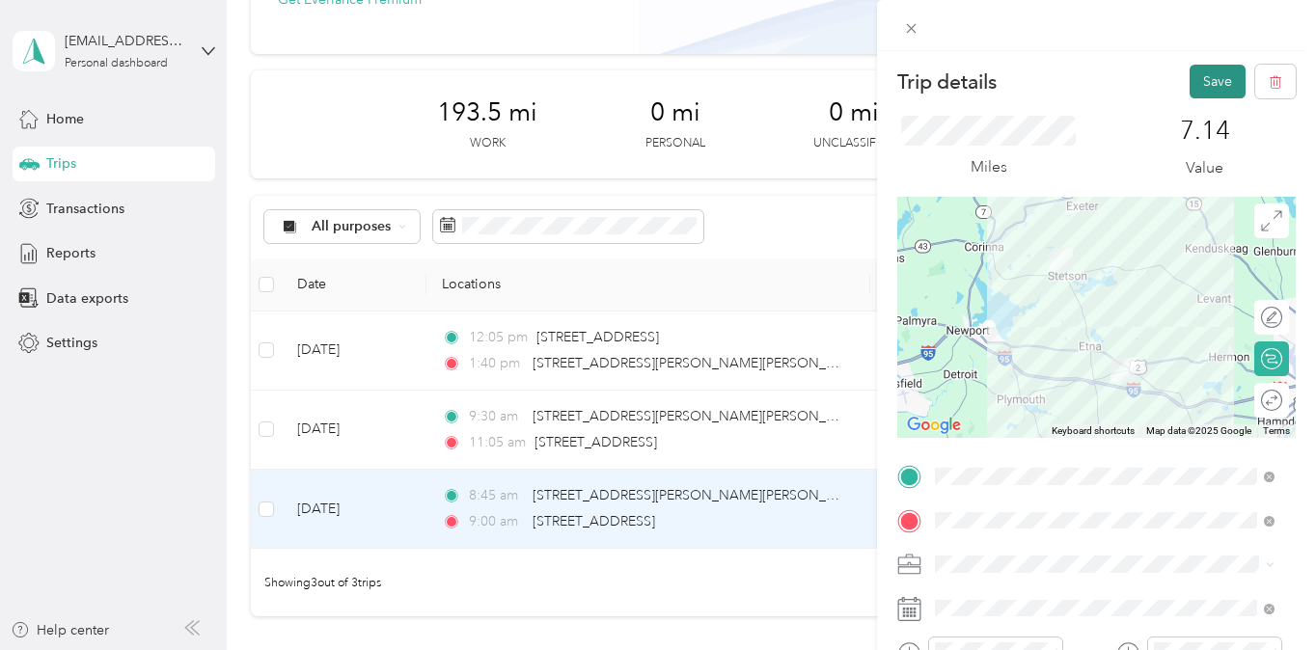
click at [1205, 74] on button "Save" at bounding box center [1217, 82] width 56 height 34
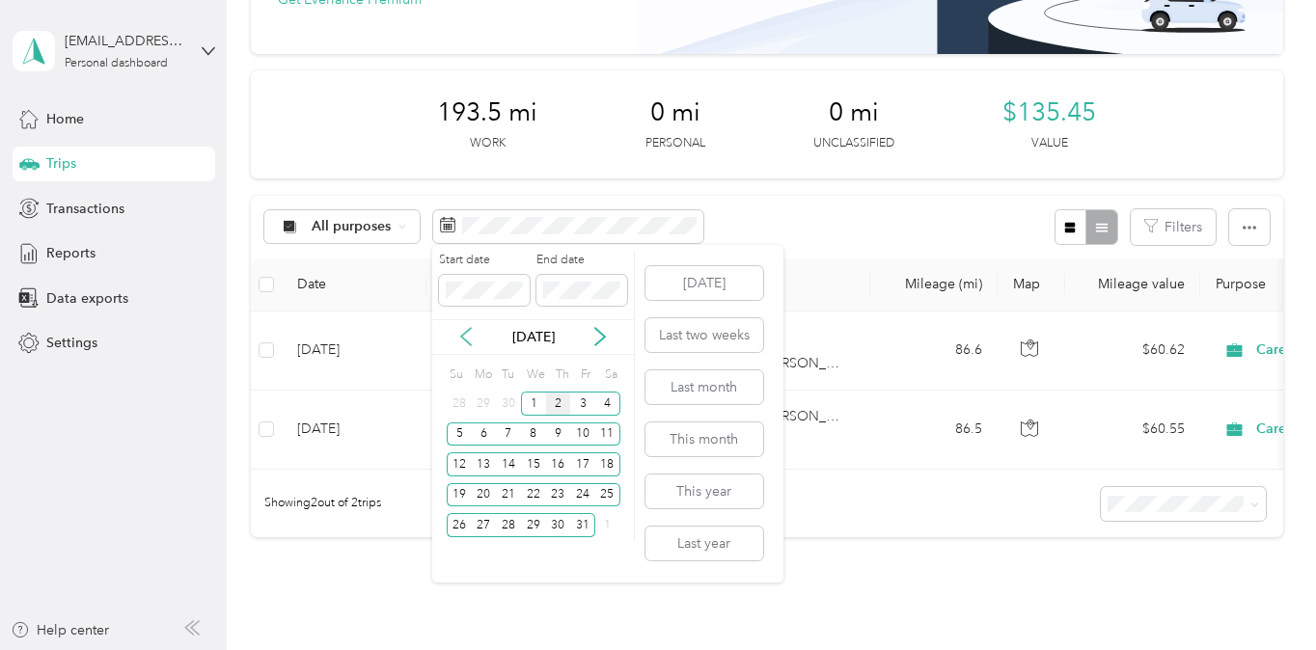
click at [465, 328] on icon at bounding box center [465, 336] width 19 height 19
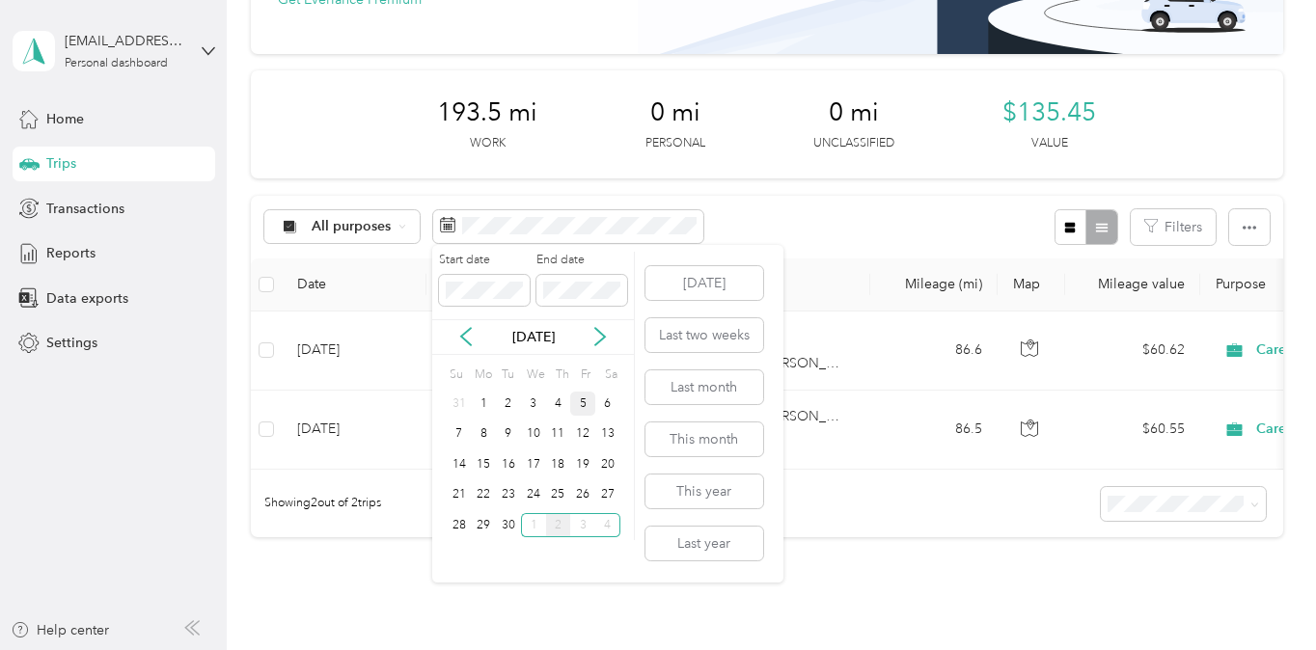
click at [590, 398] on div "5" at bounding box center [582, 404] width 25 height 24
click at [658, 250] on div "[DATE] Last two weeks Last month This month This year Last year" at bounding box center [702, 414] width 122 height 338
click at [639, 249] on div "Start date End date [DATE] Su Mo Tu We Th Fr Sa 31 1 2 3 4 5 6 7 8 9 10 11 12 1…" at bounding box center [607, 414] width 351 height 338
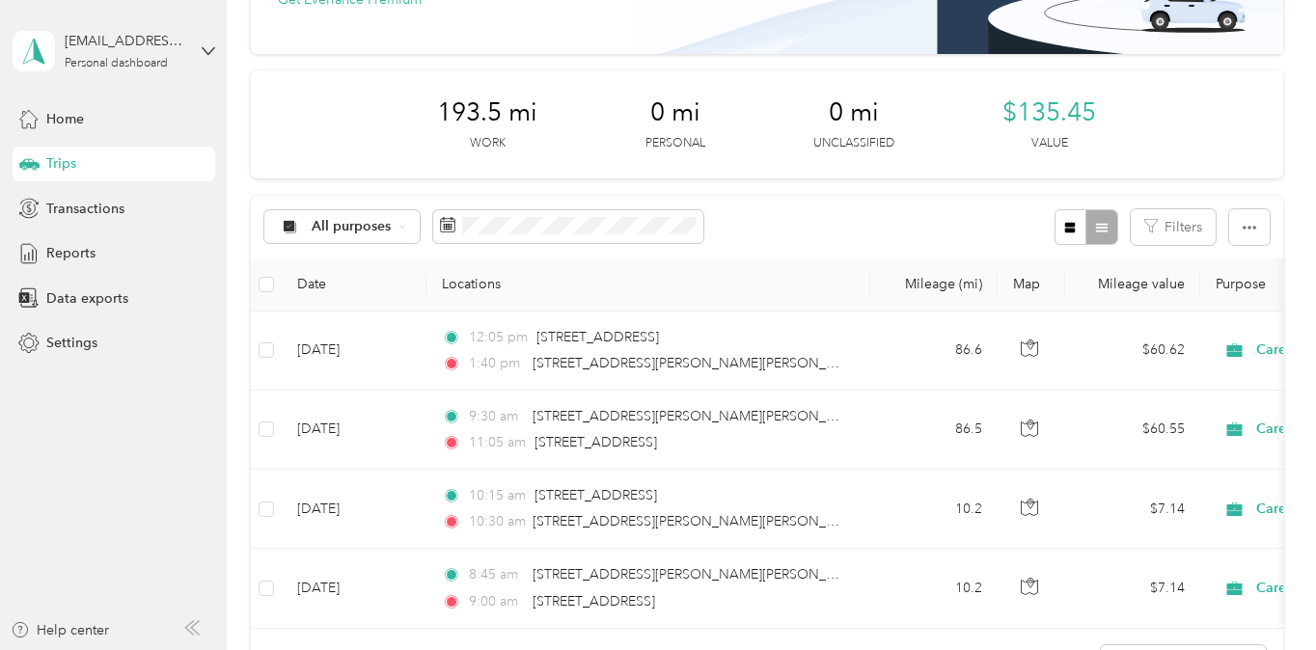
click at [795, 217] on div "All purposes Filters" at bounding box center [767, 227] width 1032 height 63
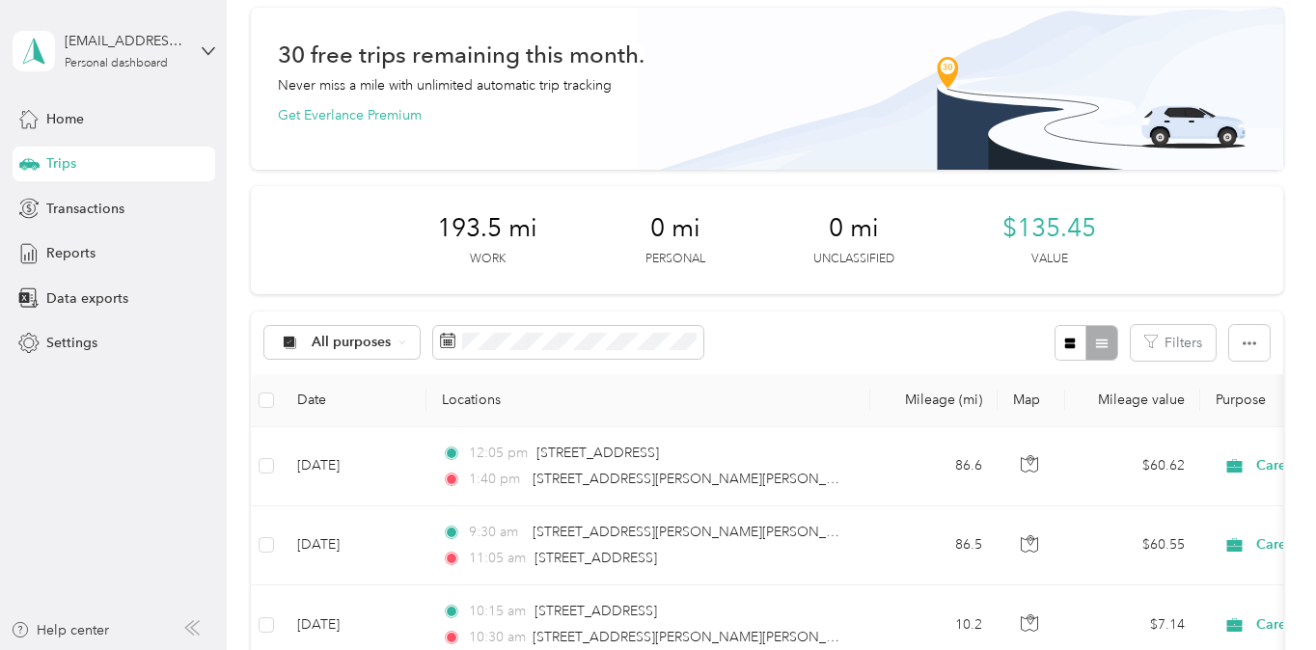
scroll to position [193, 0]
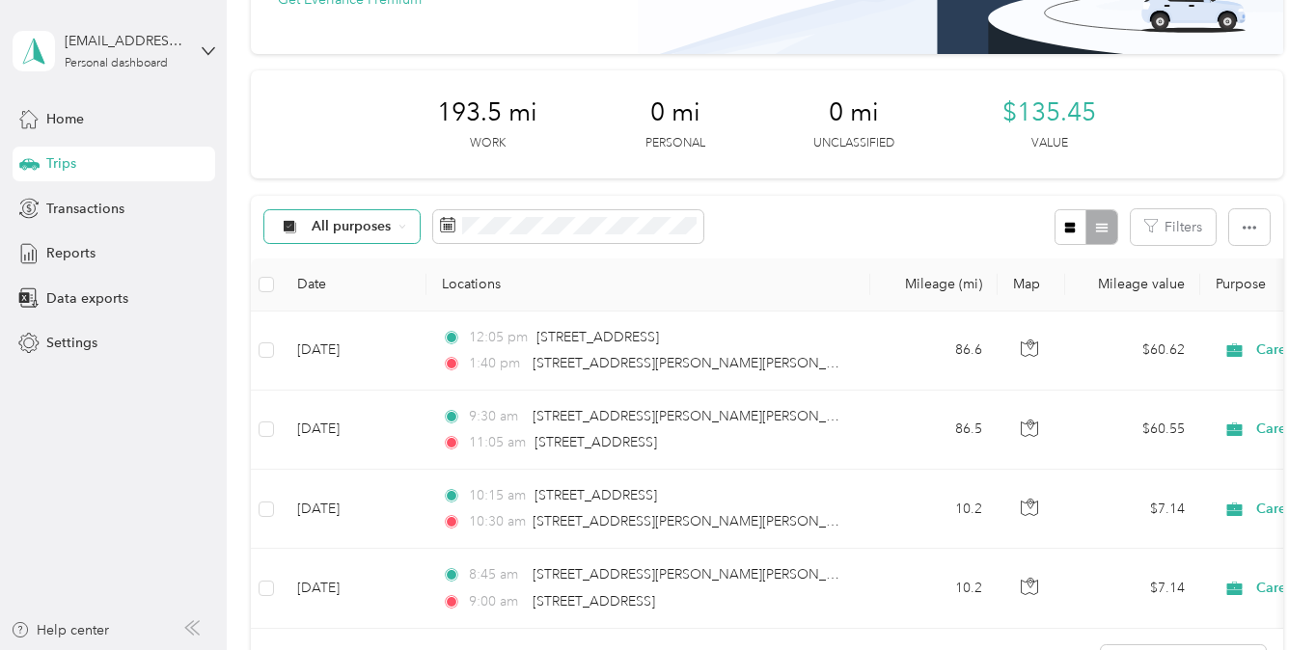
click at [394, 226] on div "All purposes" at bounding box center [342, 226] width 156 height 33
click at [368, 163] on div "193.5 mi Work 0 mi Personal 0 mi Unclassified $135.45 Value" at bounding box center [767, 124] width 1032 height 108
click at [1240, 236] on button "button" at bounding box center [1249, 227] width 41 height 36
click at [1239, 298] on div "Export" at bounding box center [1222, 296] width 53 height 20
click at [1215, 294] on span "Export" at bounding box center [1216, 296] width 41 height 16
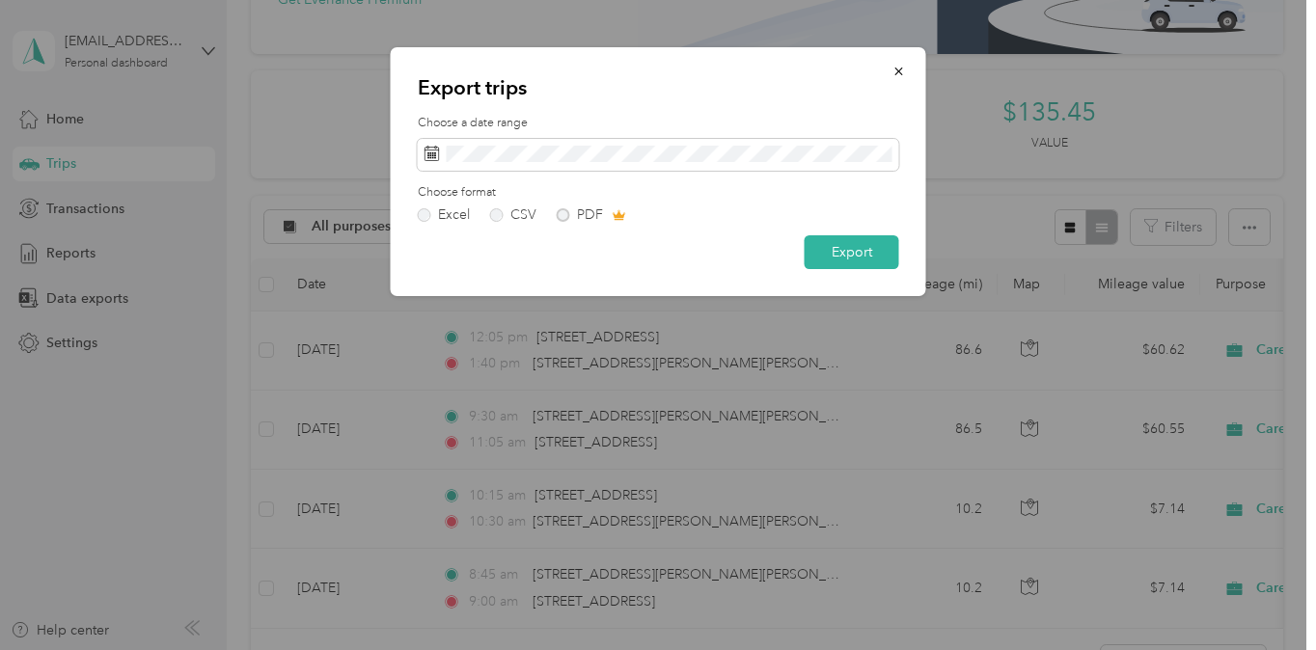
click at [567, 216] on div "Excel CSV PDF" at bounding box center [658, 215] width 481 height 14
click at [839, 266] on button "Export" at bounding box center [851, 252] width 95 height 34
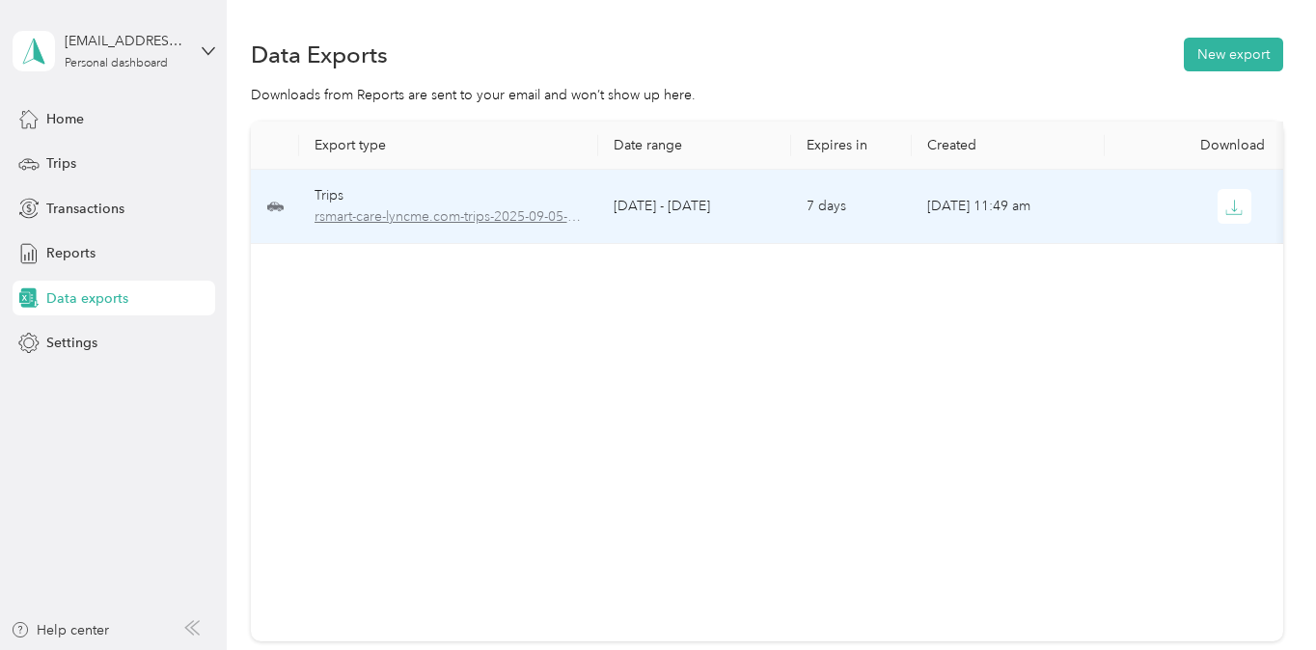
click at [558, 213] on span "rsmart-care-lyncme.com-trips-2025-09-05-2025-10-05.xlsx" at bounding box center [448, 216] width 268 height 21
click at [1238, 205] on icon "button" at bounding box center [1233, 207] width 17 height 17
